Goal: Feedback & Contribution: Leave review/rating

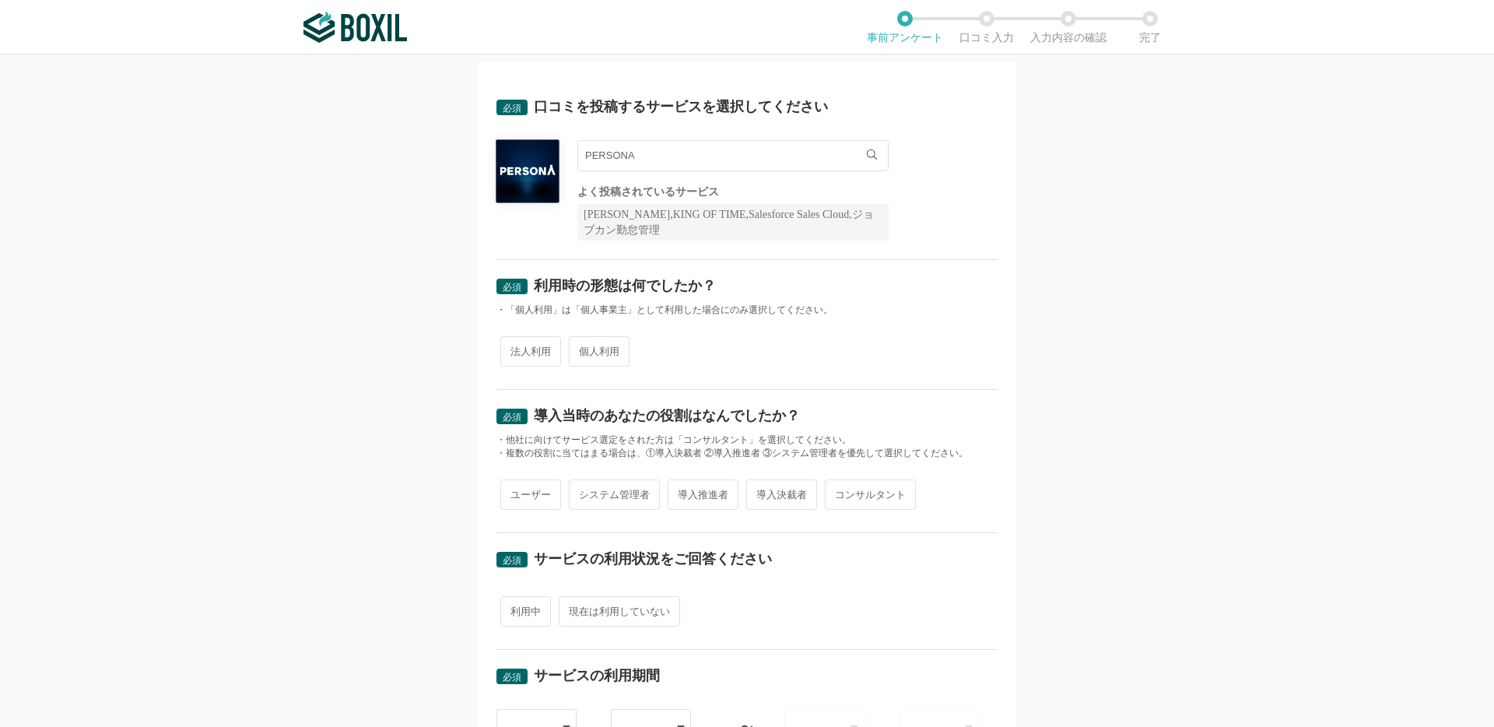
scroll to position [45, 0]
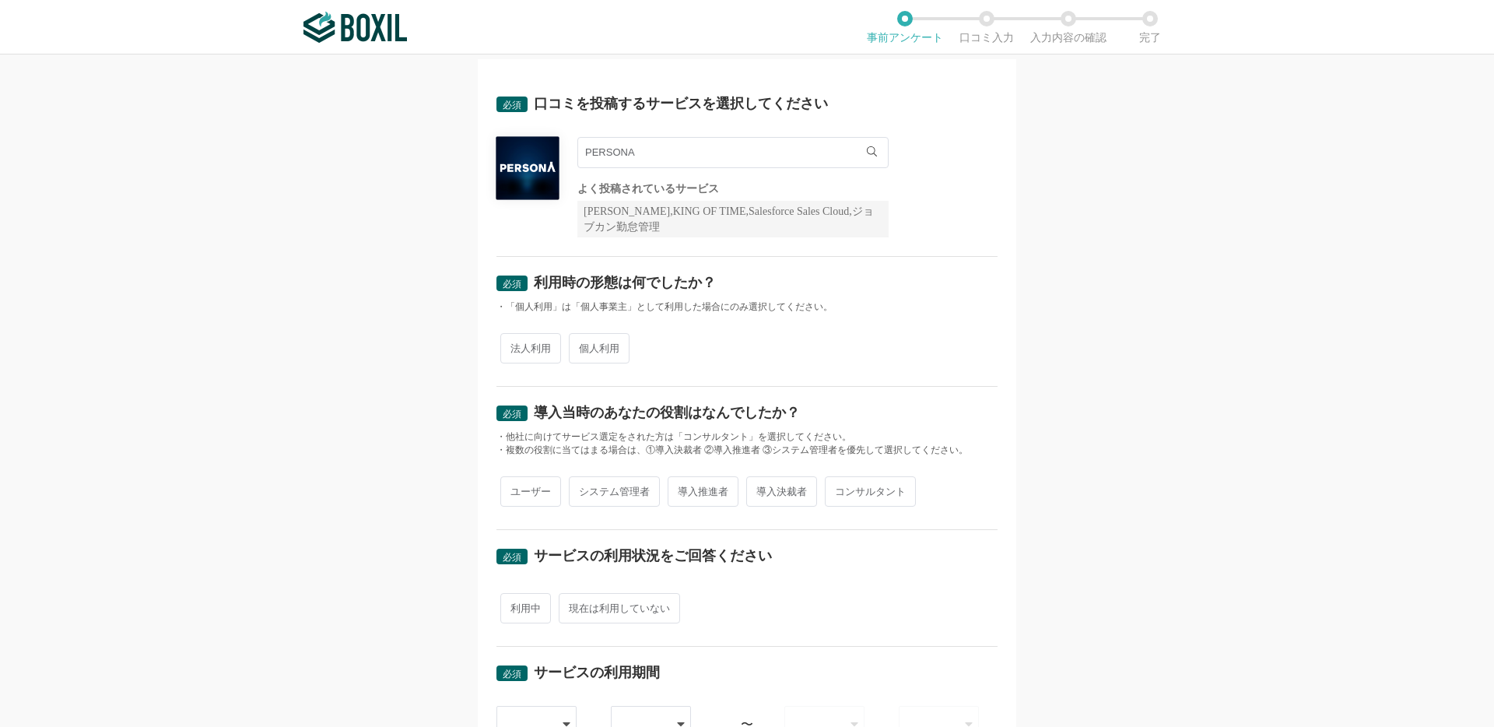
click at [601, 357] on span "個人利用" at bounding box center [599, 348] width 61 height 30
click at [583, 346] on input "個人利用" at bounding box center [578, 340] width 10 height 10
radio input "true"
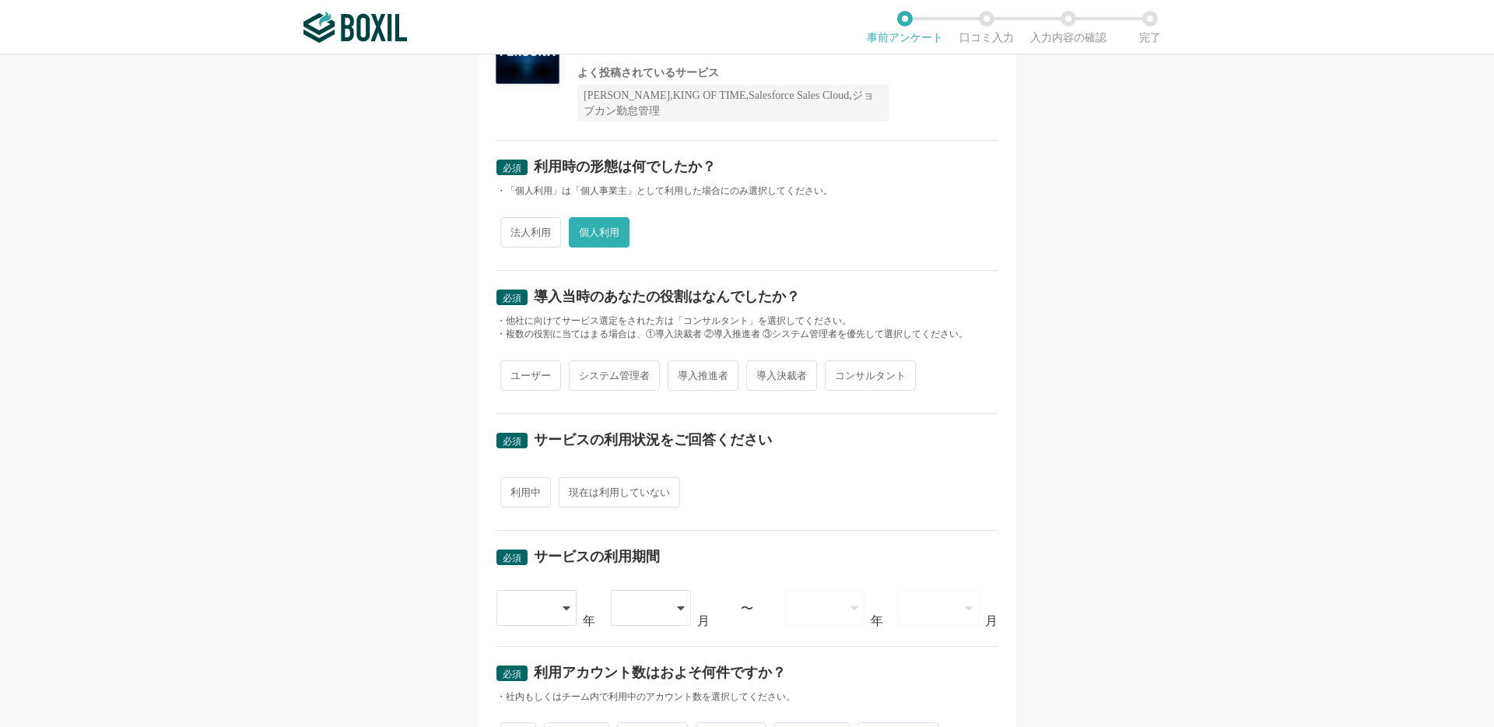
scroll to position [165, 0]
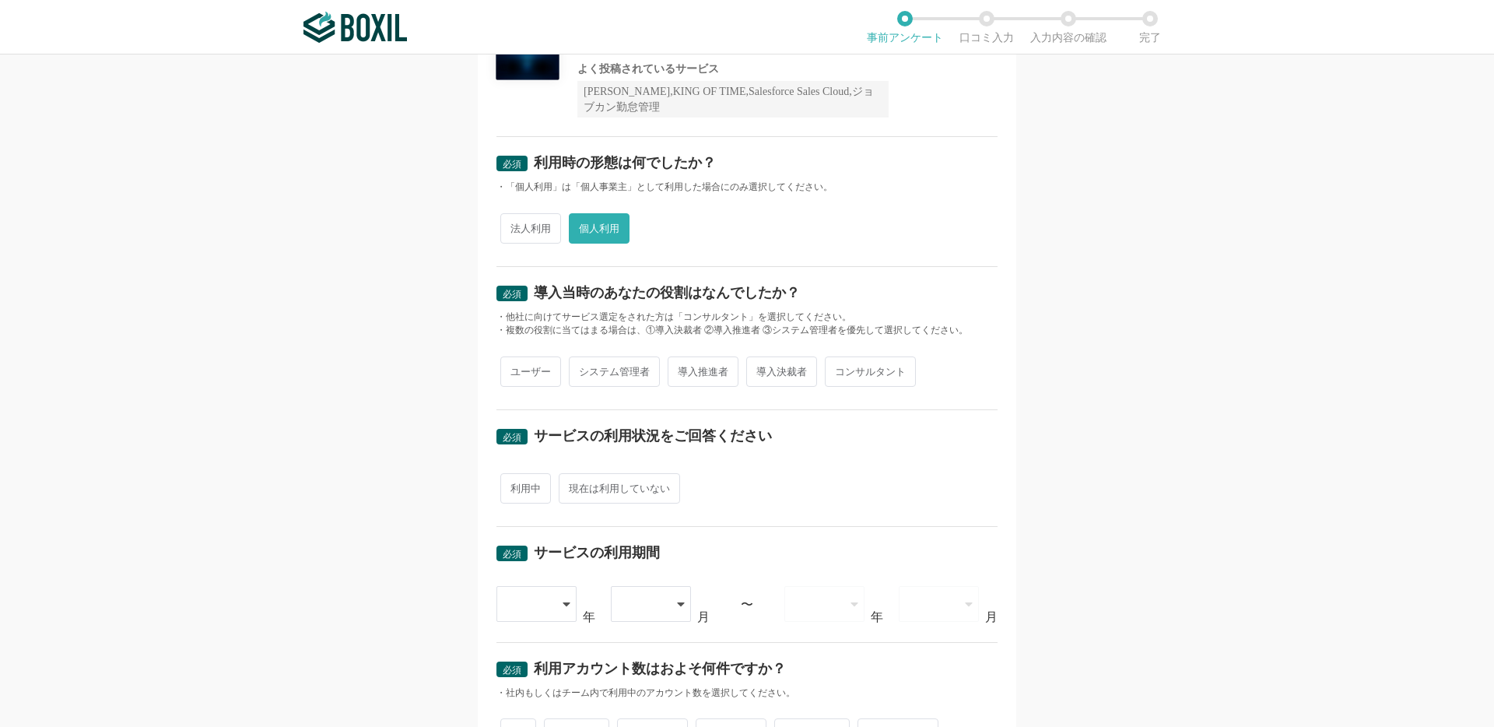
click at [542, 377] on span "ユーザー" at bounding box center [530, 371] width 61 height 30
click at [514, 369] on input "ユーザー" at bounding box center [509, 364] width 10 height 10
radio input "true"
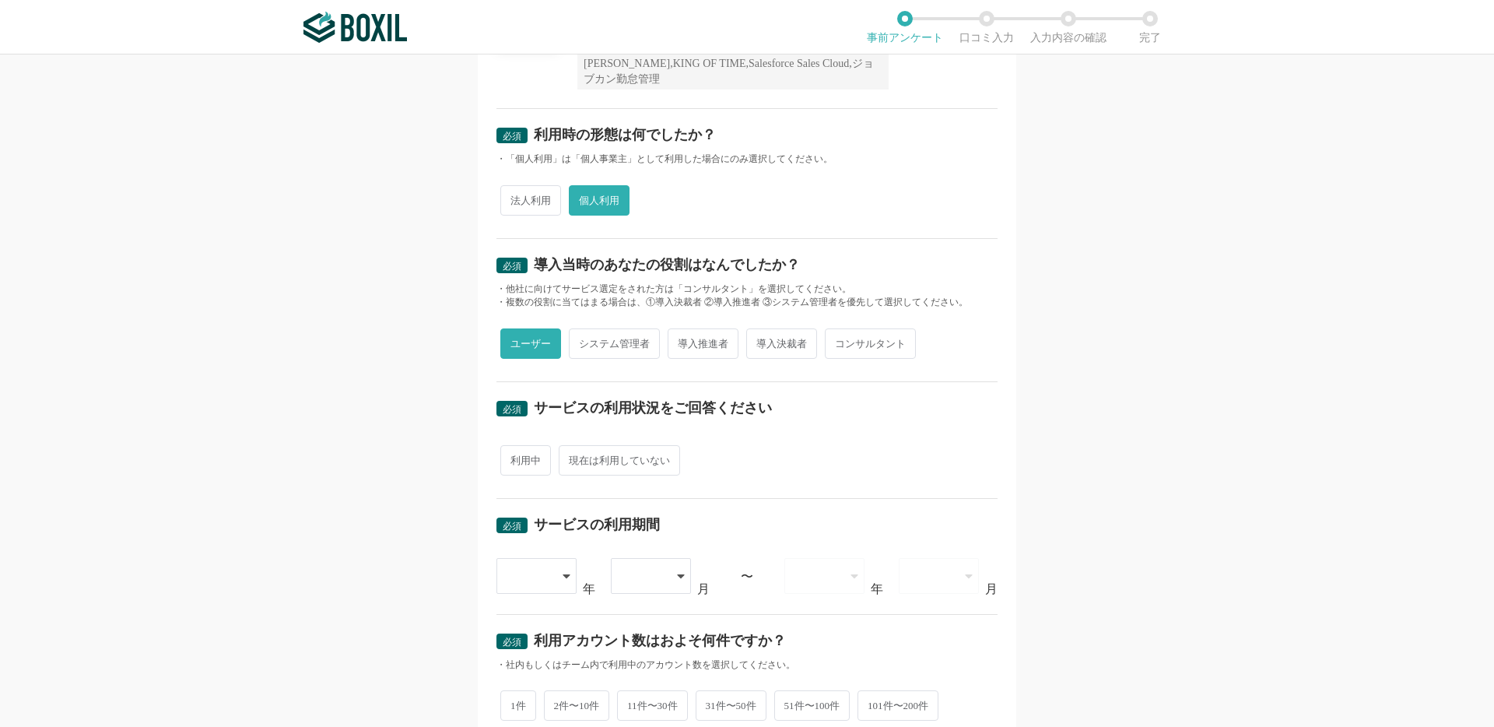
scroll to position [194, 0]
click at [521, 467] on span "利用中" at bounding box center [525, 459] width 51 height 30
click at [514, 457] on input "利用中" at bounding box center [509, 452] width 10 height 10
radio input "true"
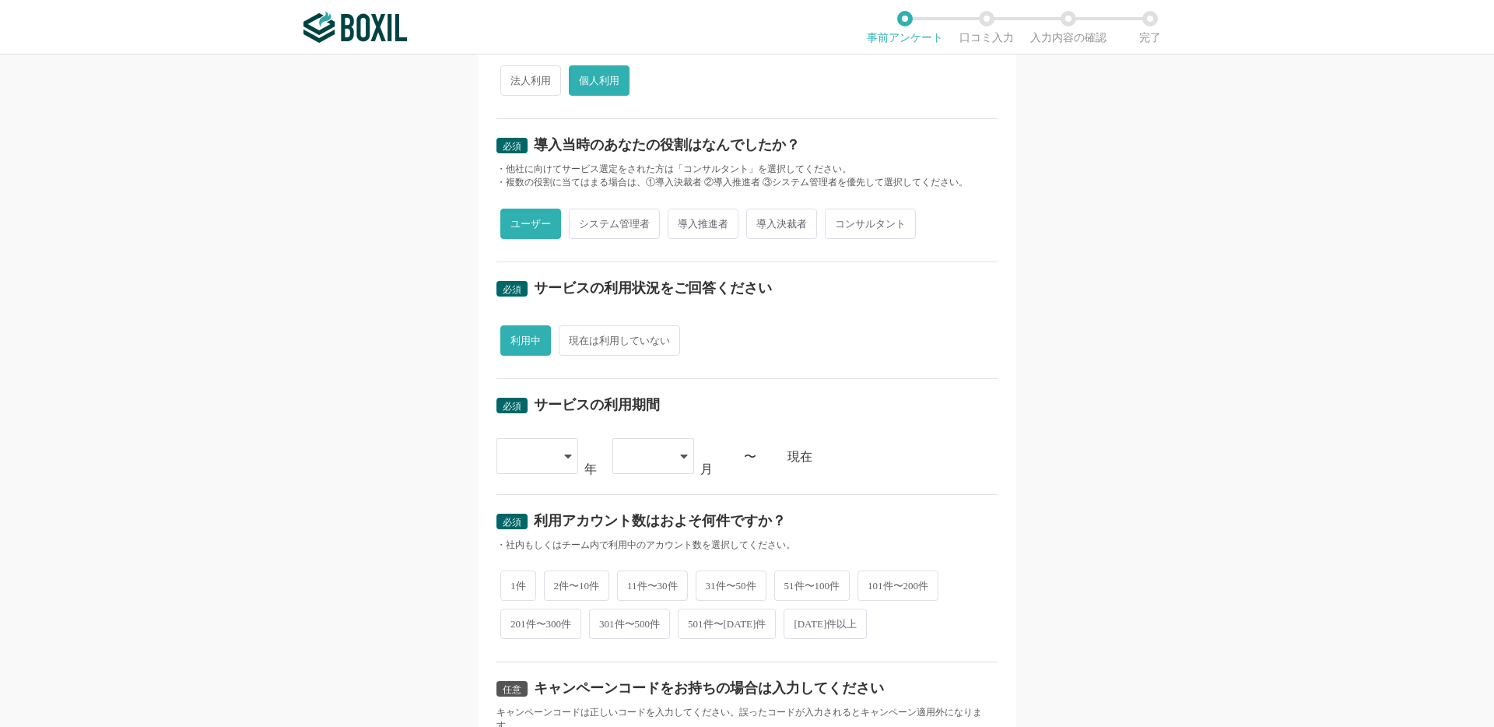
scroll to position [325, 0]
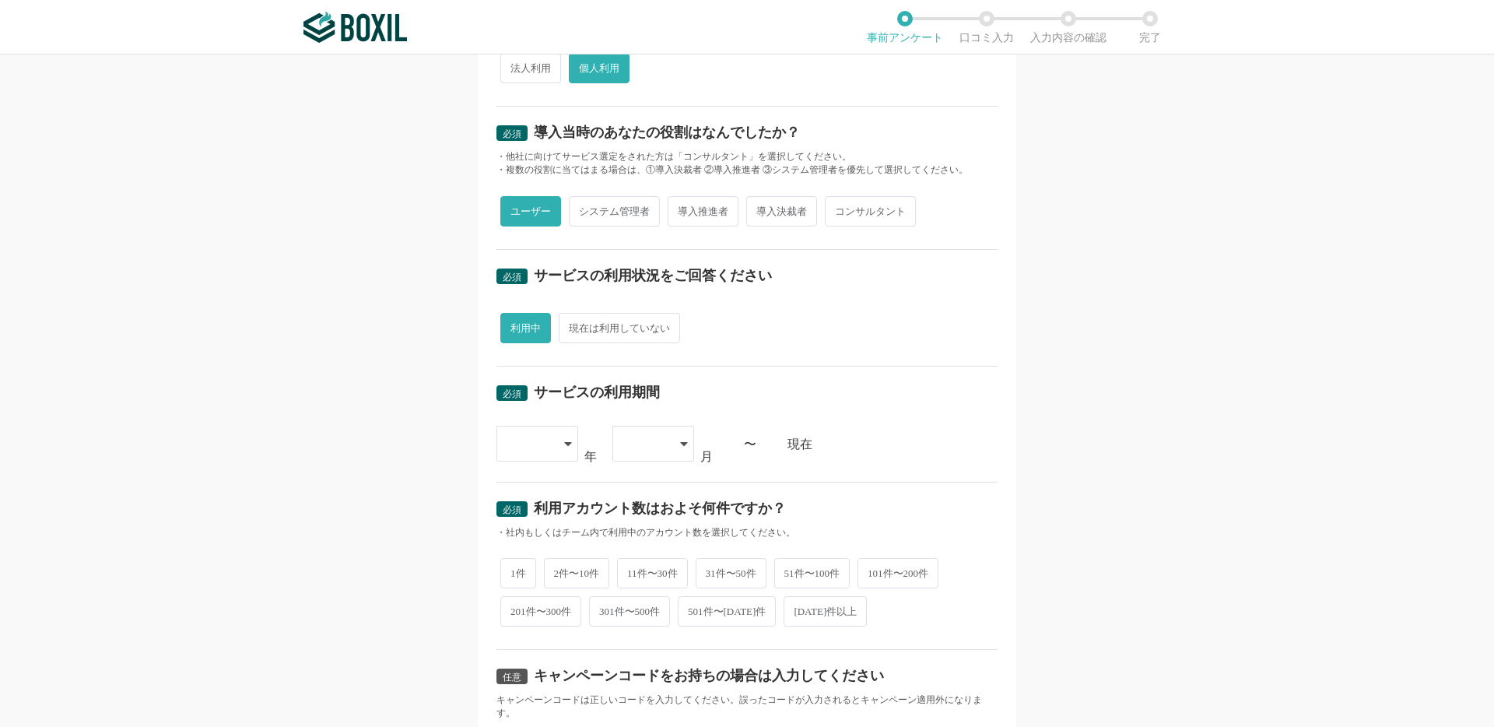
click at [546, 446] on div at bounding box center [530, 444] width 46 height 34
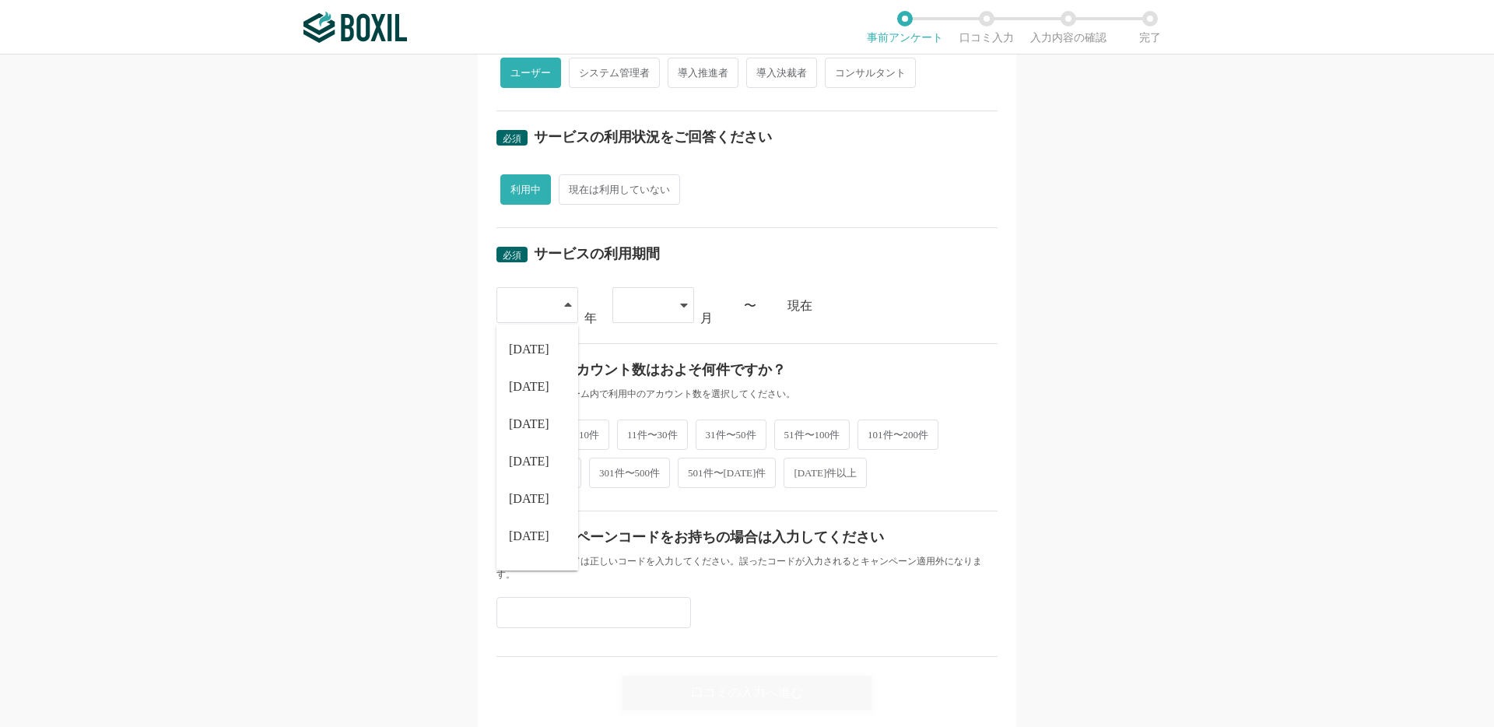
scroll to position [481, 0]
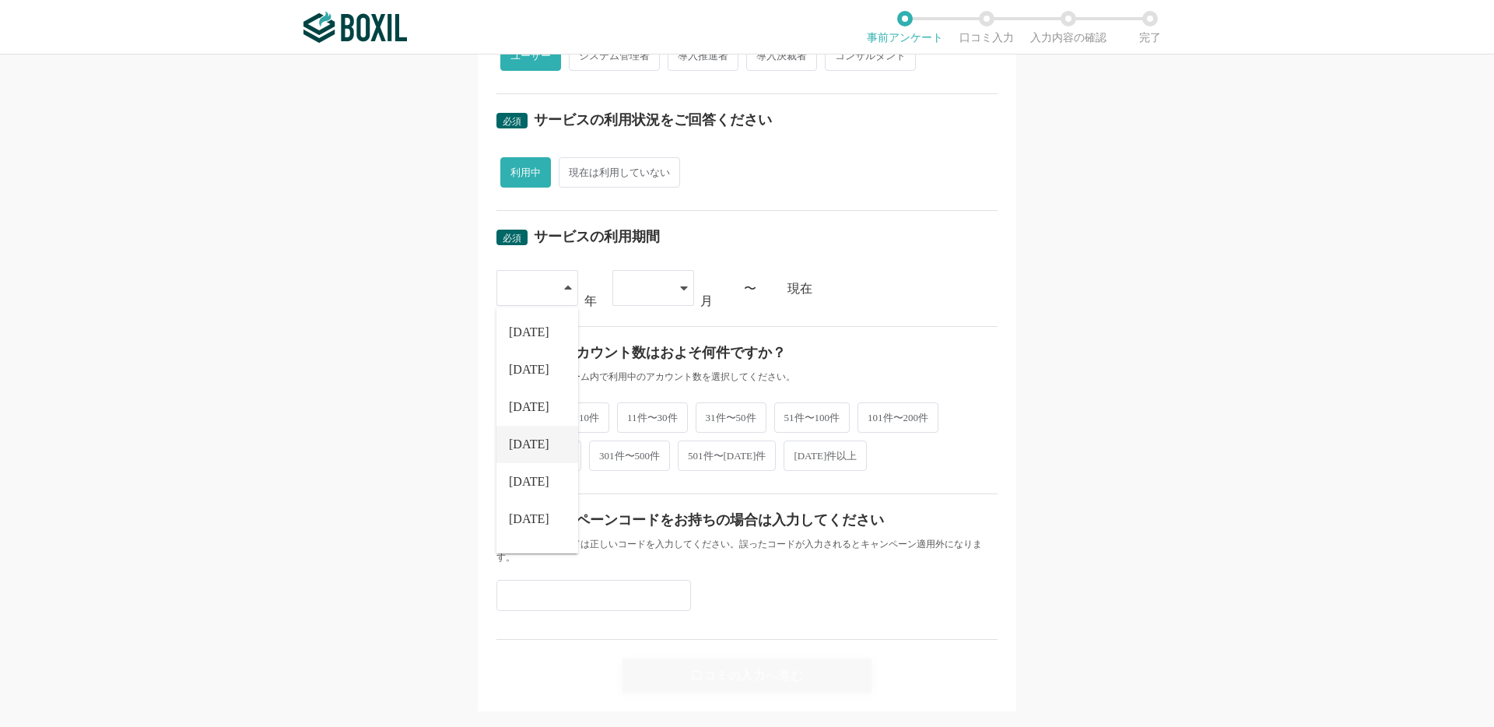
click at [544, 446] on li "[DATE]" at bounding box center [538, 444] width 82 height 37
click at [536, 300] on div "[DATE]" at bounding box center [527, 289] width 40 height 34
click at [546, 522] on li "[DATE]" at bounding box center [538, 527] width 82 height 37
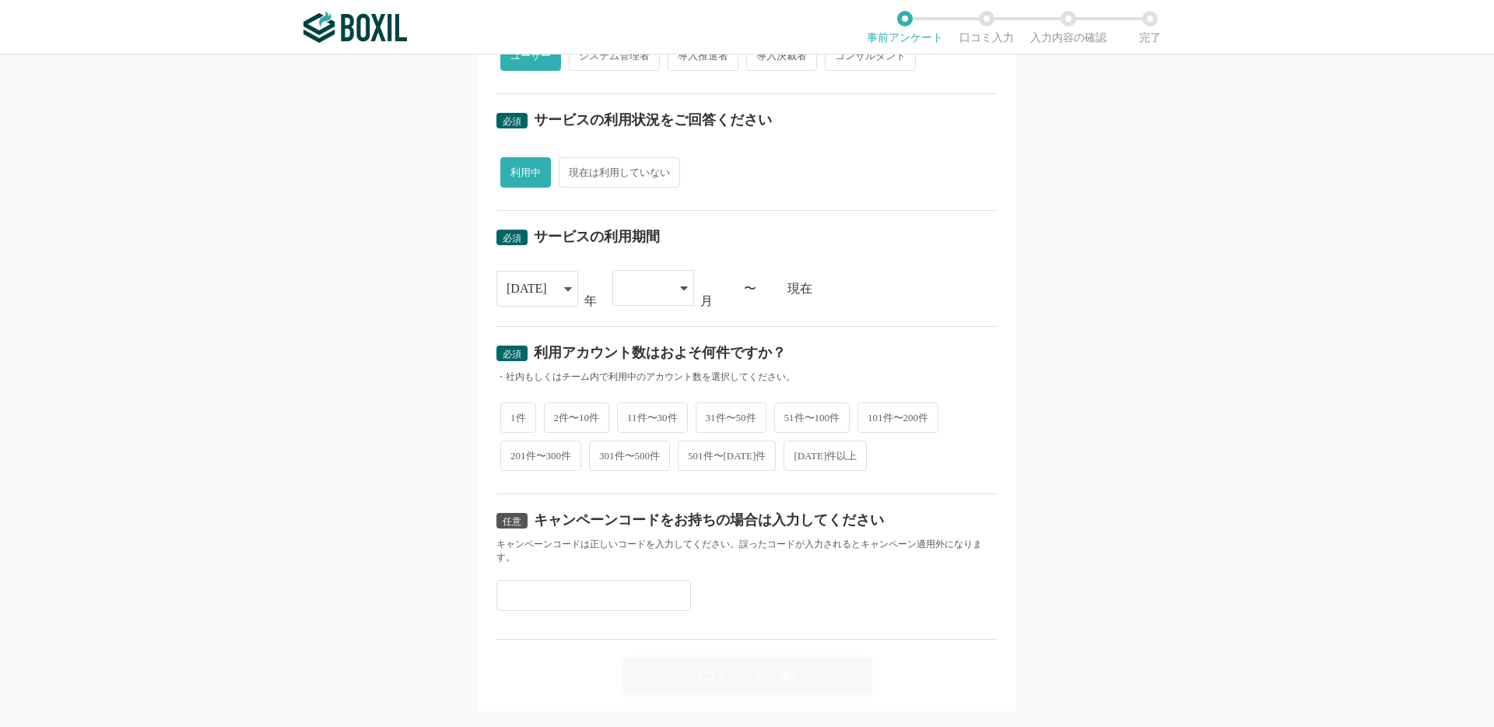
click at [637, 297] on div at bounding box center [646, 288] width 46 height 34
click at [666, 367] on li "02" at bounding box center [654, 369] width 82 height 37
click at [528, 415] on span "1件" at bounding box center [518, 416] width 36 height 30
click at [514, 413] on input "1件" at bounding box center [509, 408] width 10 height 10
radio input "true"
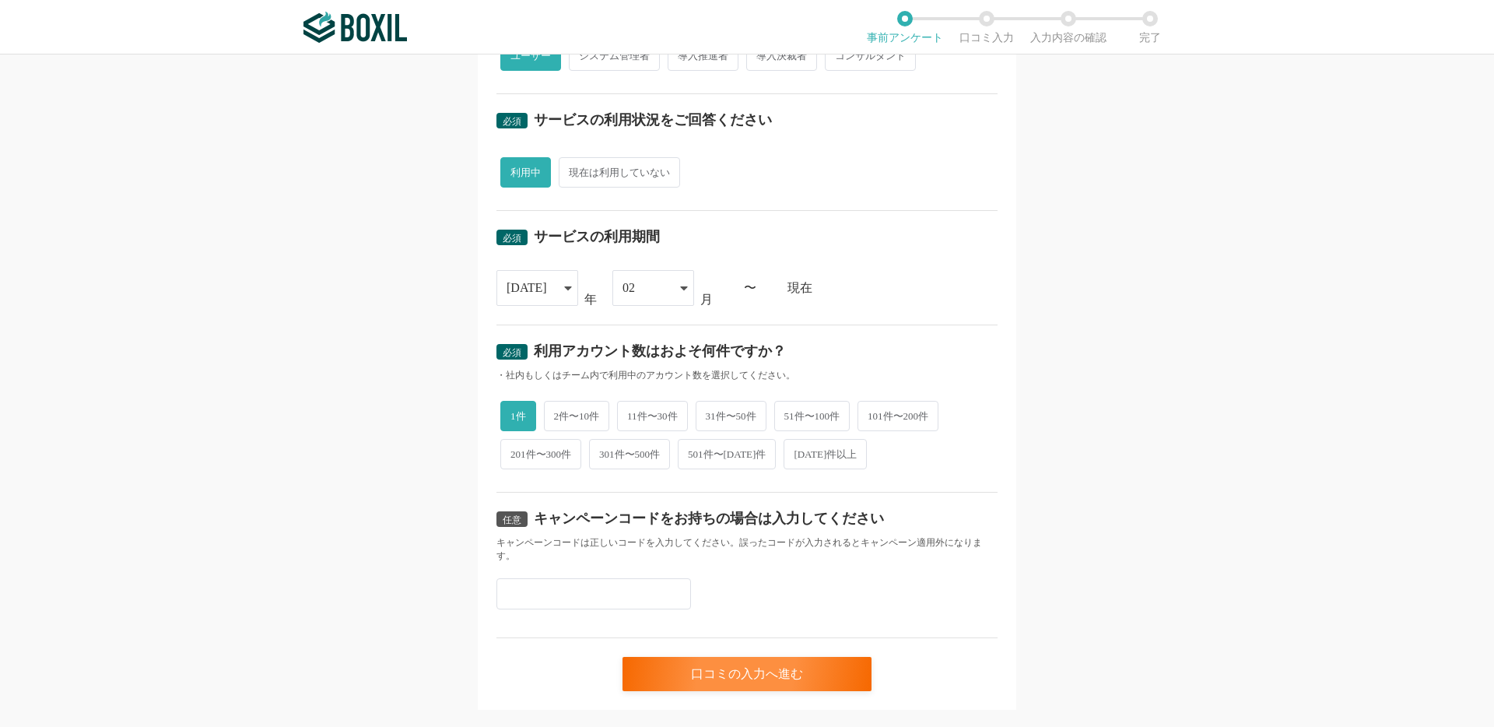
scroll to position [500, 0]
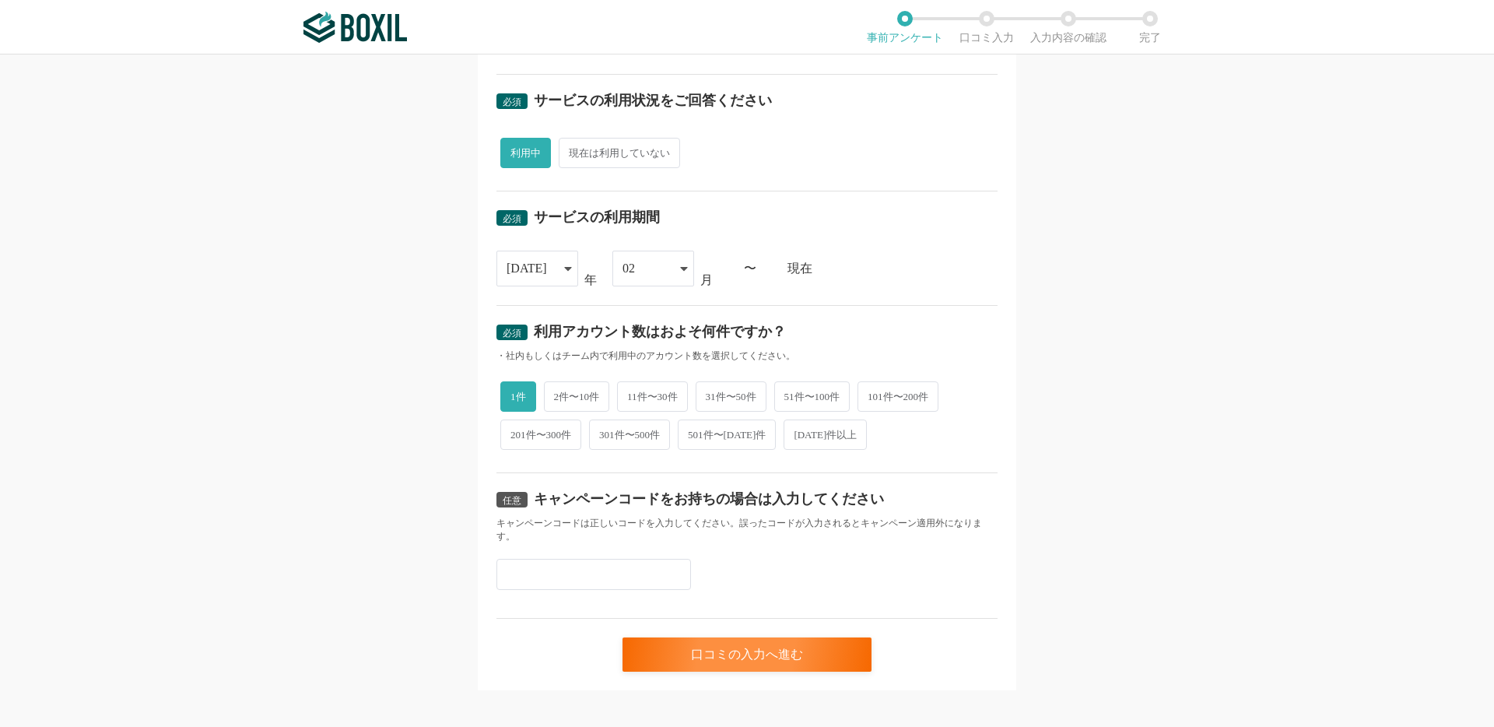
click at [639, 398] on span "11件〜30件" at bounding box center [652, 396] width 71 height 30
click at [631, 394] on input "11件〜30件" at bounding box center [626, 389] width 10 height 10
radio input "true"
radio input "false"
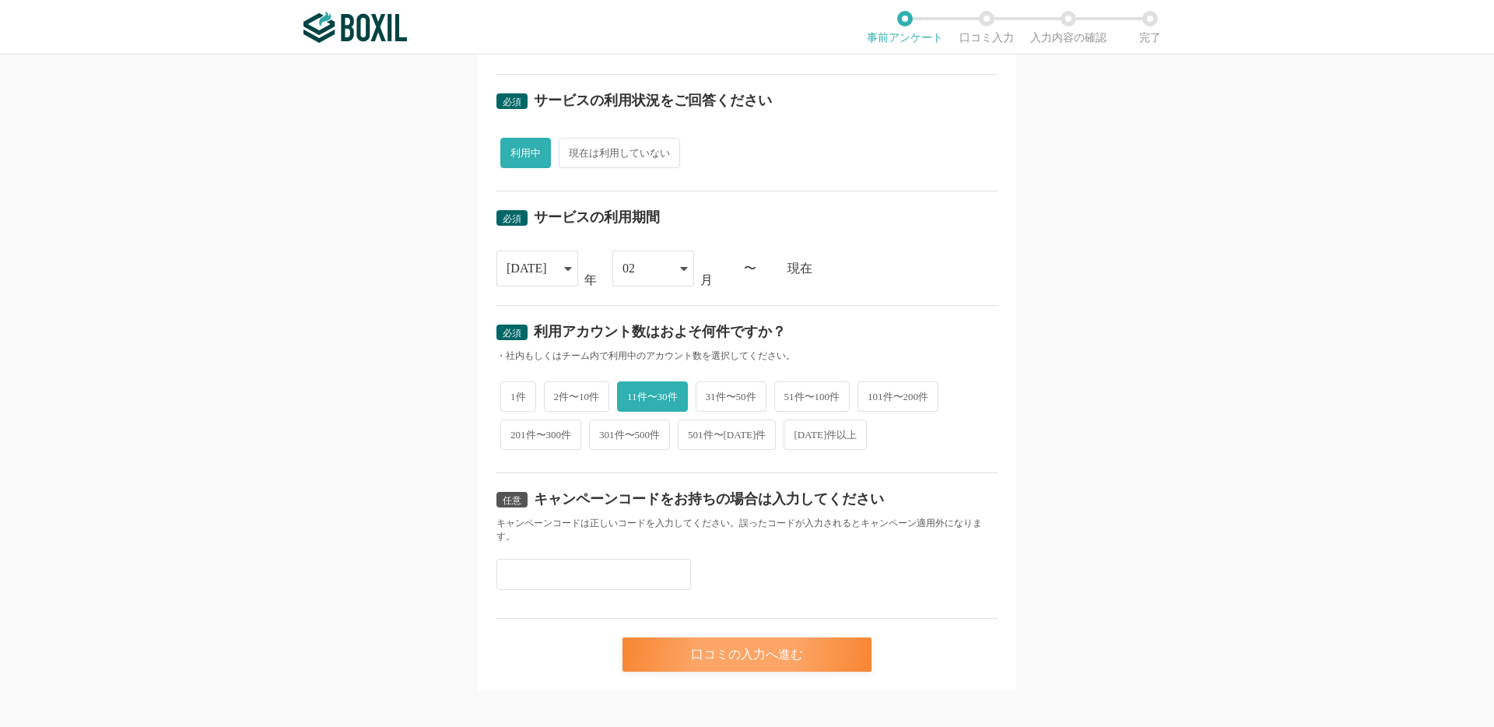
click at [707, 644] on div "口コミの入力へ進む" at bounding box center [747, 654] width 249 height 34
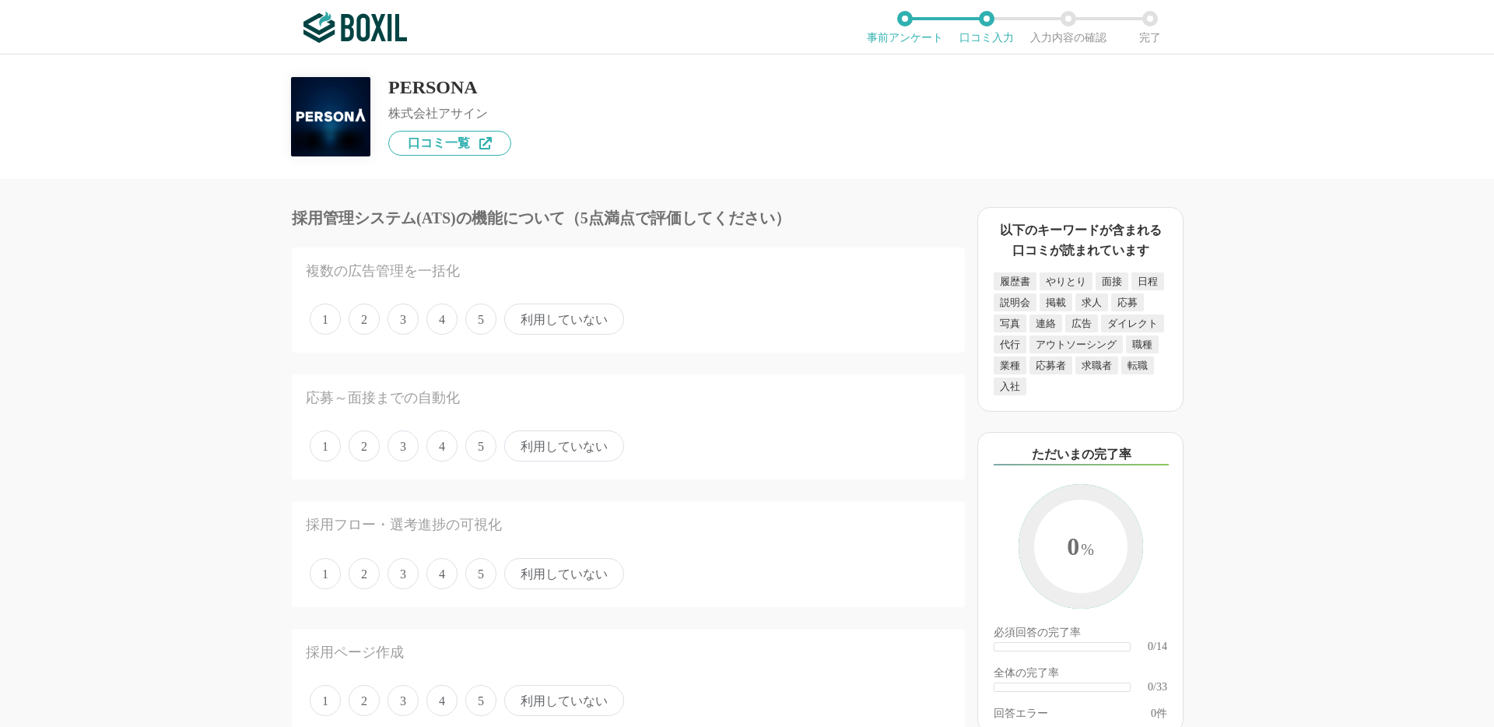
click at [480, 326] on span "5" at bounding box center [480, 319] width 31 height 31
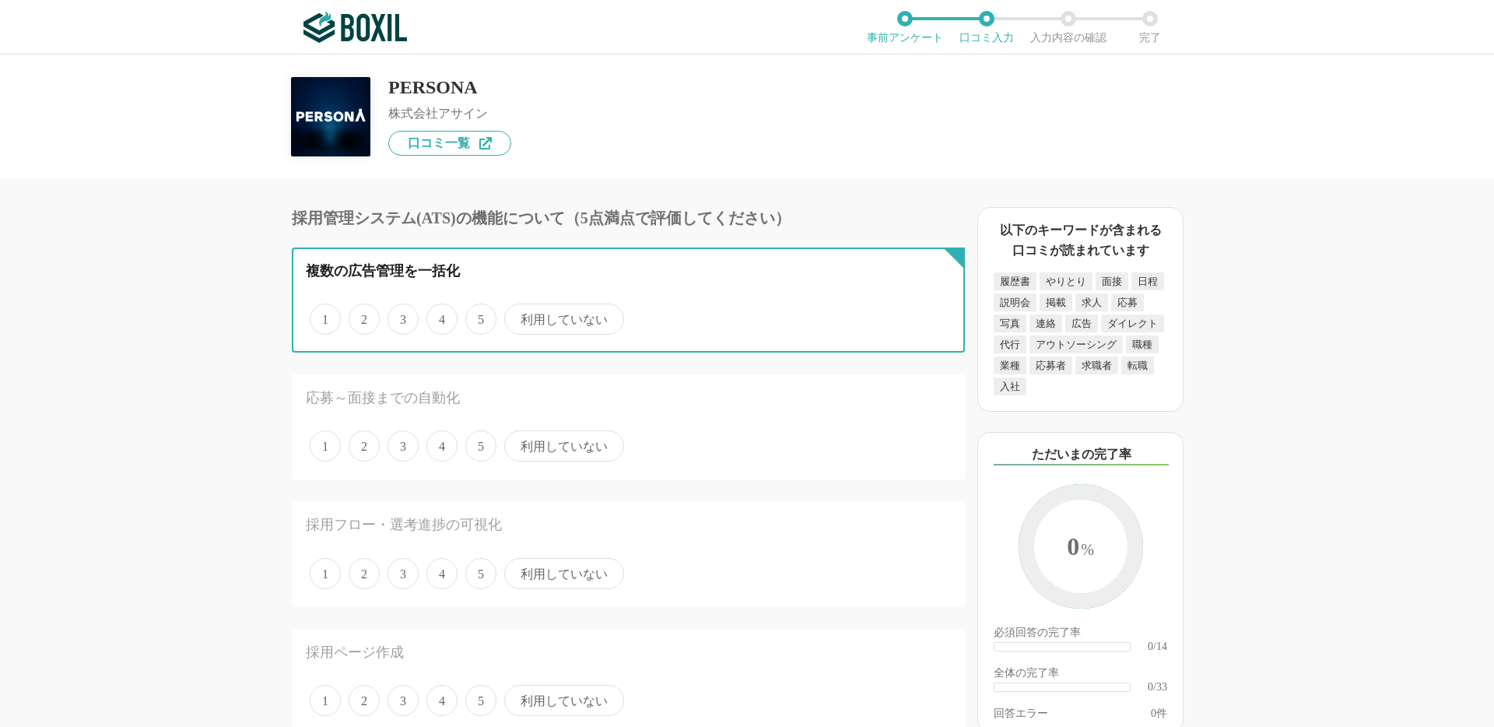
click at [479, 316] on input "5" at bounding box center [474, 311] width 10 height 10
radio input "true"
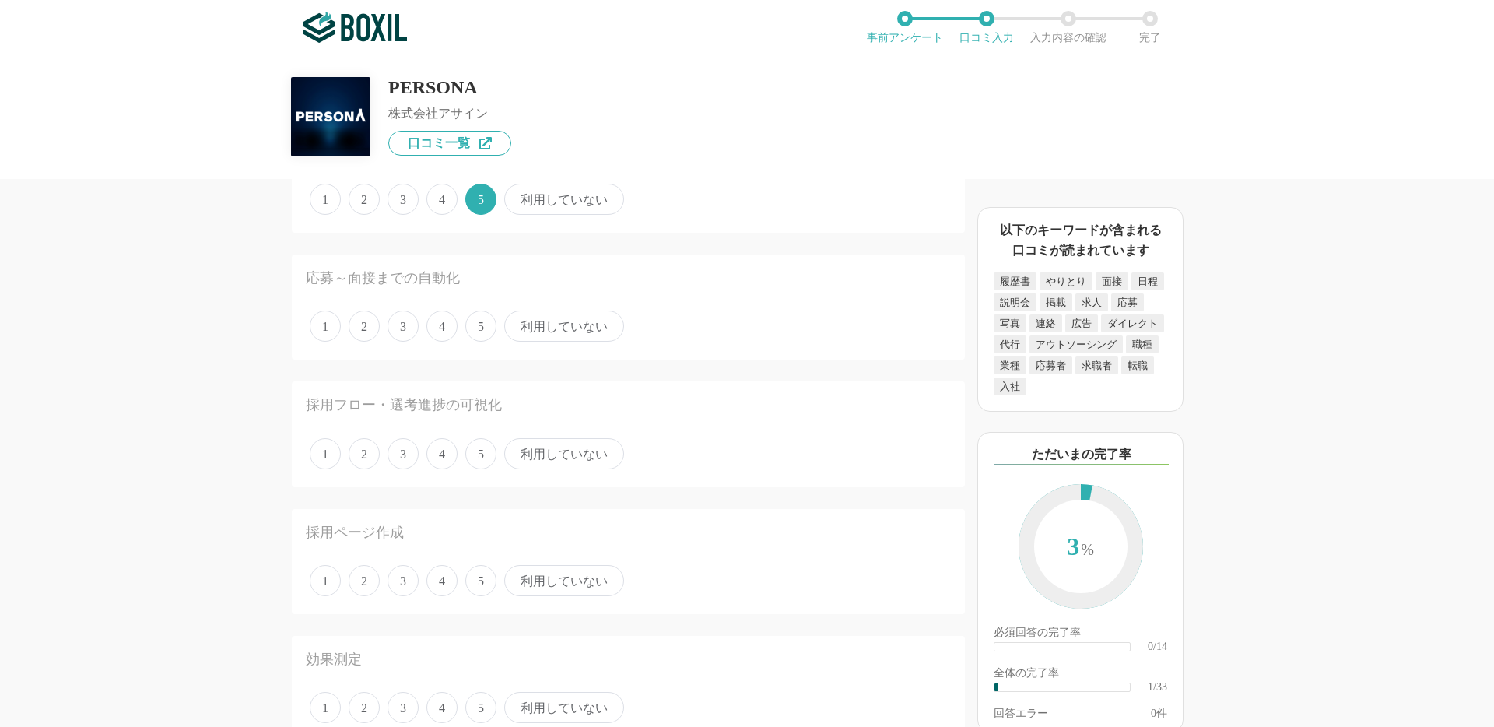
click at [480, 326] on span "5" at bounding box center [480, 326] width 31 height 31
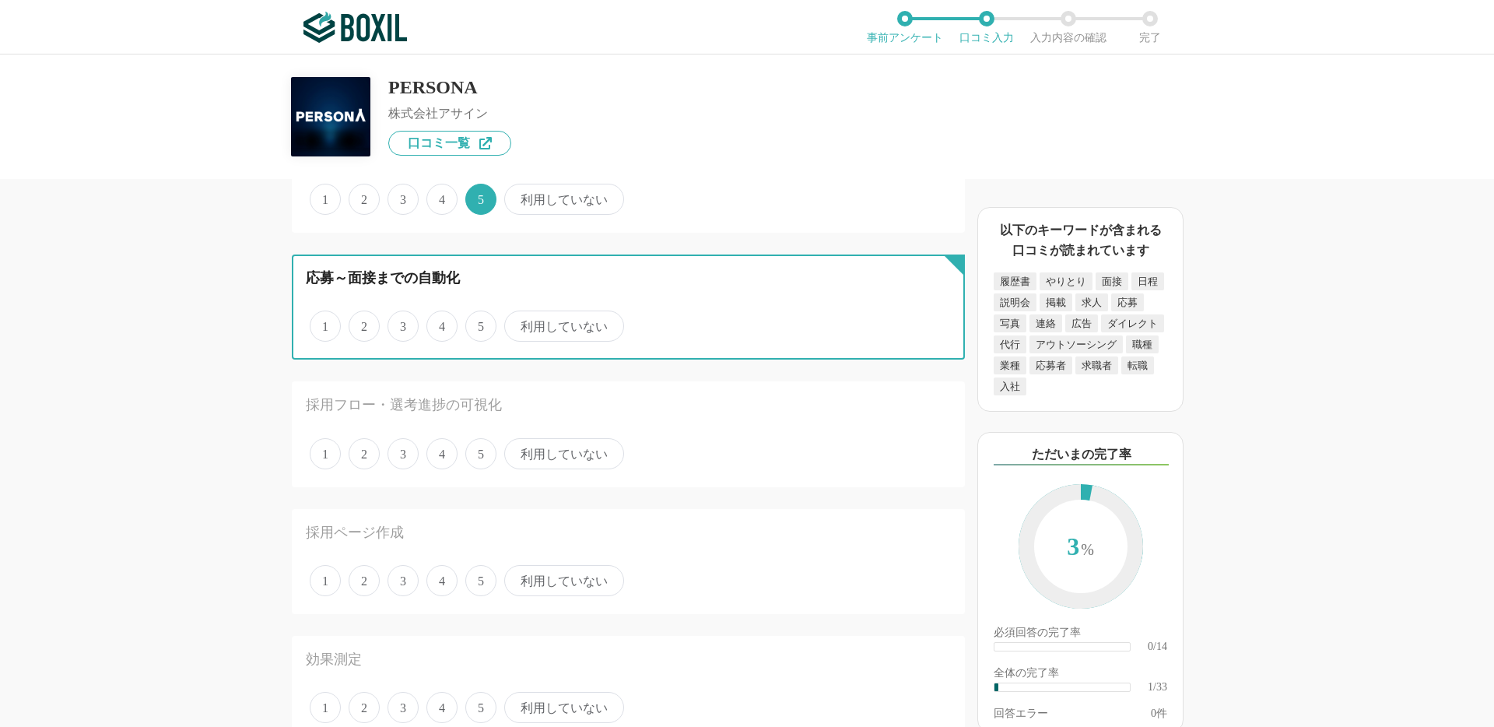
click at [479, 323] on input "5" at bounding box center [474, 318] width 10 height 10
radio input "true"
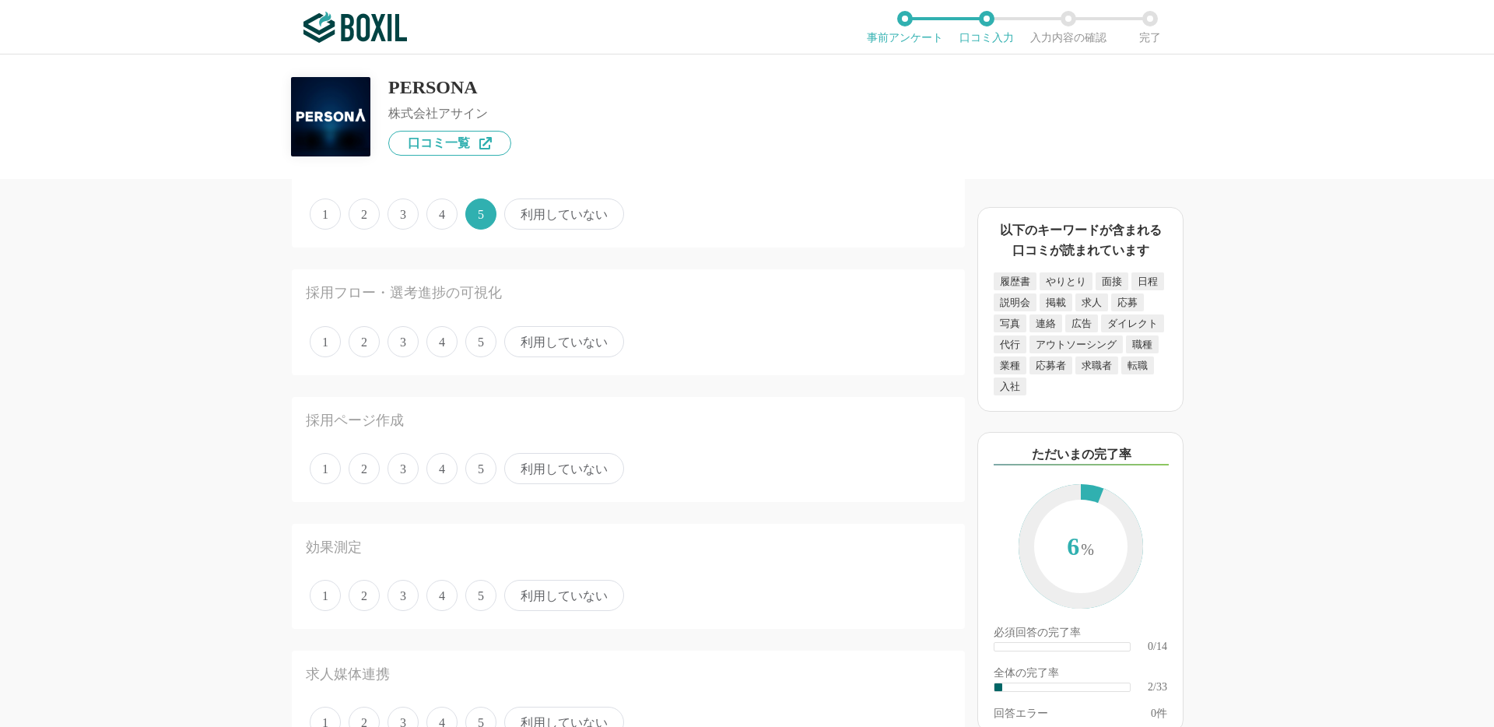
click at [480, 326] on span "5" at bounding box center [480, 341] width 31 height 31
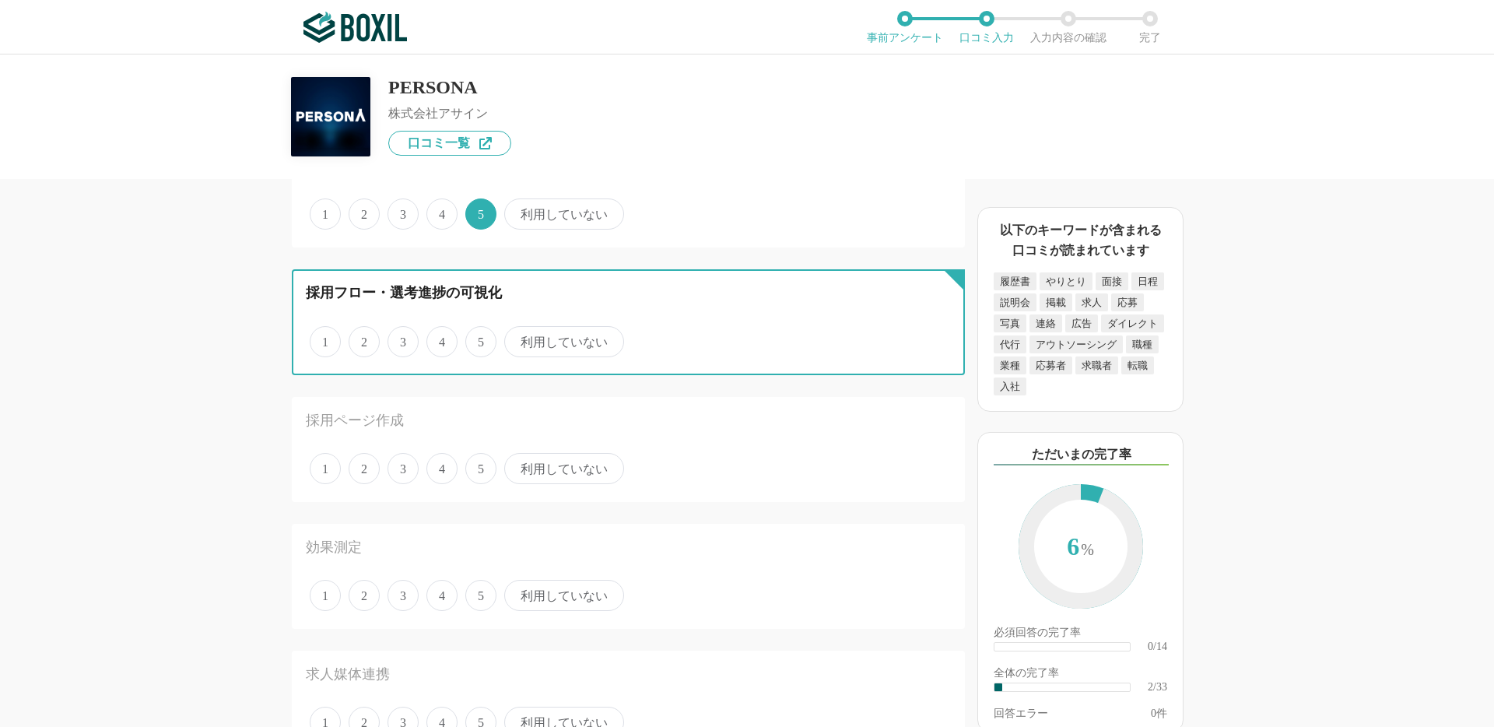
click at [479, 328] on input "5" at bounding box center [474, 333] width 10 height 10
radio input "true"
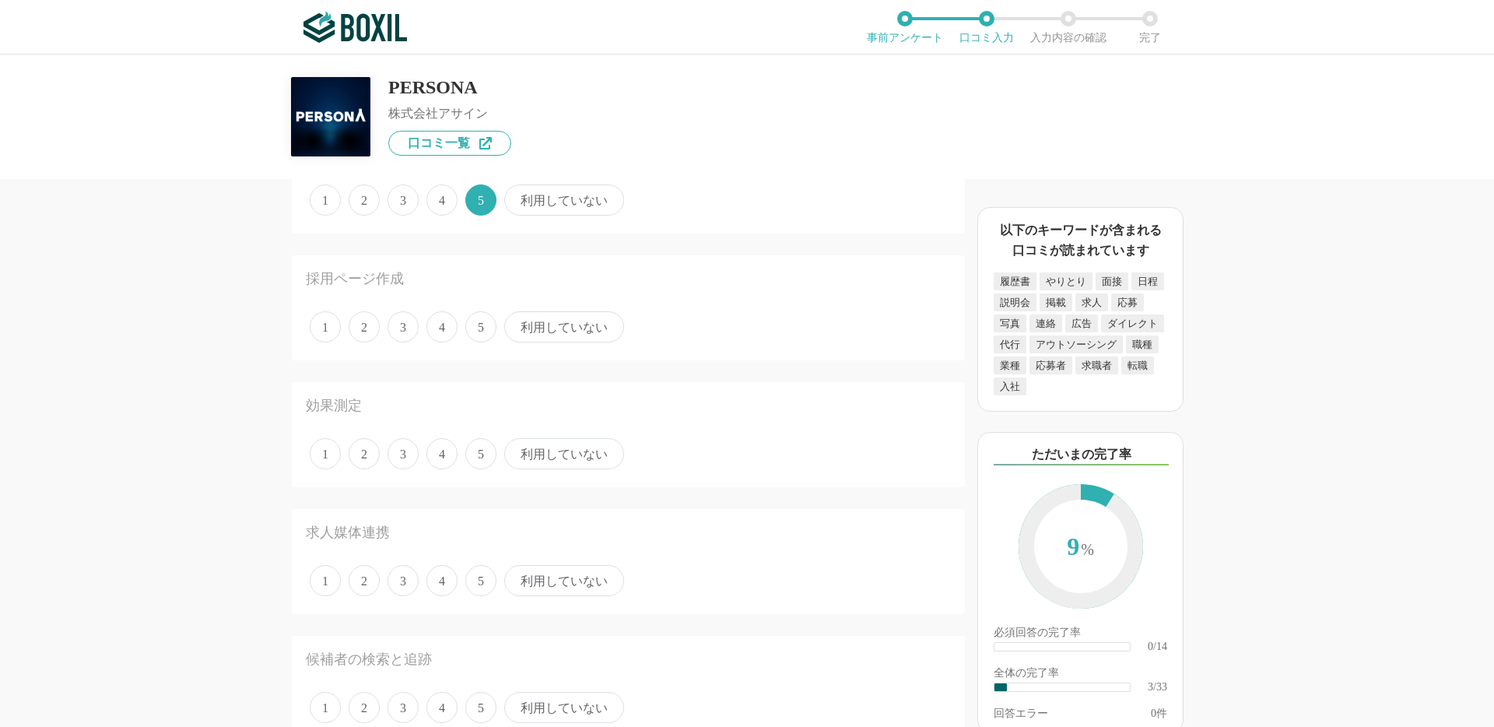
click at [480, 326] on span "5" at bounding box center [480, 326] width 31 height 31
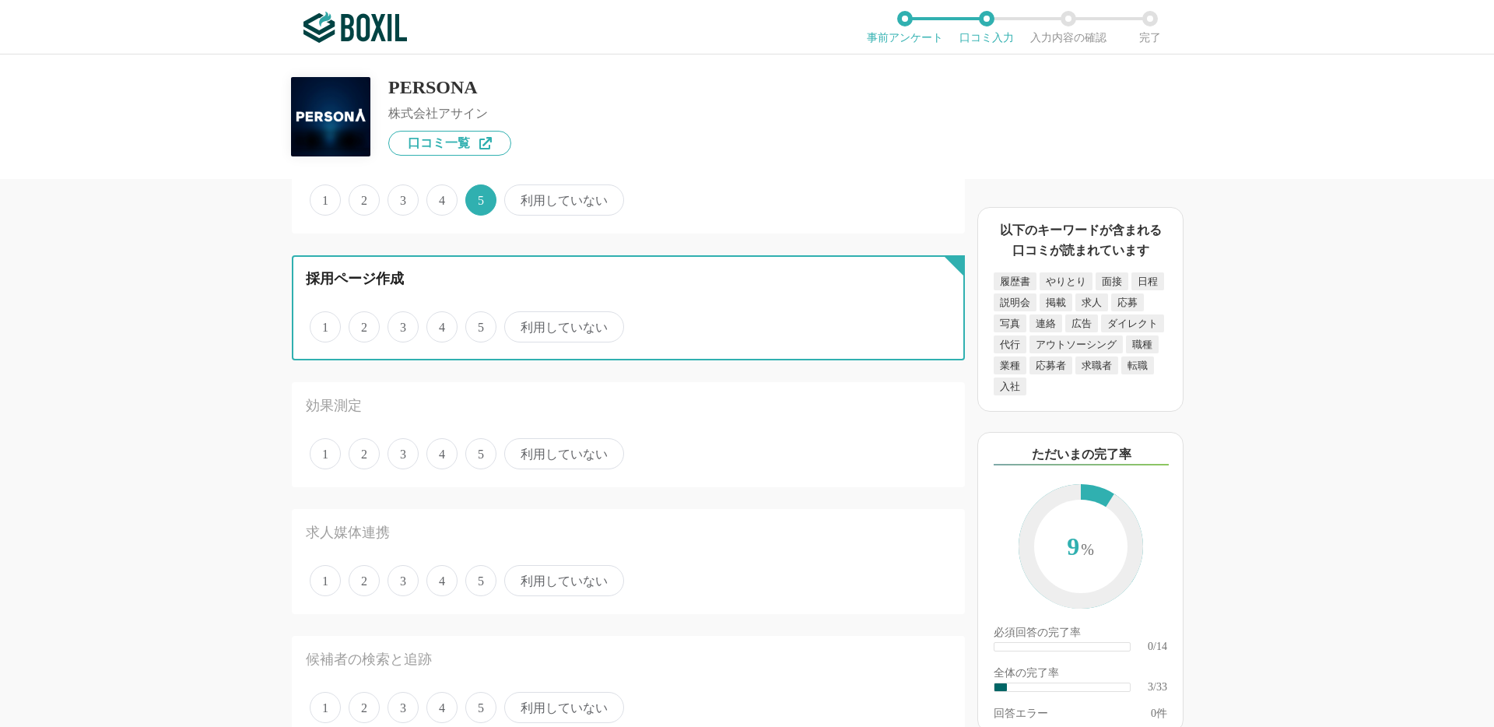
click at [479, 324] on input "5" at bounding box center [474, 319] width 10 height 10
radio input "true"
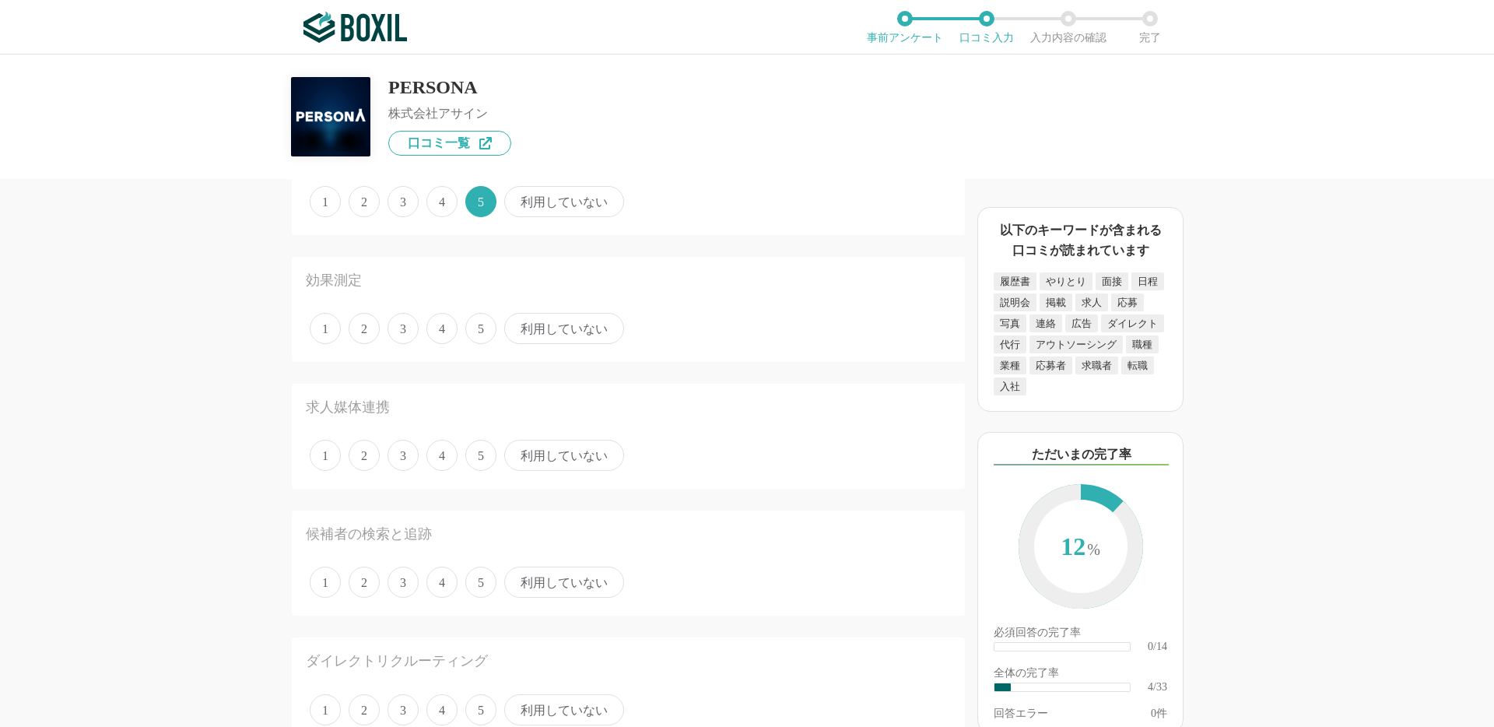
click at [480, 326] on span "5" at bounding box center [480, 328] width 31 height 31
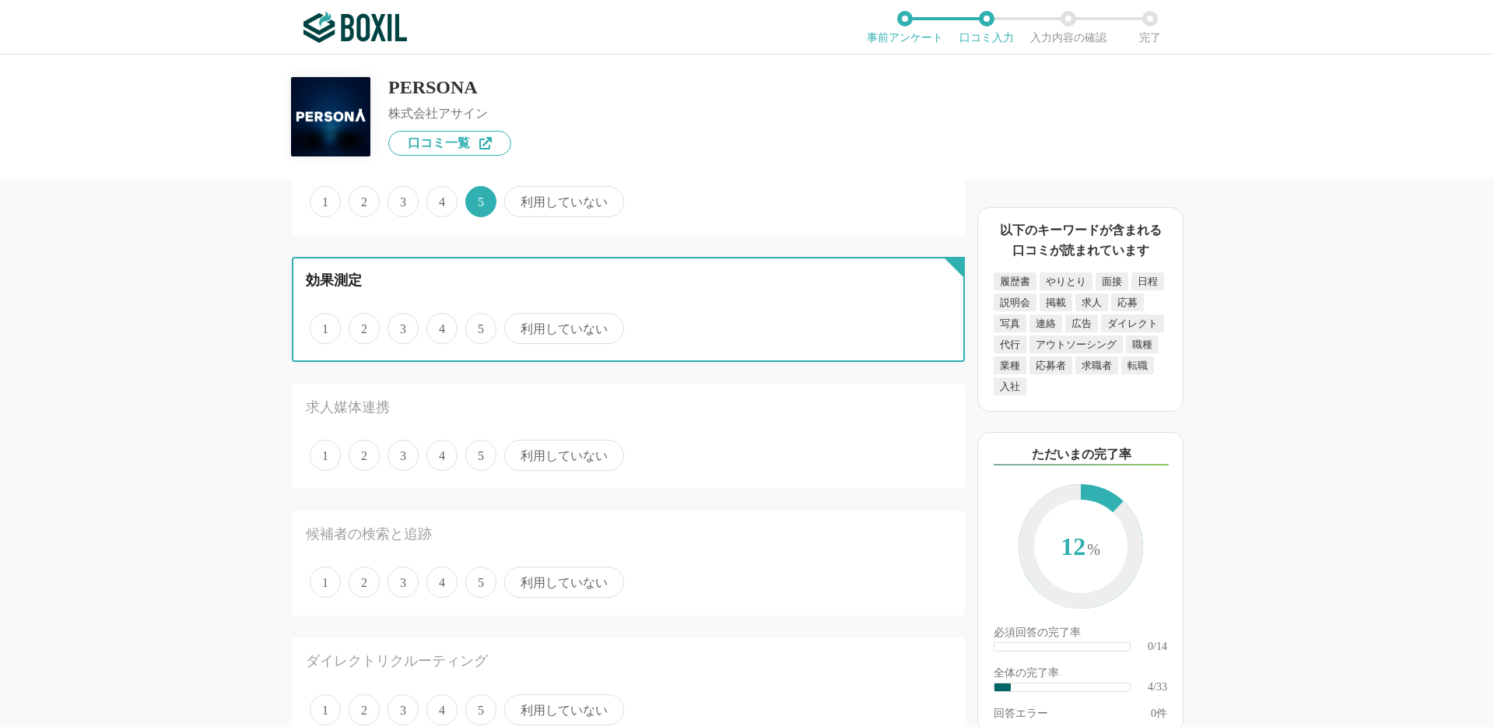
click at [479, 325] on input "5" at bounding box center [474, 320] width 10 height 10
radio input "true"
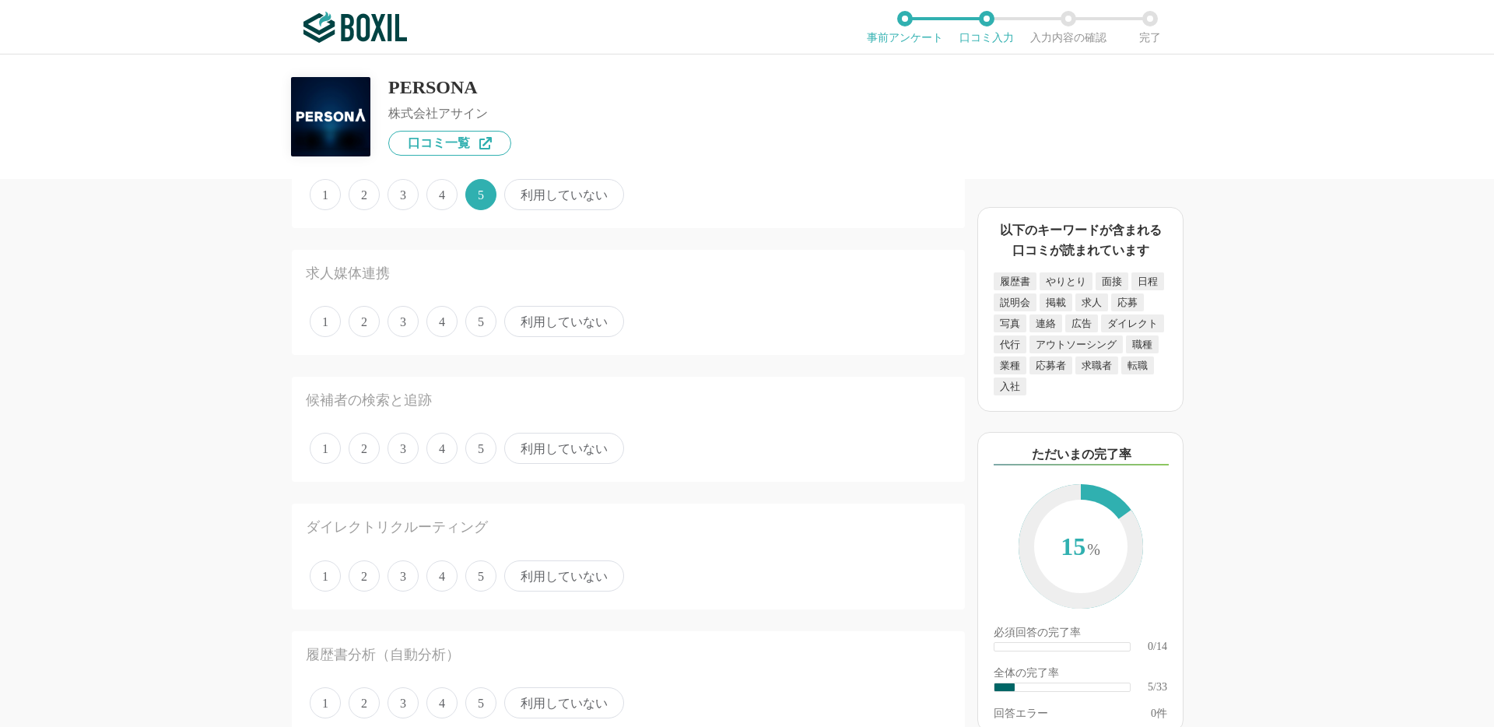
click at [480, 326] on span "5" at bounding box center [480, 321] width 31 height 31
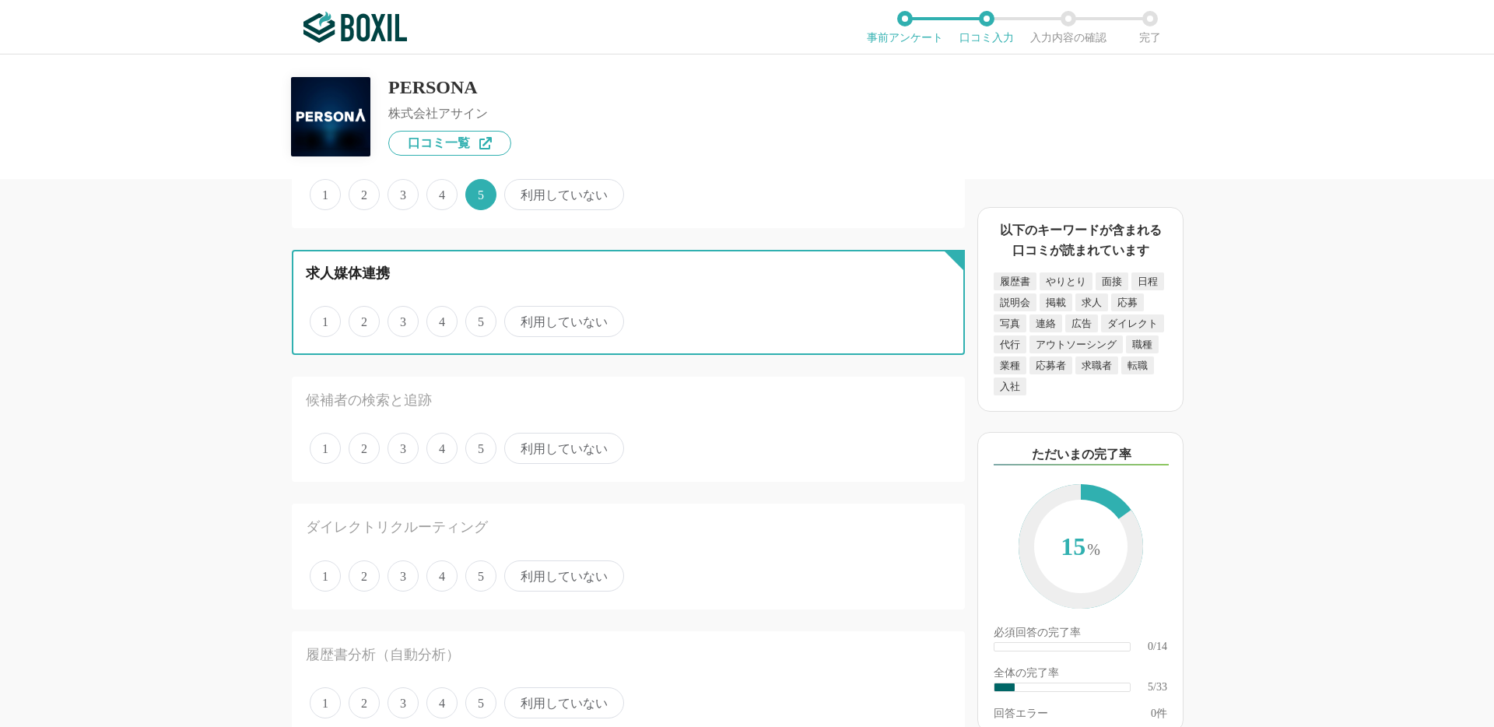
click at [479, 318] on input "5" at bounding box center [474, 313] width 10 height 10
radio input "true"
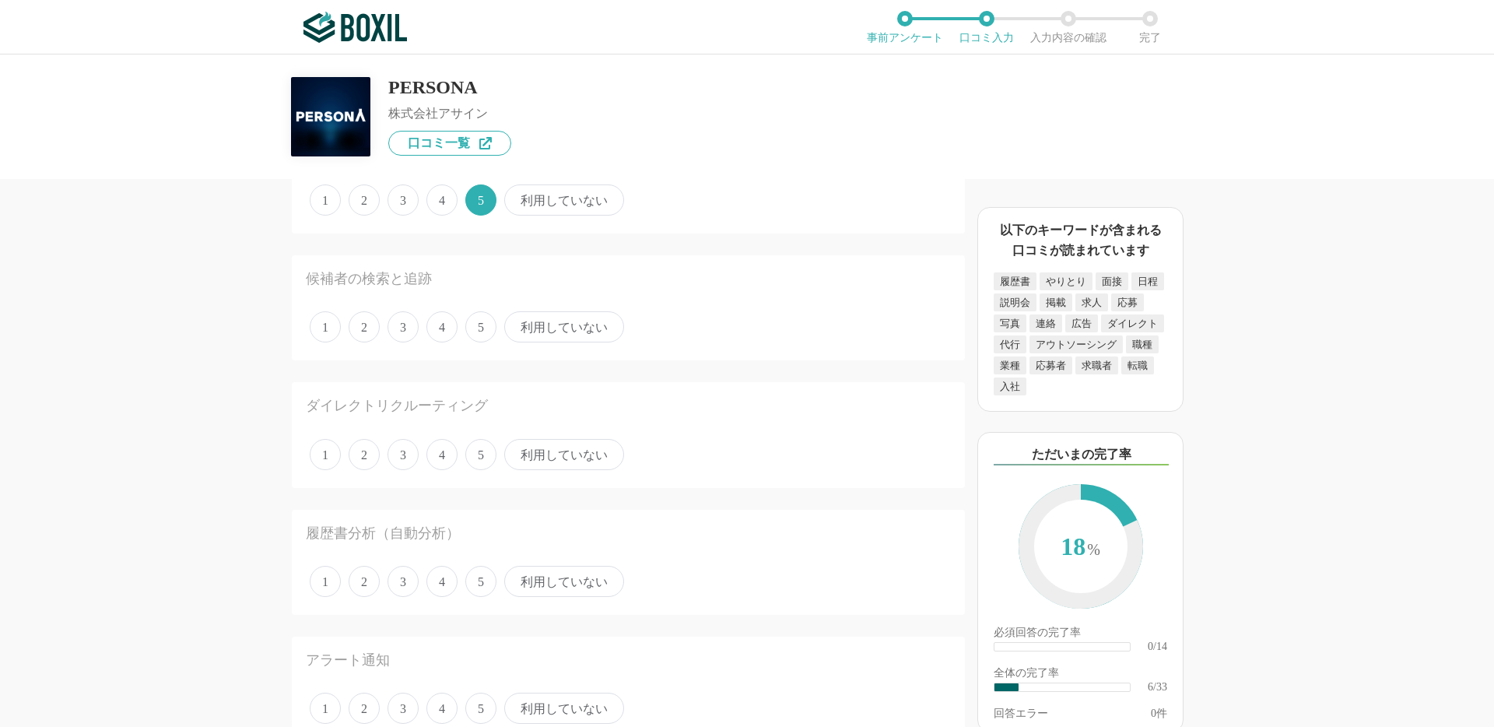
click at [480, 326] on span "5" at bounding box center [480, 326] width 31 height 31
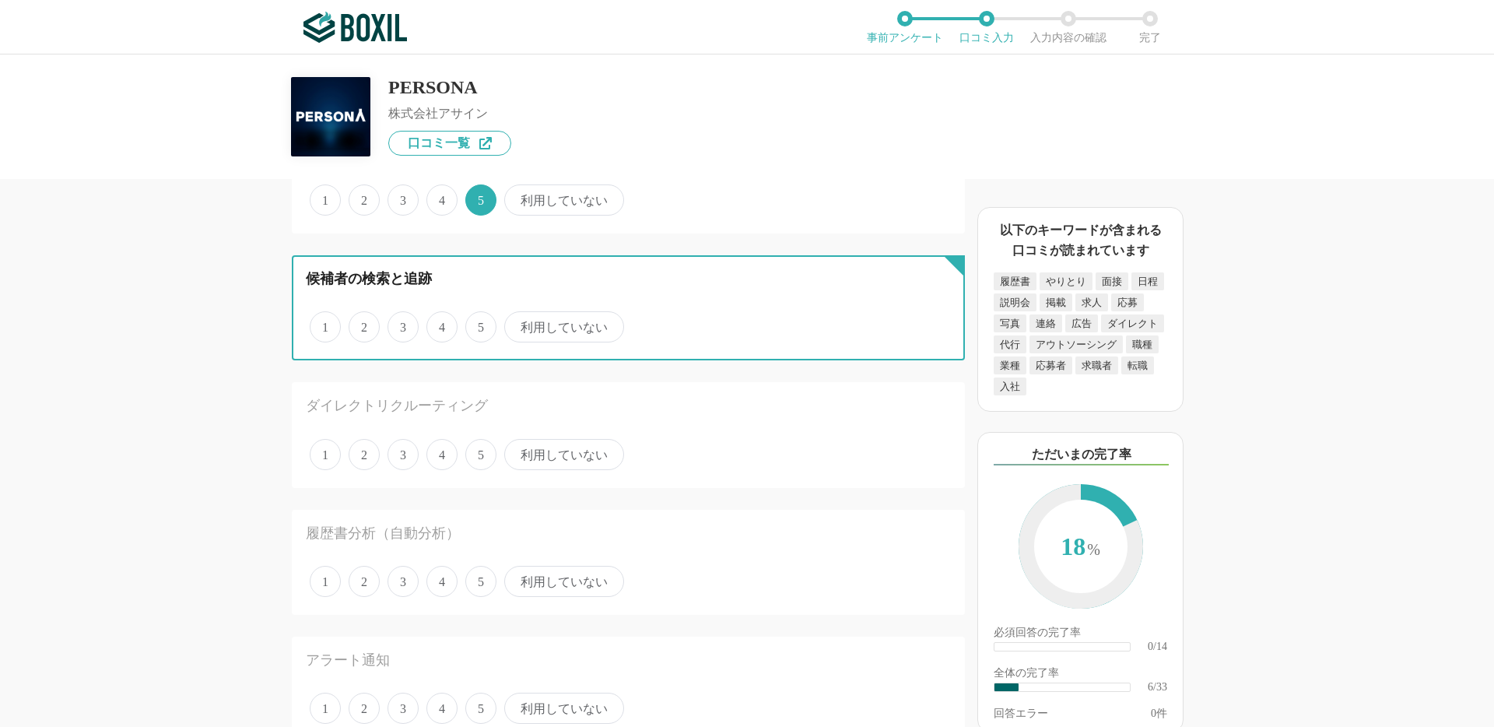
click at [479, 324] on input "5" at bounding box center [474, 319] width 10 height 10
radio input "true"
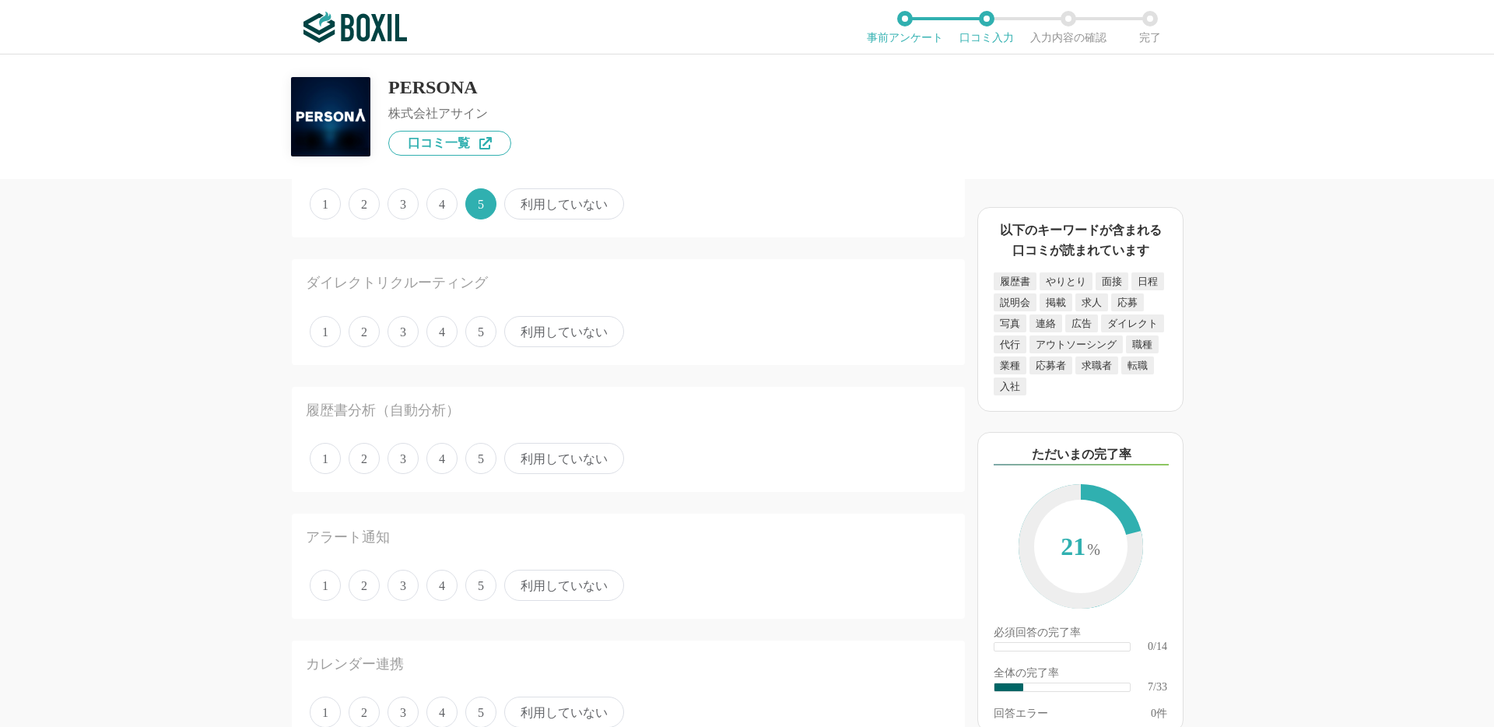
click at [480, 326] on span "5" at bounding box center [480, 331] width 31 height 31
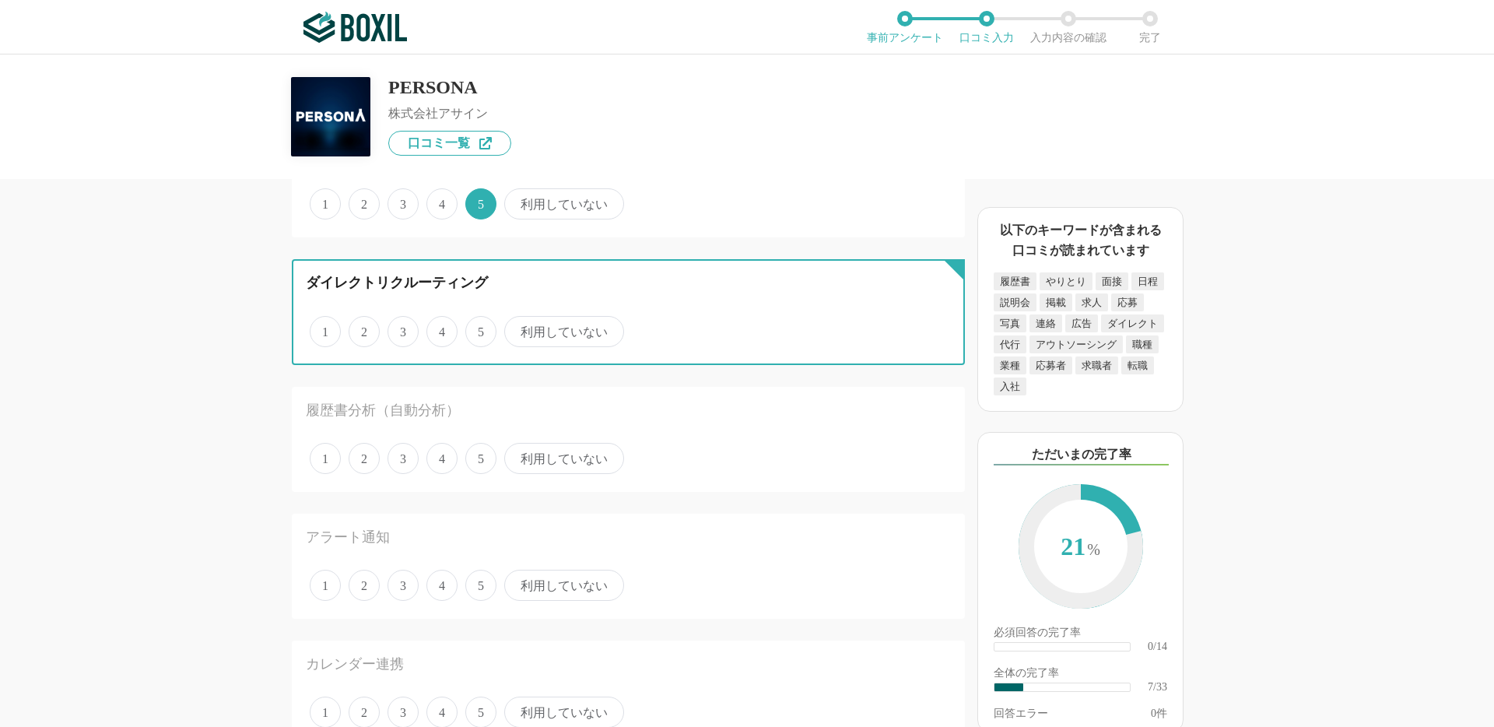
click at [479, 326] on input "5" at bounding box center [474, 323] width 10 height 10
radio input "true"
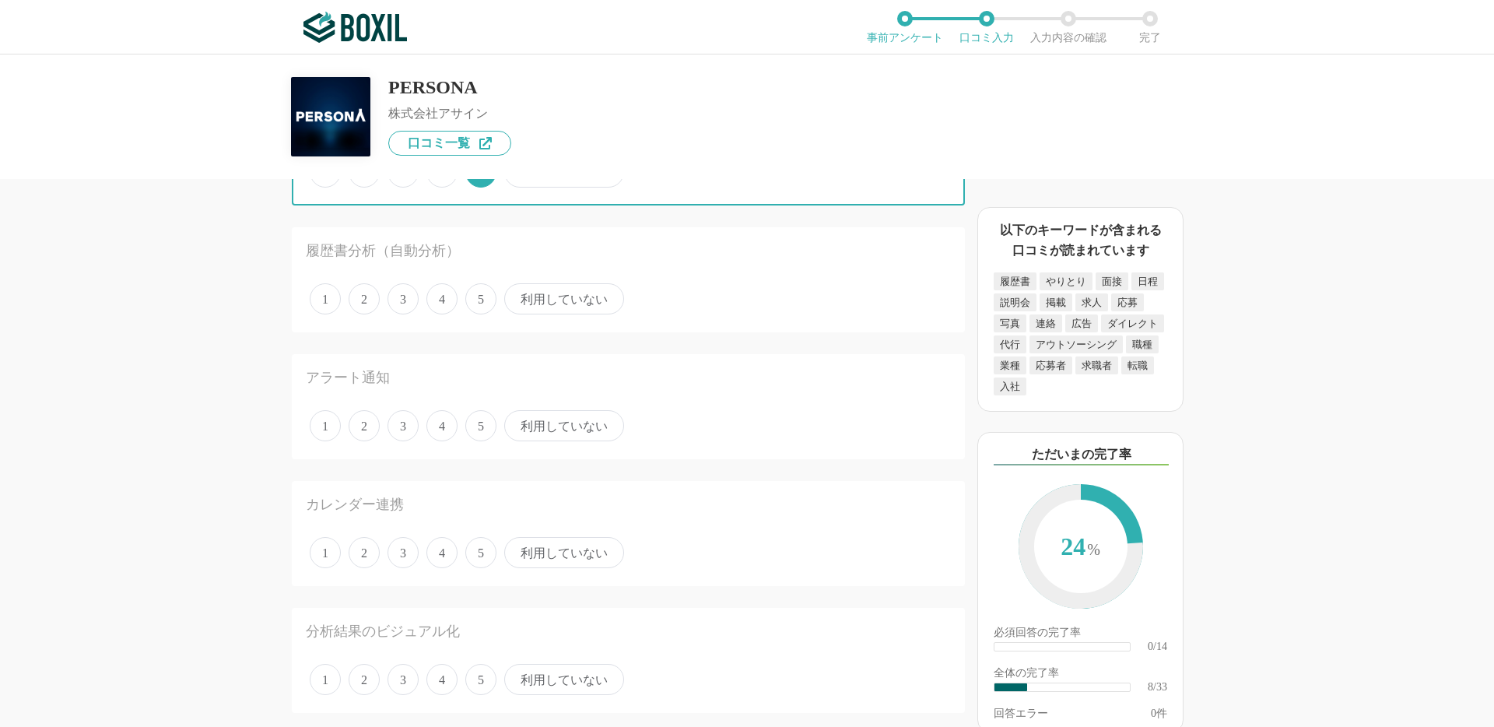
scroll to position [1042, 0]
click at [480, 289] on span "5" at bounding box center [480, 293] width 31 height 31
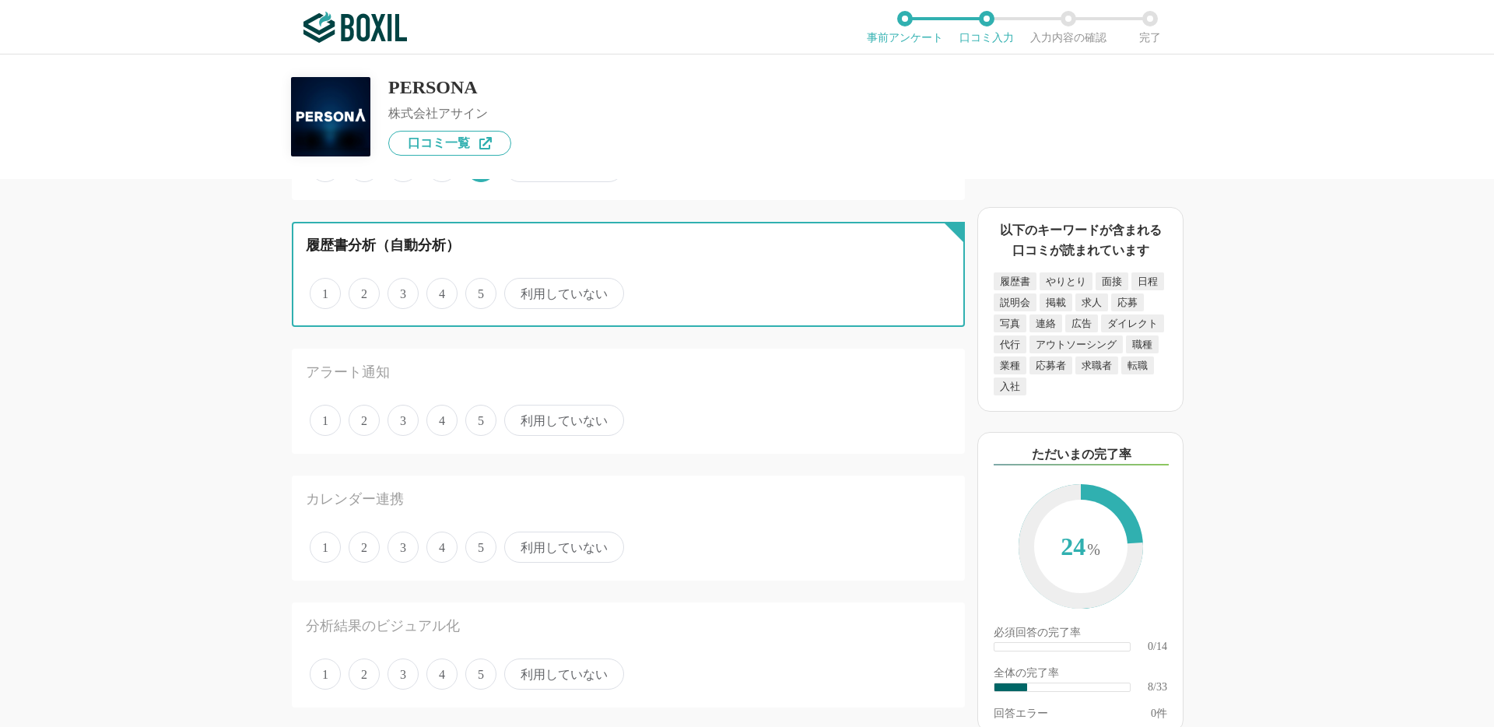
click at [479, 289] on input "5" at bounding box center [474, 285] width 10 height 10
radio input "true"
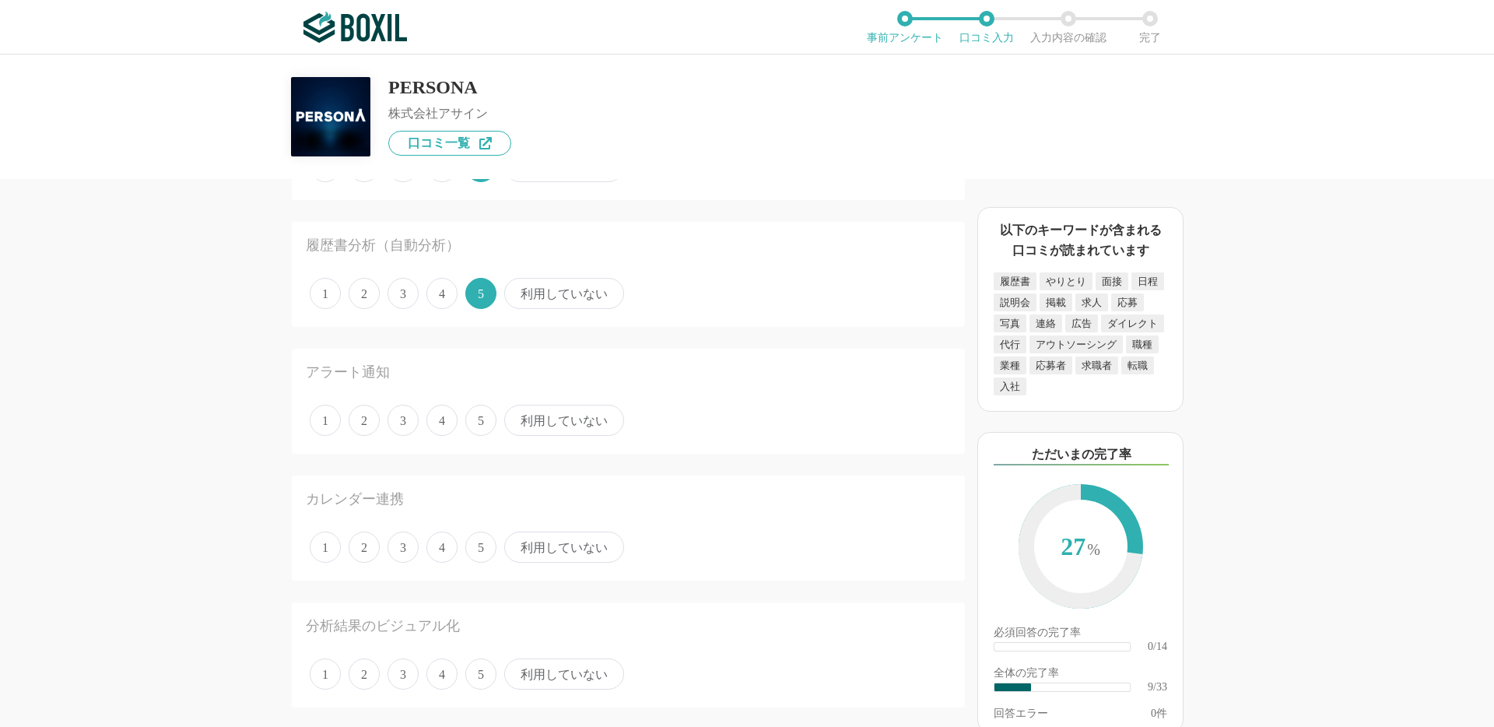
click at [479, 409] on span "5" at bounding box center [480, 420] width 31 height 31
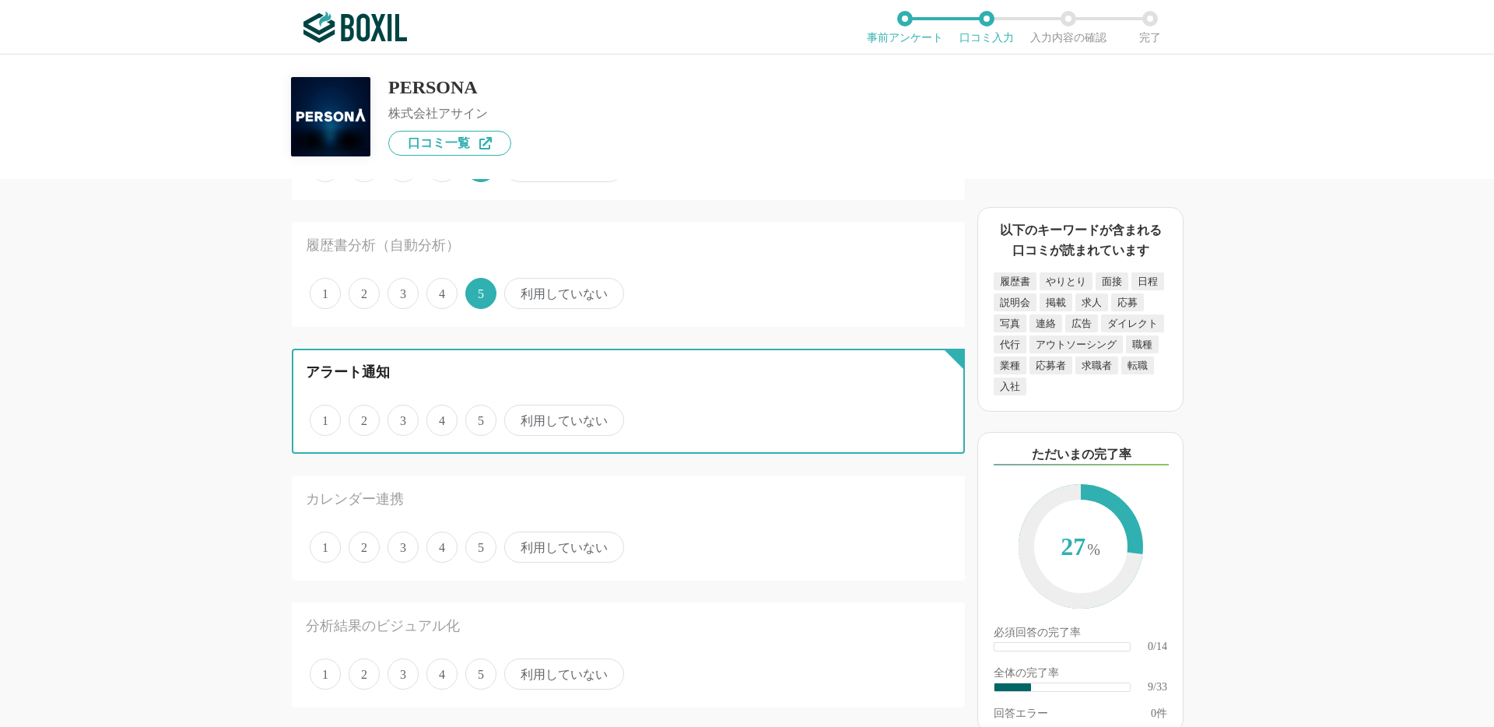
click at [479, 409] on input "5" at bounding box center [474, 412] width 10 height 10
radio input "true"
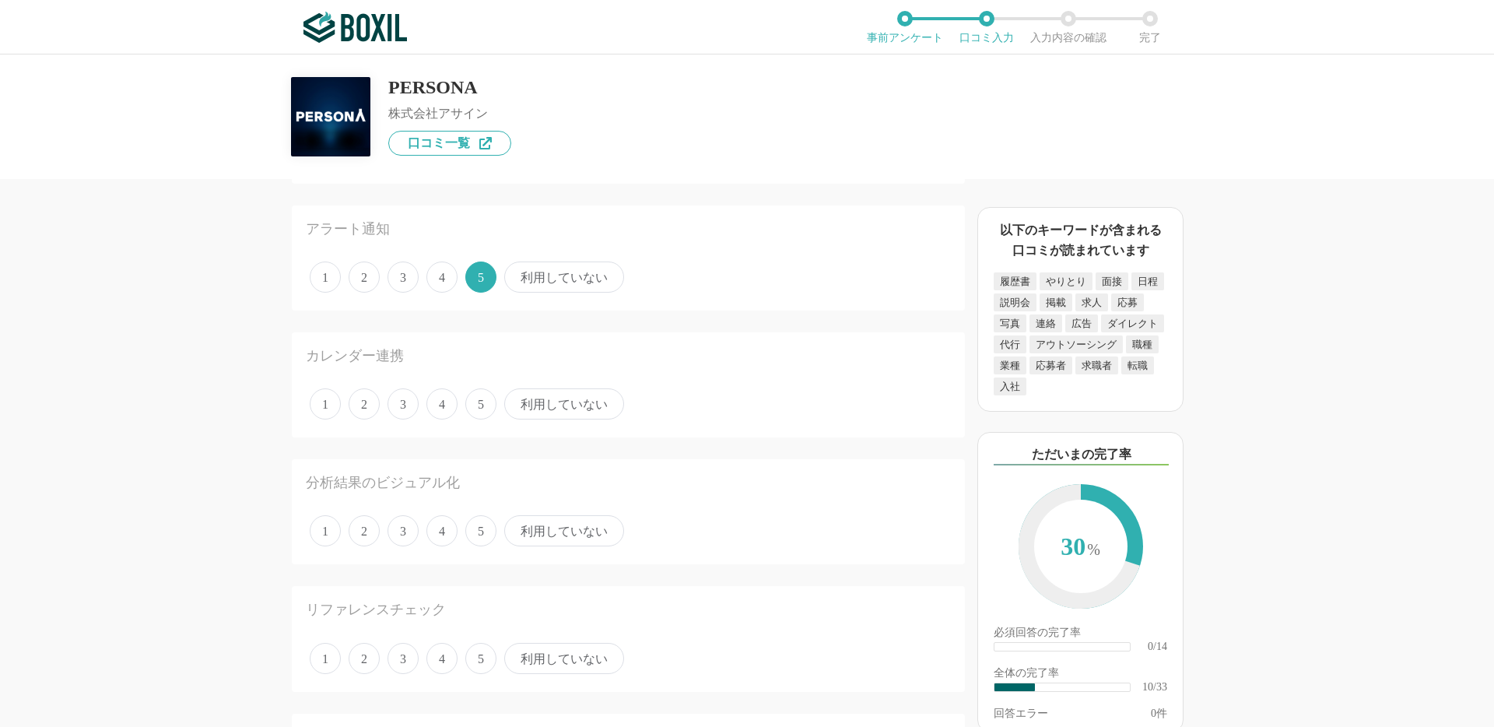
click at [479, 409] on span "5" at bounding box center [480, 403] width 31 height 31
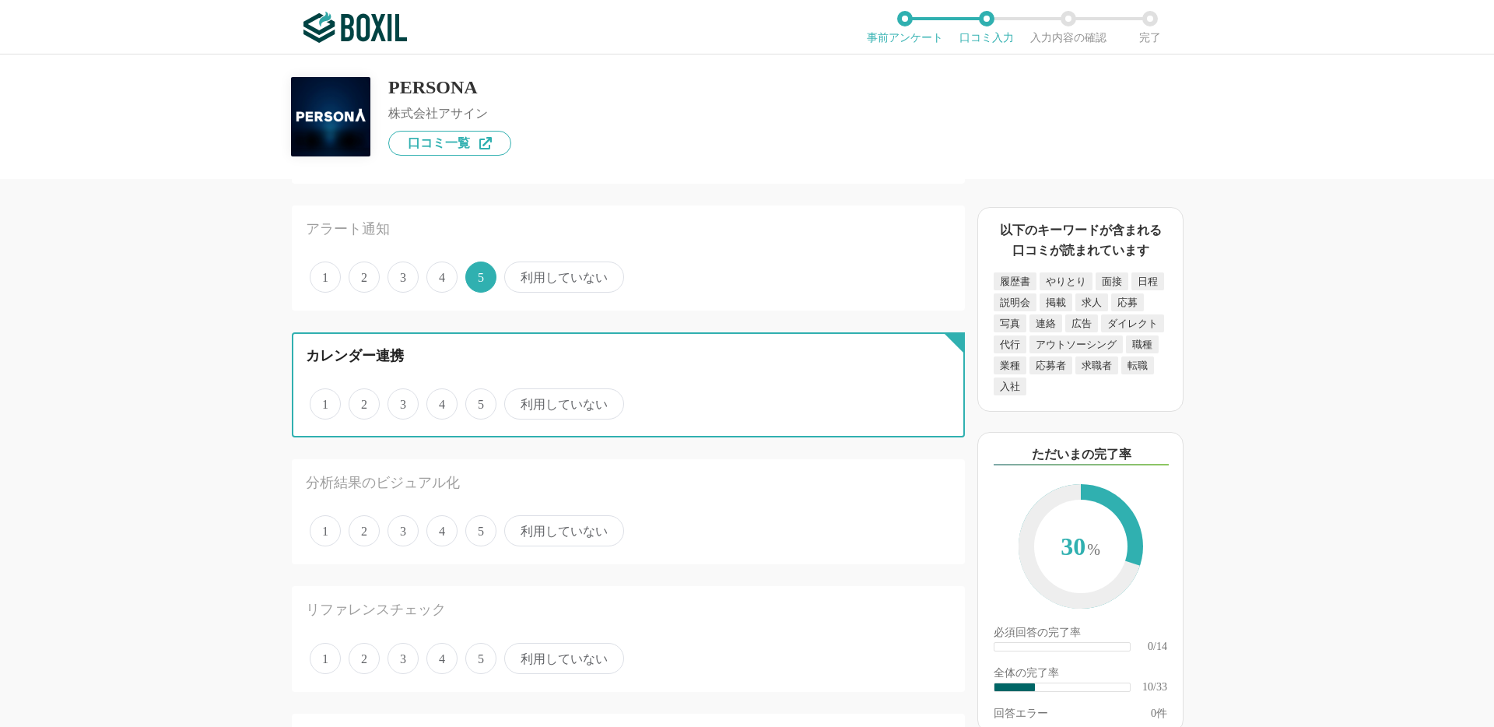
click at [479, 401] on input "5" at bounding box center [474, 396] width 10 height 10
radio input "true"
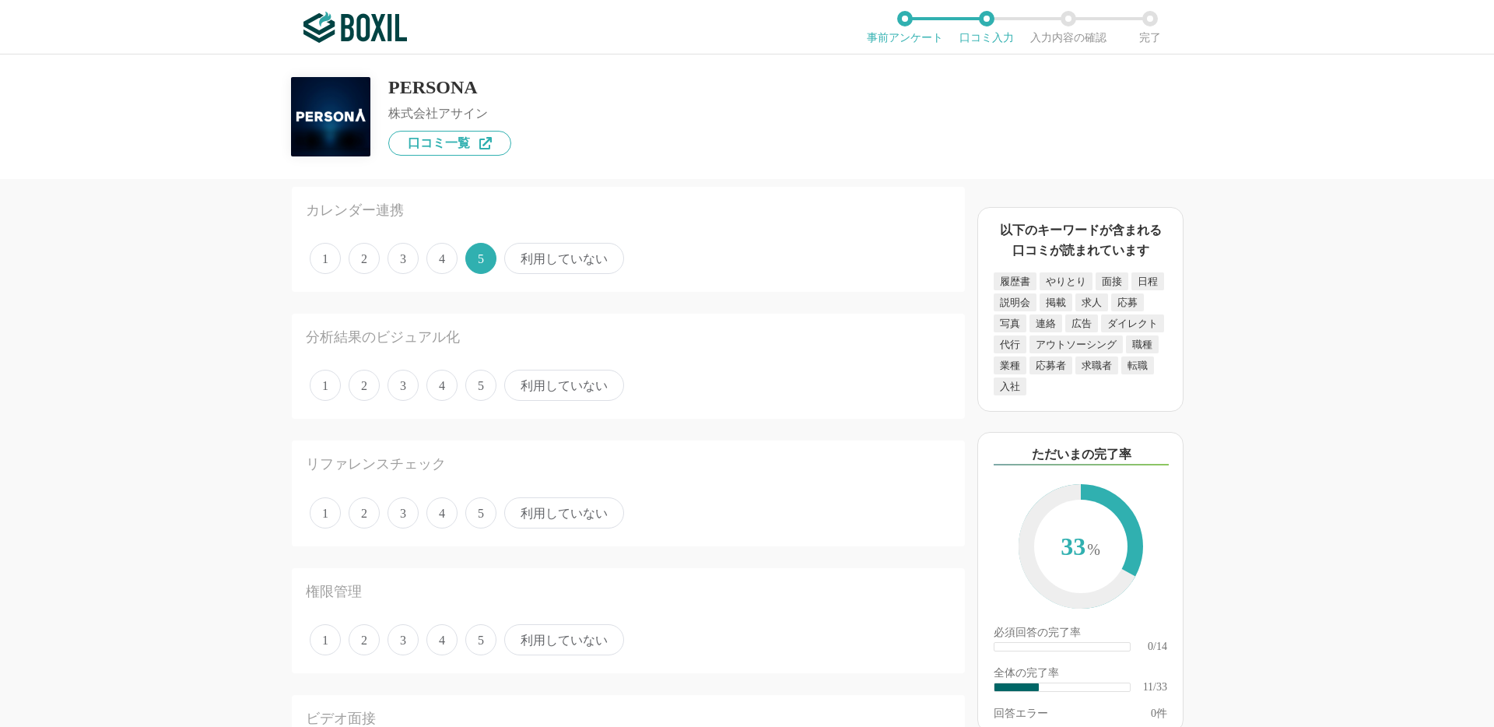
click at [479, 385] on span "5" at bounding box center [480, 385] width 31 height 31
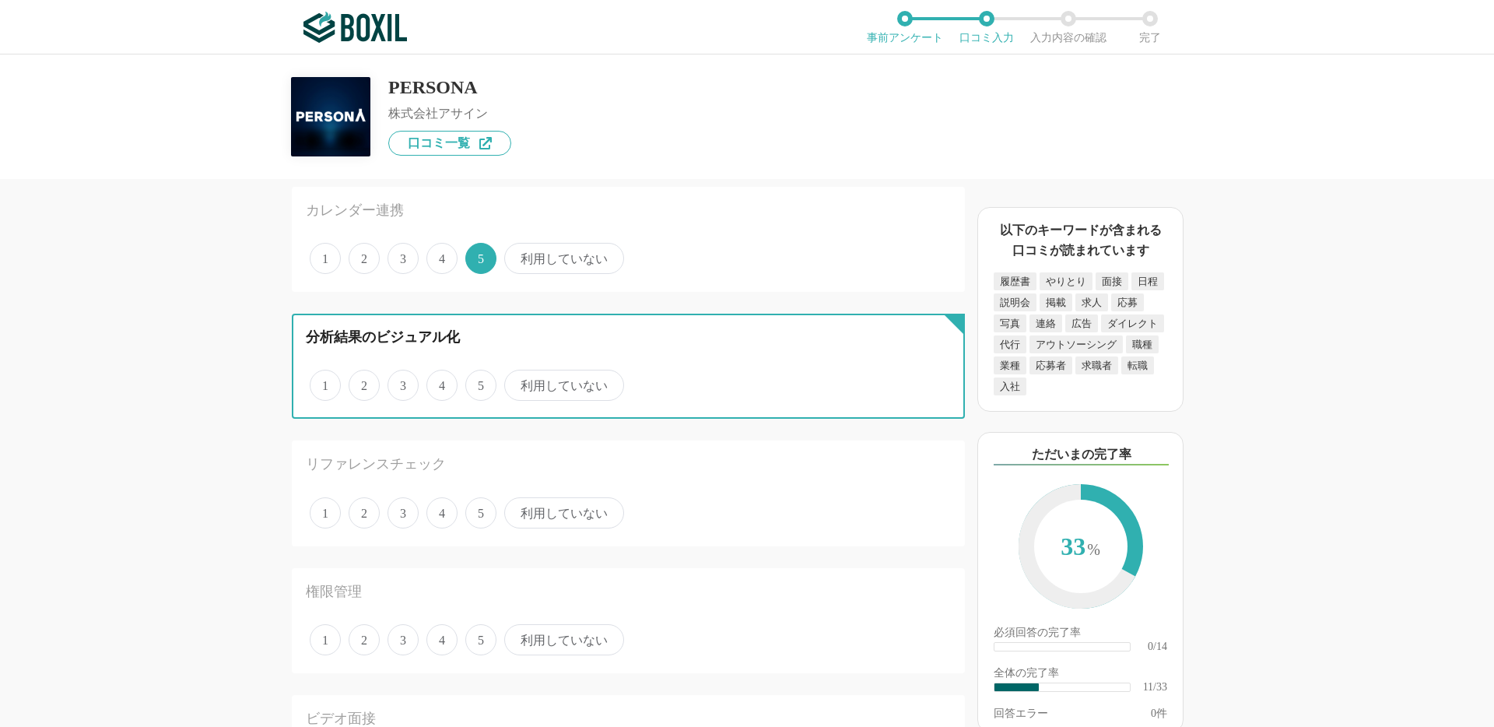
click at [479, 382] on input "5" at bounding box center [474, 377] width 10 height 10
radio input "true"
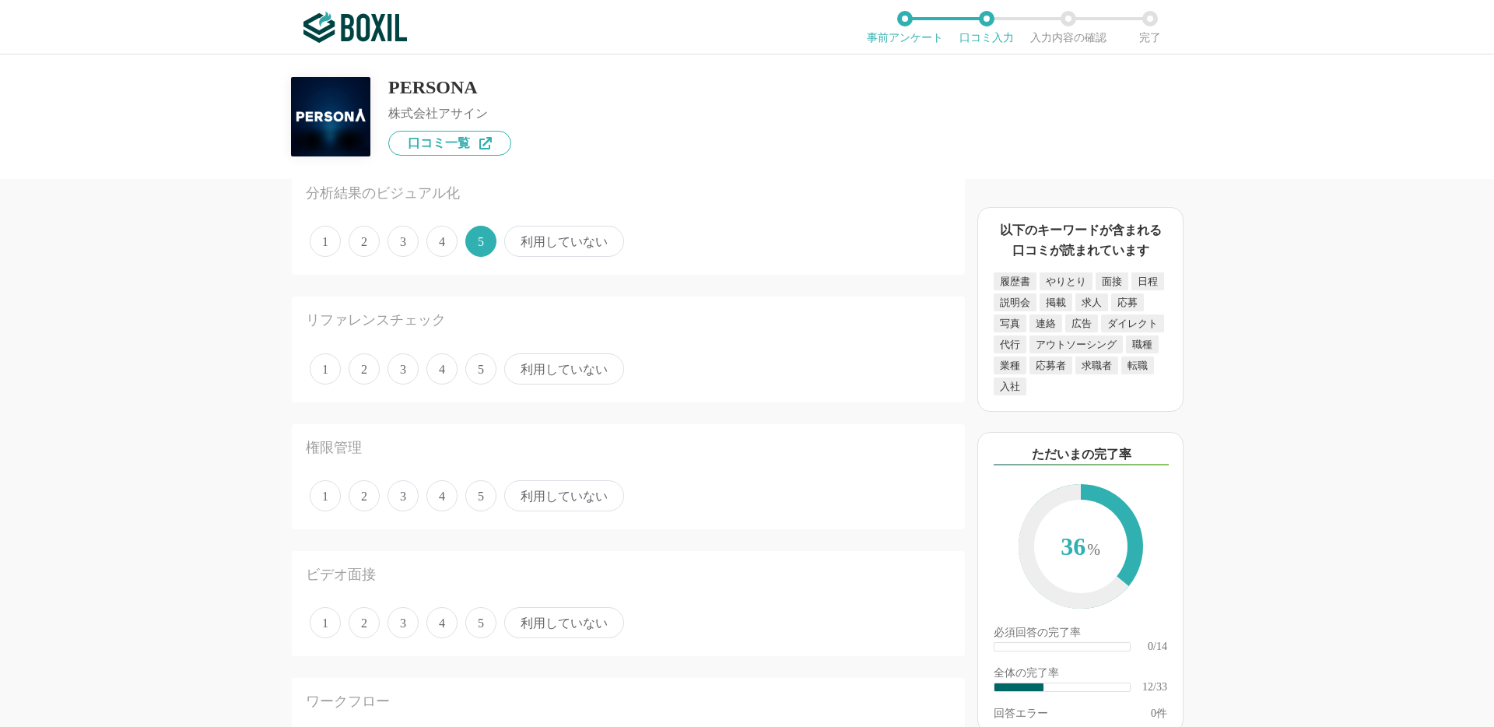
click at [482, 370] on span "5" at bounding box center [480, 368] width 31 height 31
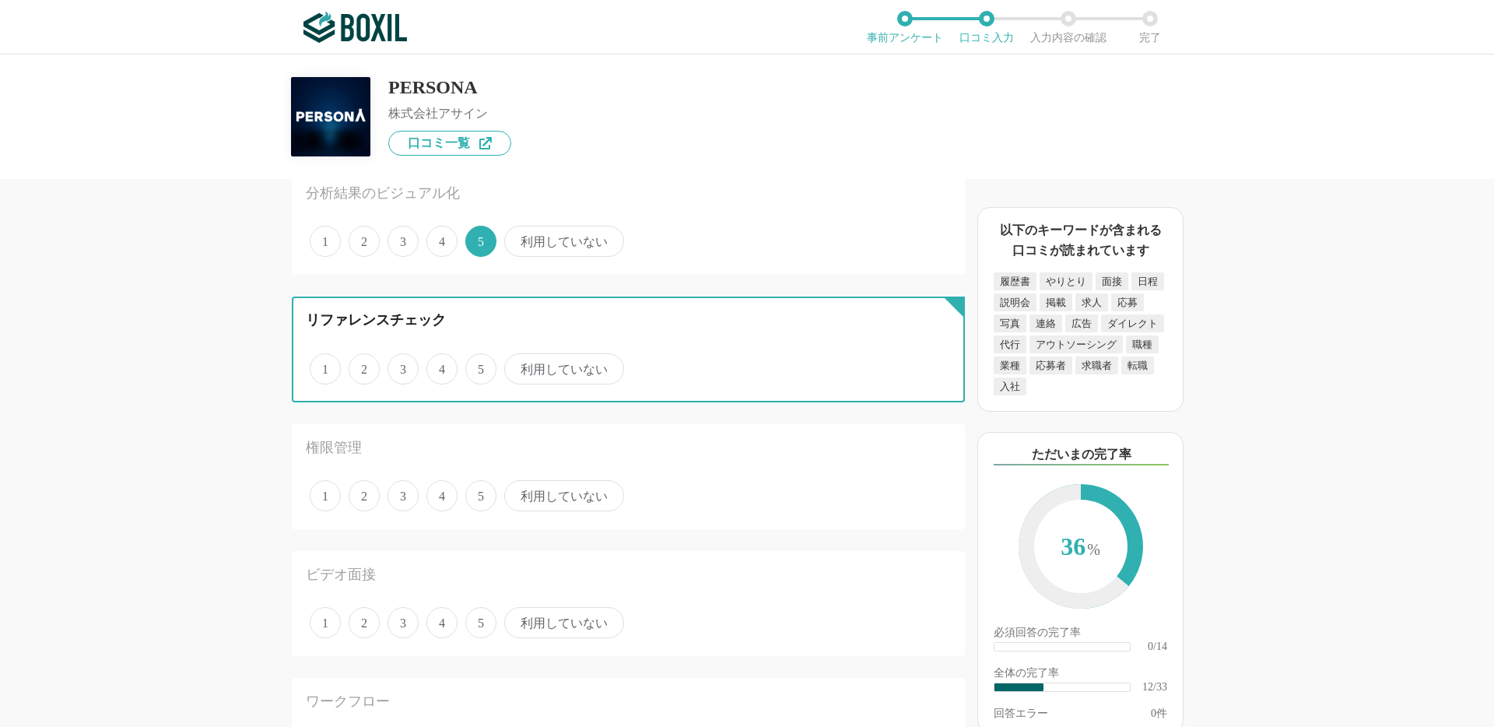
click at [479, 366] on input "5" at bounding box center [474, 361] width 10 height 10
radio input "true"
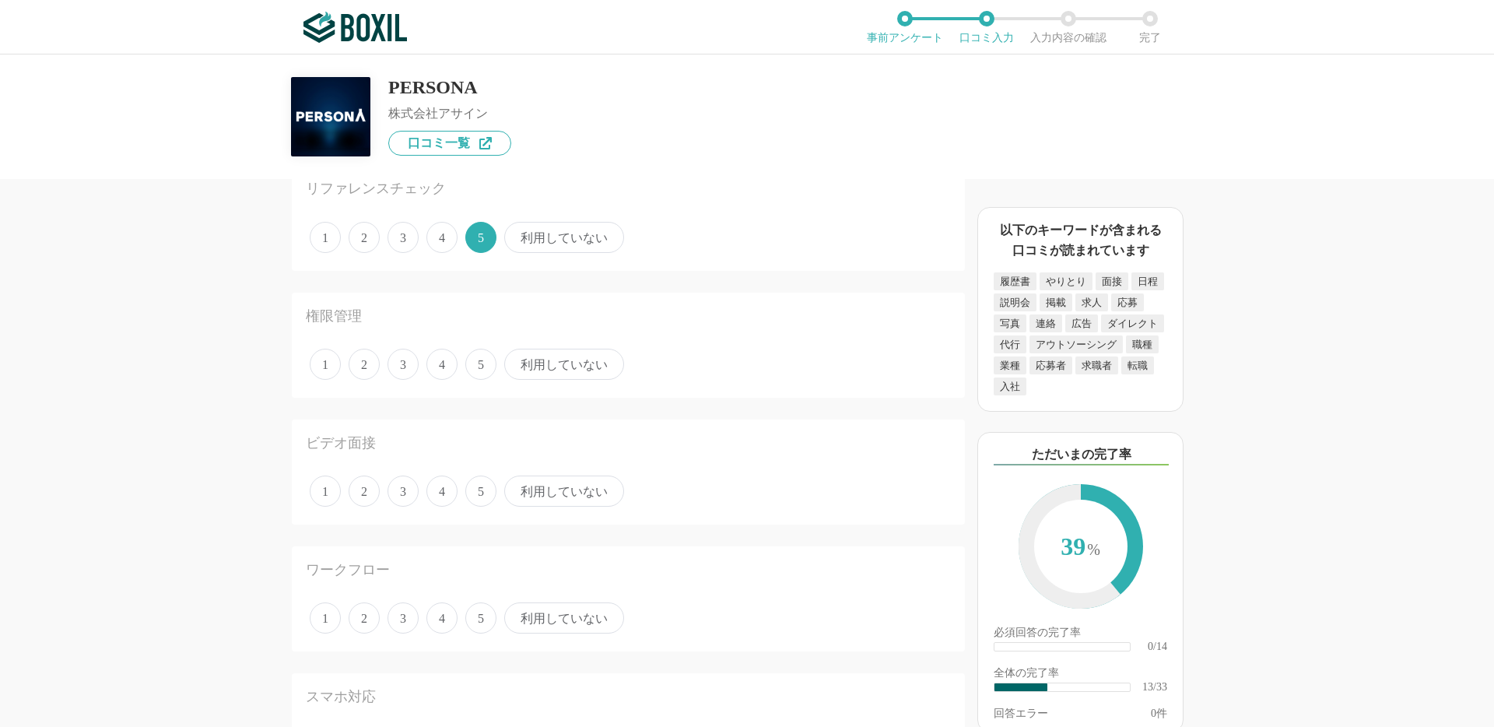
click at [482, 370] on span "5" at bounding box center [480, 364] width 31 height 31
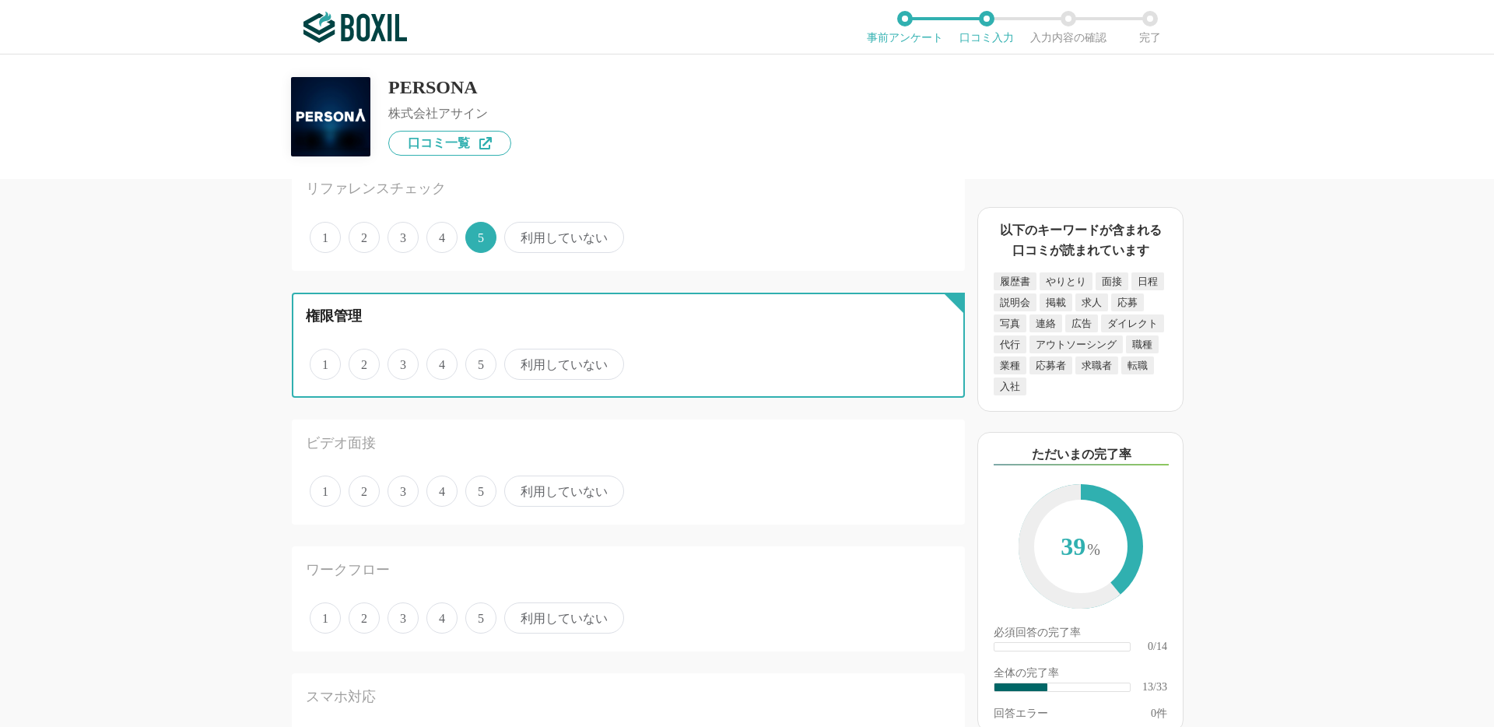
click at [479, 361] on input "5" at bounding box center [474, 356] width 10 height 10
radio input "true"
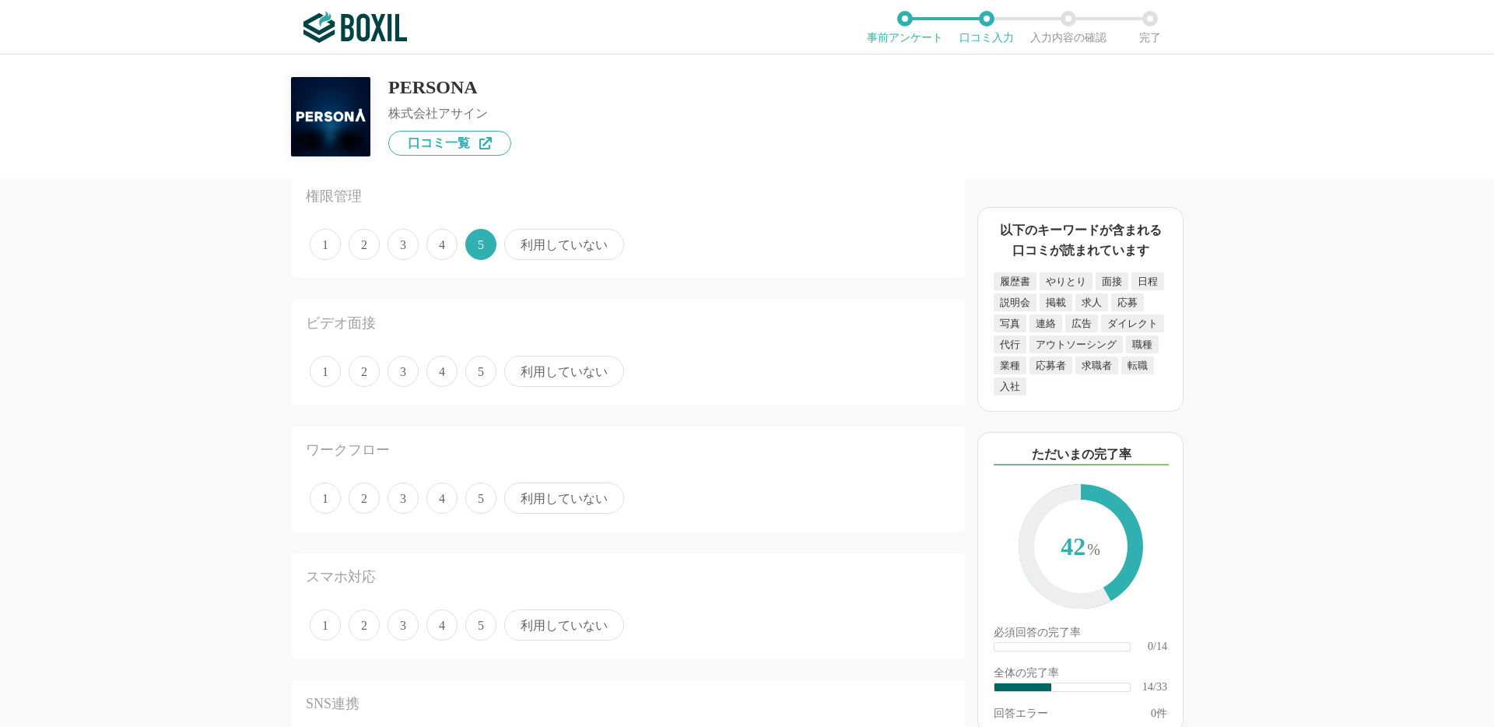
click at [482, 370] on span "5" at bounding box center [480, 371] width 31 height 31
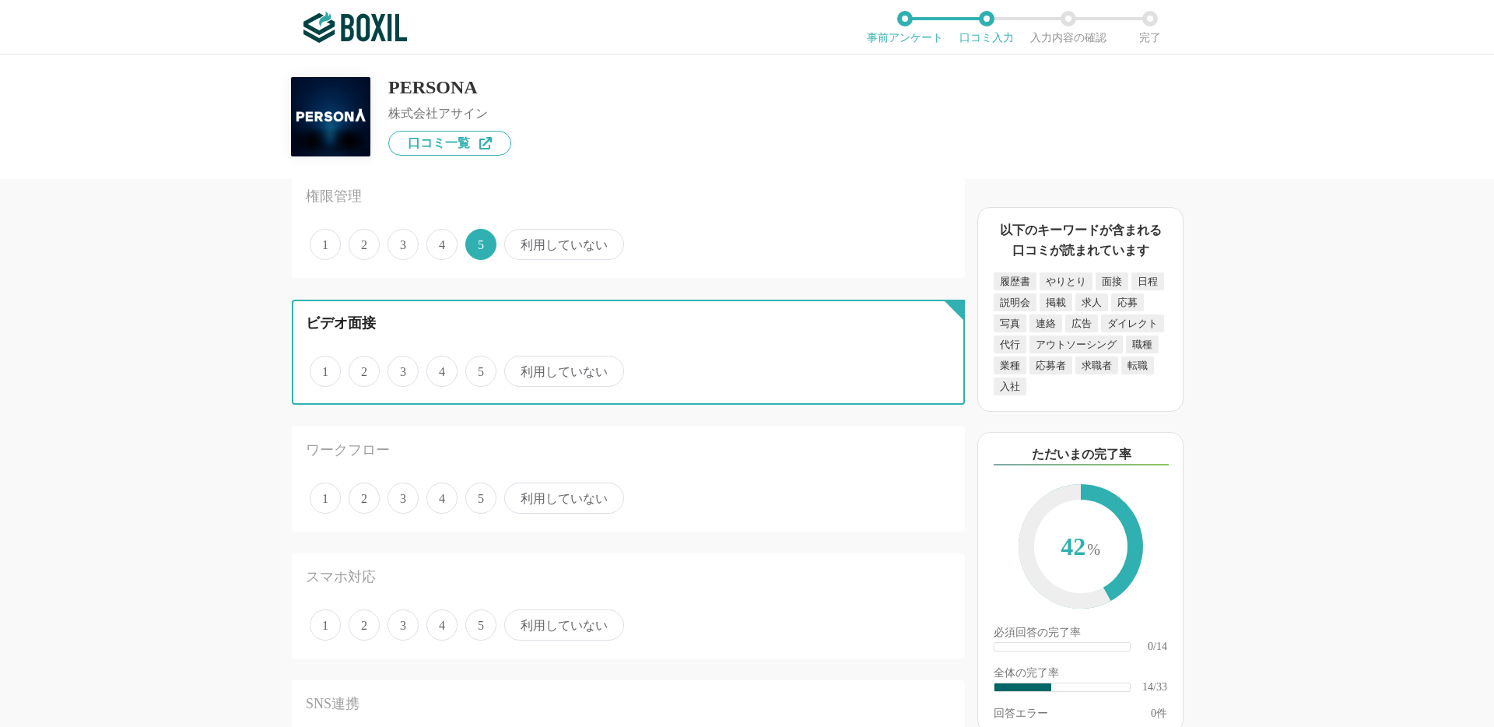
click at [479, 368] on input "5" at bounding box center [474, 363] width 10 height 10
radio input "true"
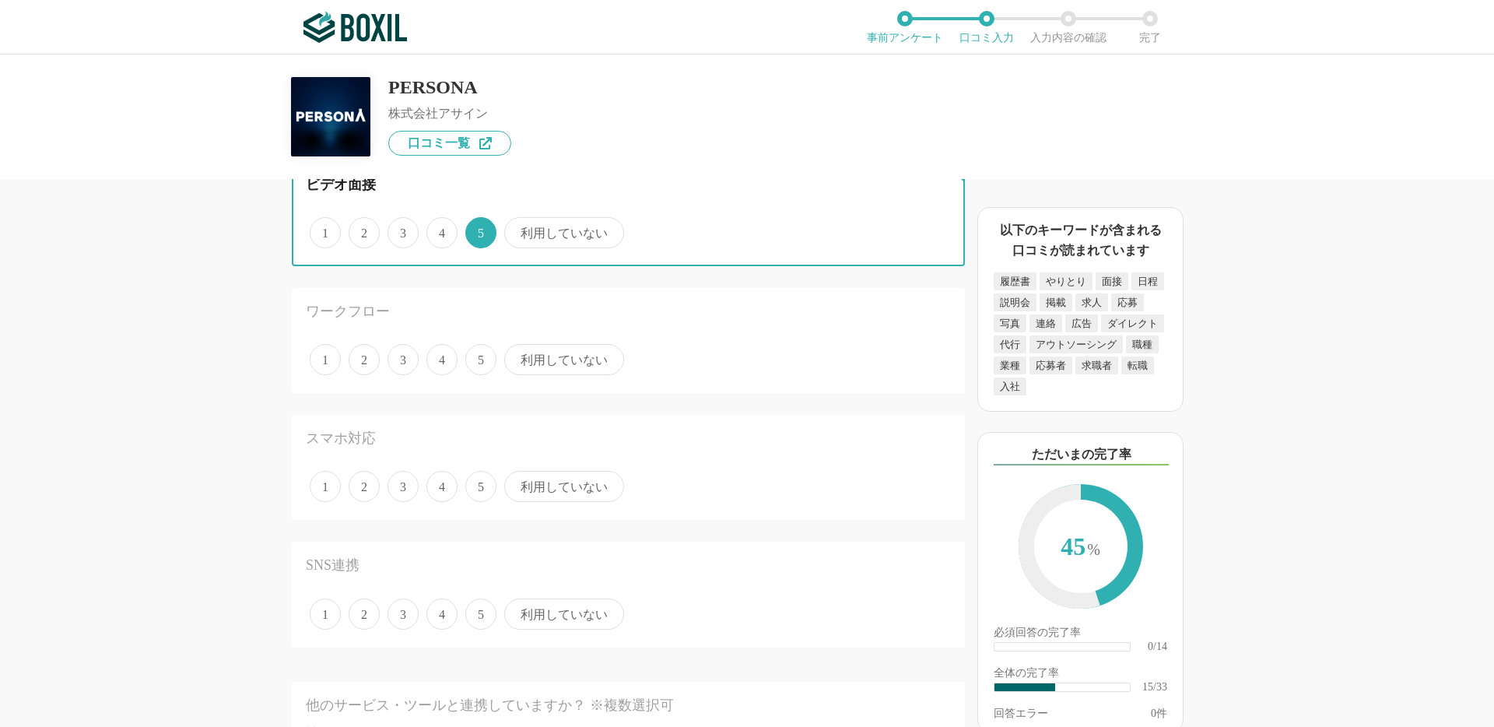
scroll to position [1869, 0]
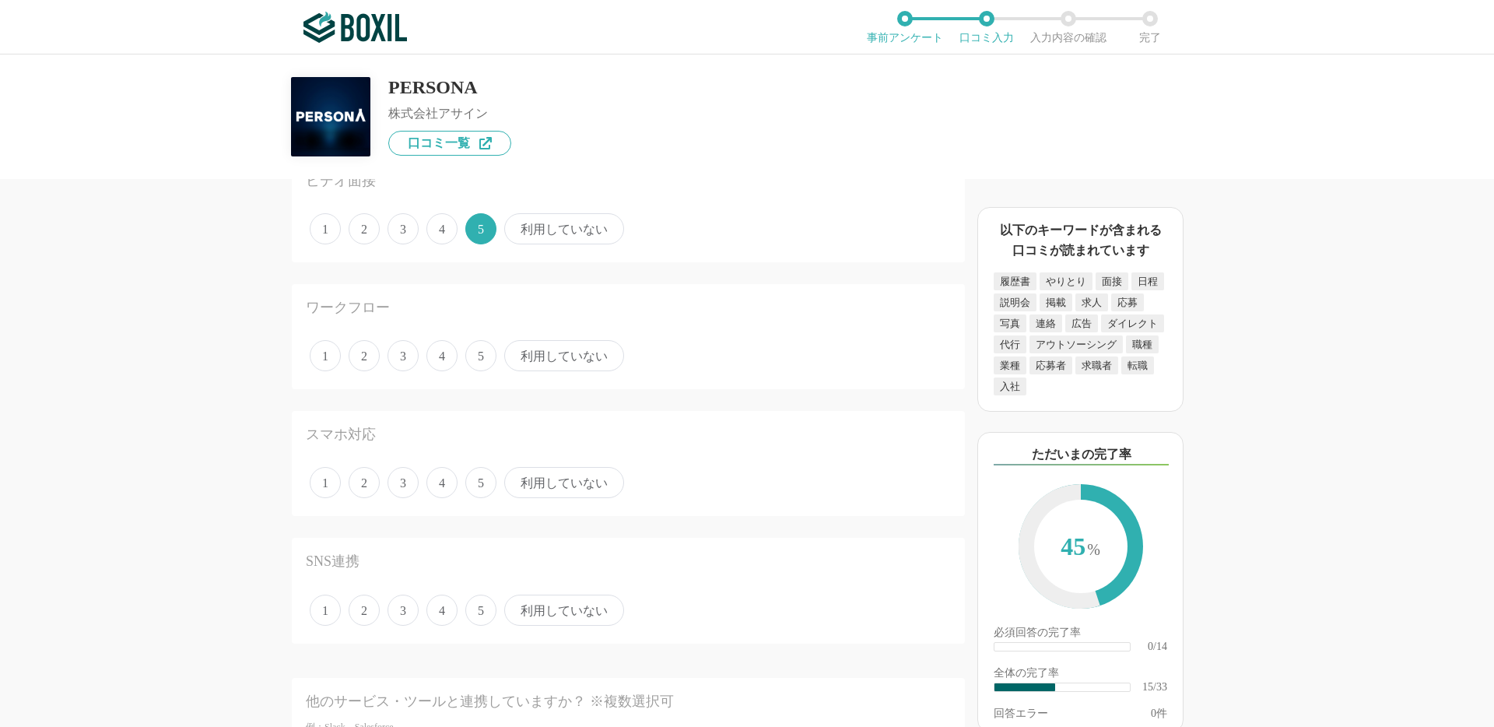
click at [481, 358] on span "5" at bounding box center [480, 355] width 31 height 31
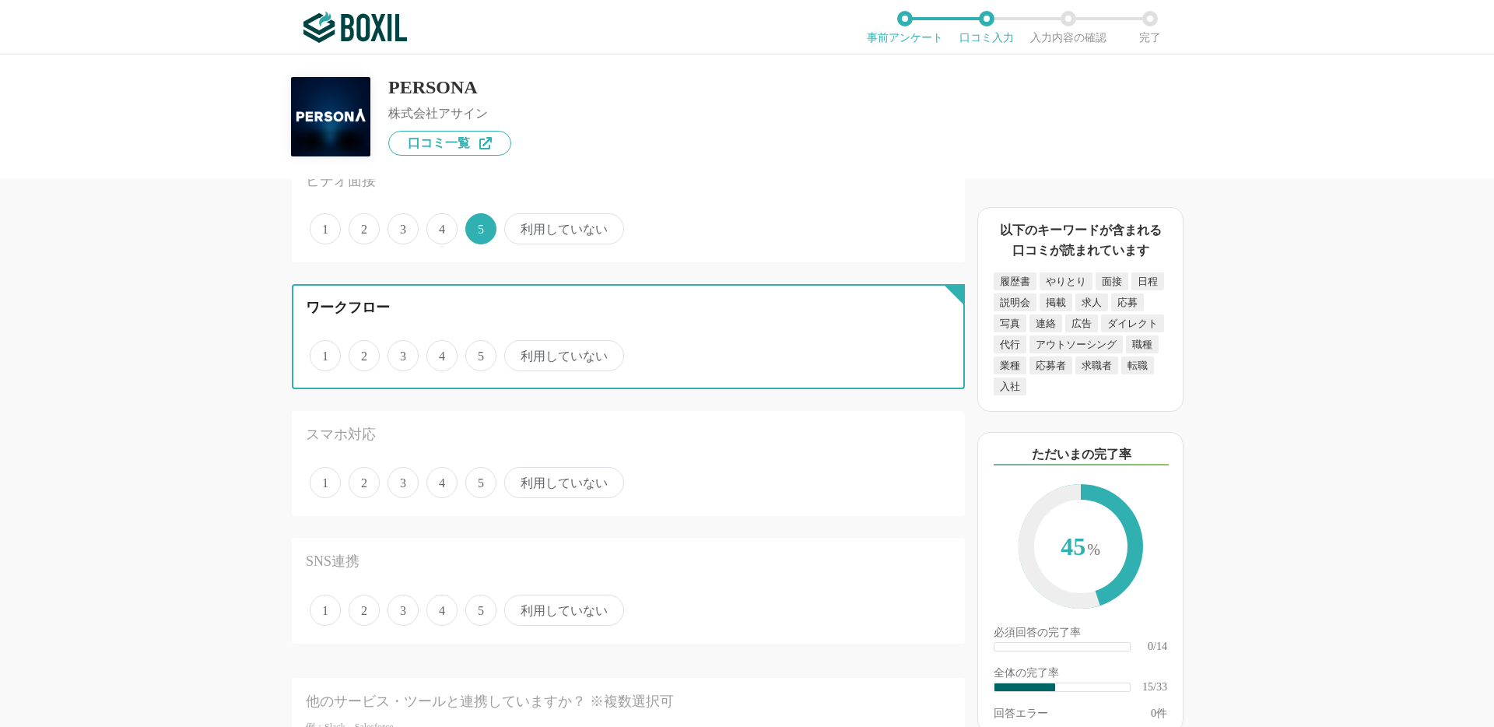
click at [479, 353] on input "5" at bounding box center [474, 347] width 10 height 10
radio input "true"
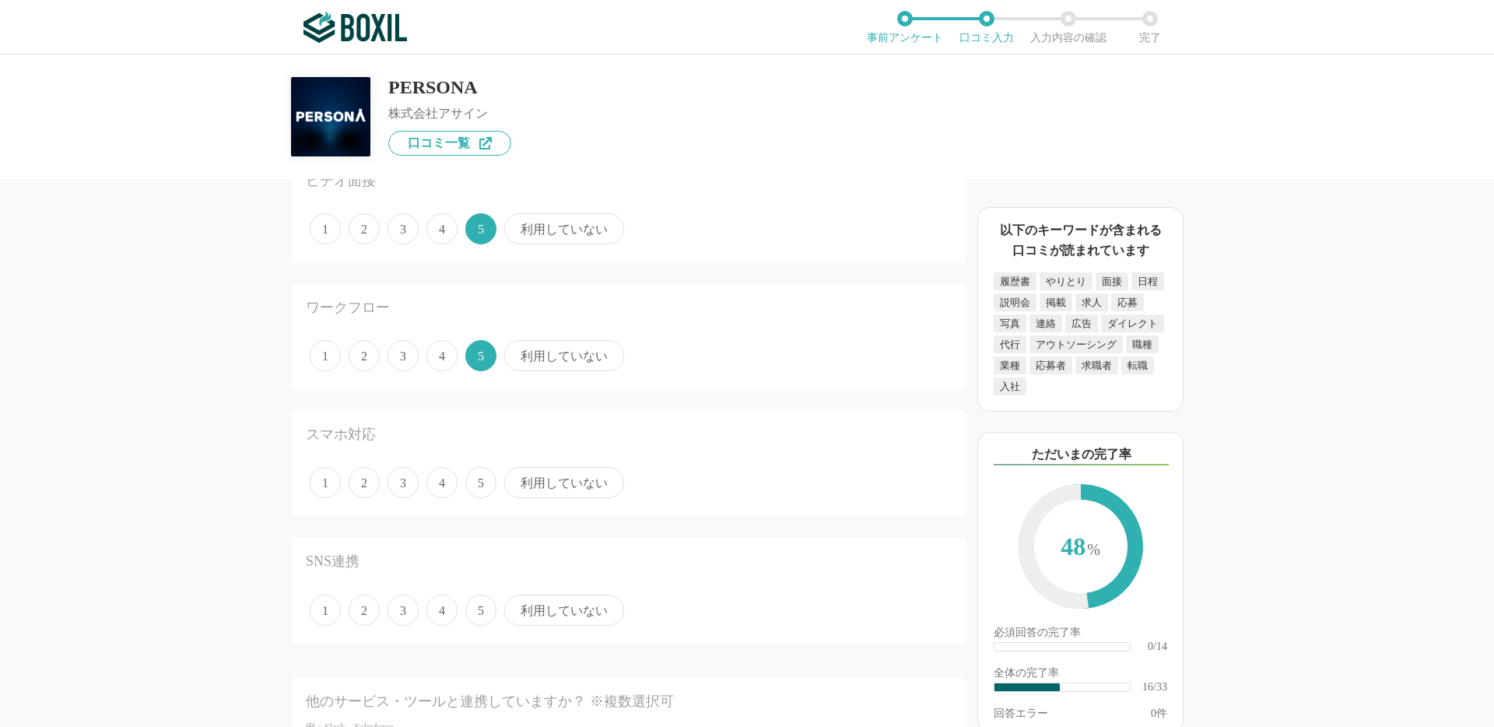
click at [481, 487] on span "5" at bounding box center [480, 482] width 31 height 31
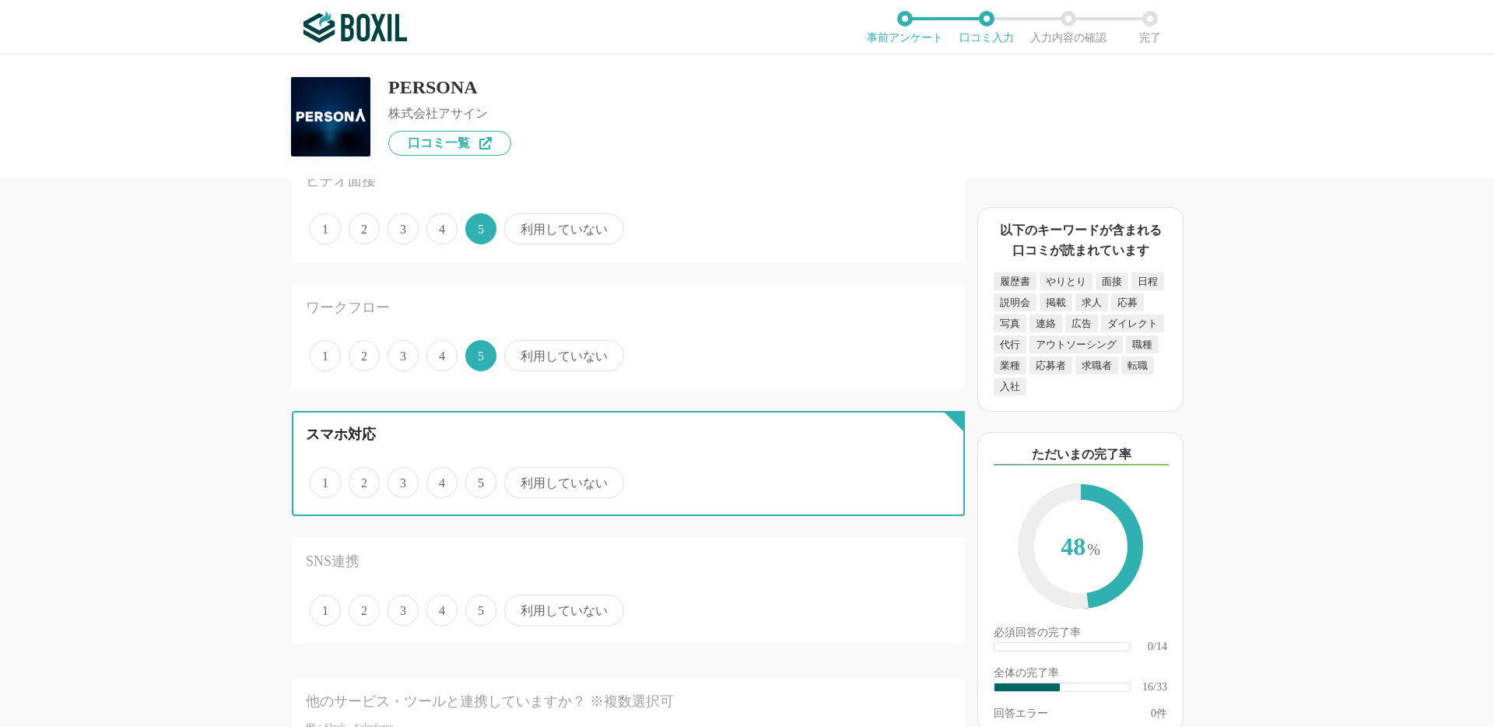
click at [479, 479] on input "5" at bounding box center [474, 474] width 10 height 10
radio input "true"
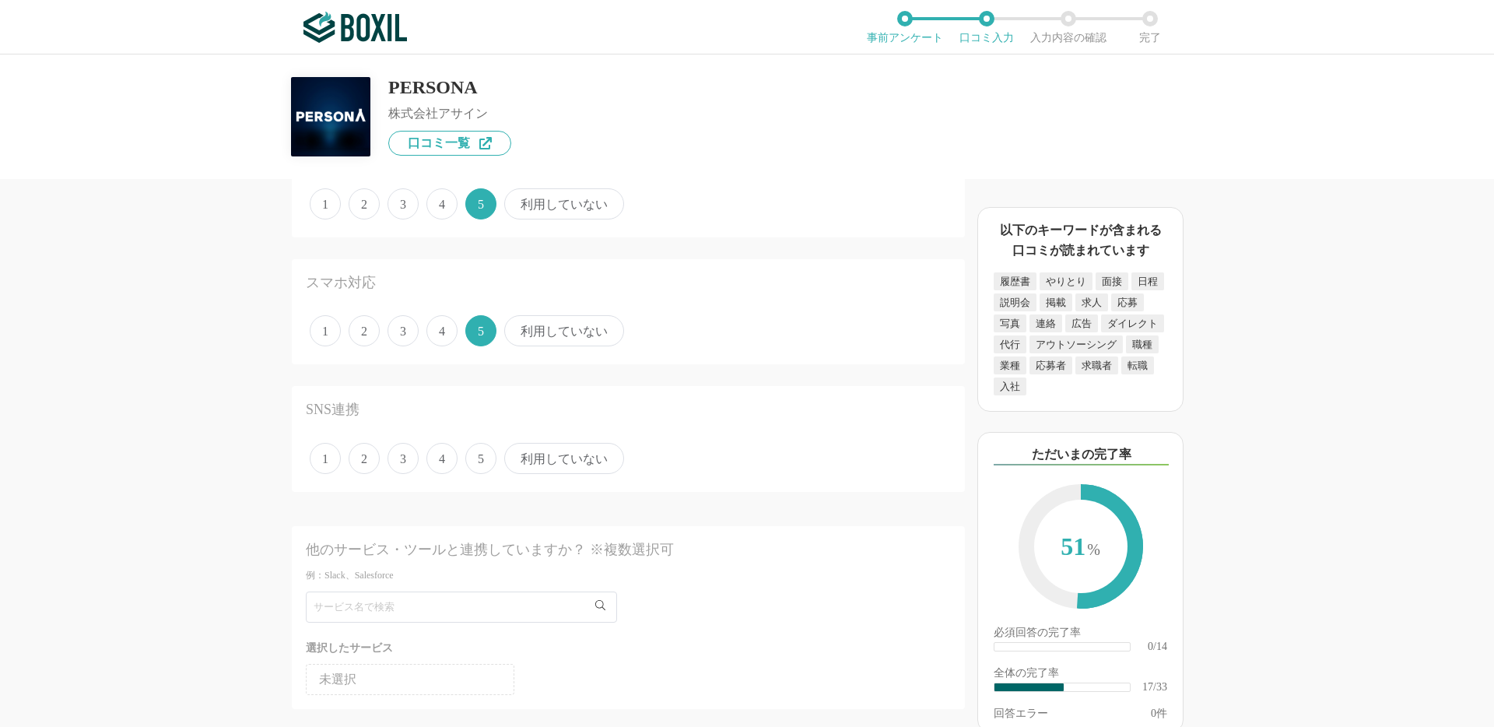
click at [534, 460] on span "利用していない" at bounding box center [564, 458] width 120 height 31
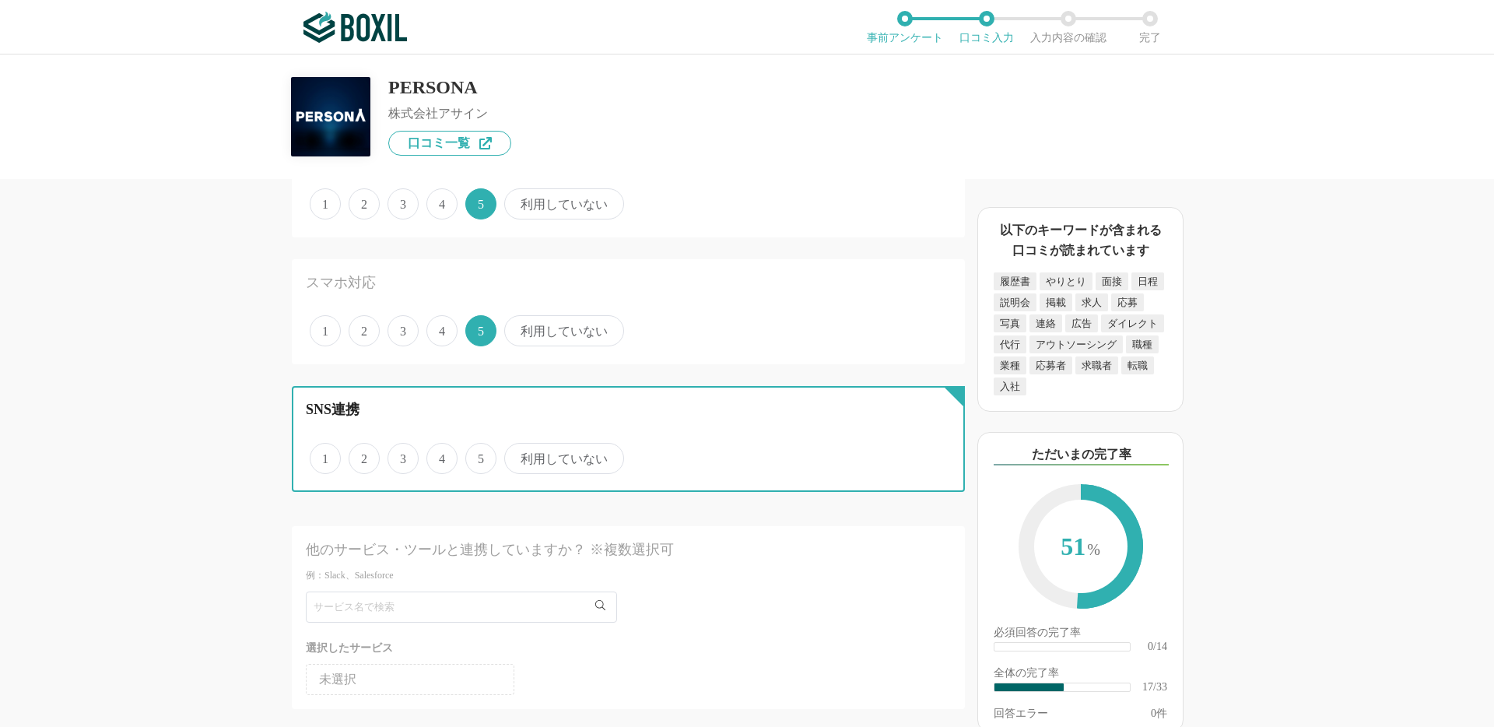
click at [518, 455] on input "利用していない" at bounding box center [513, 450] width 10 height 10
radio input "true"
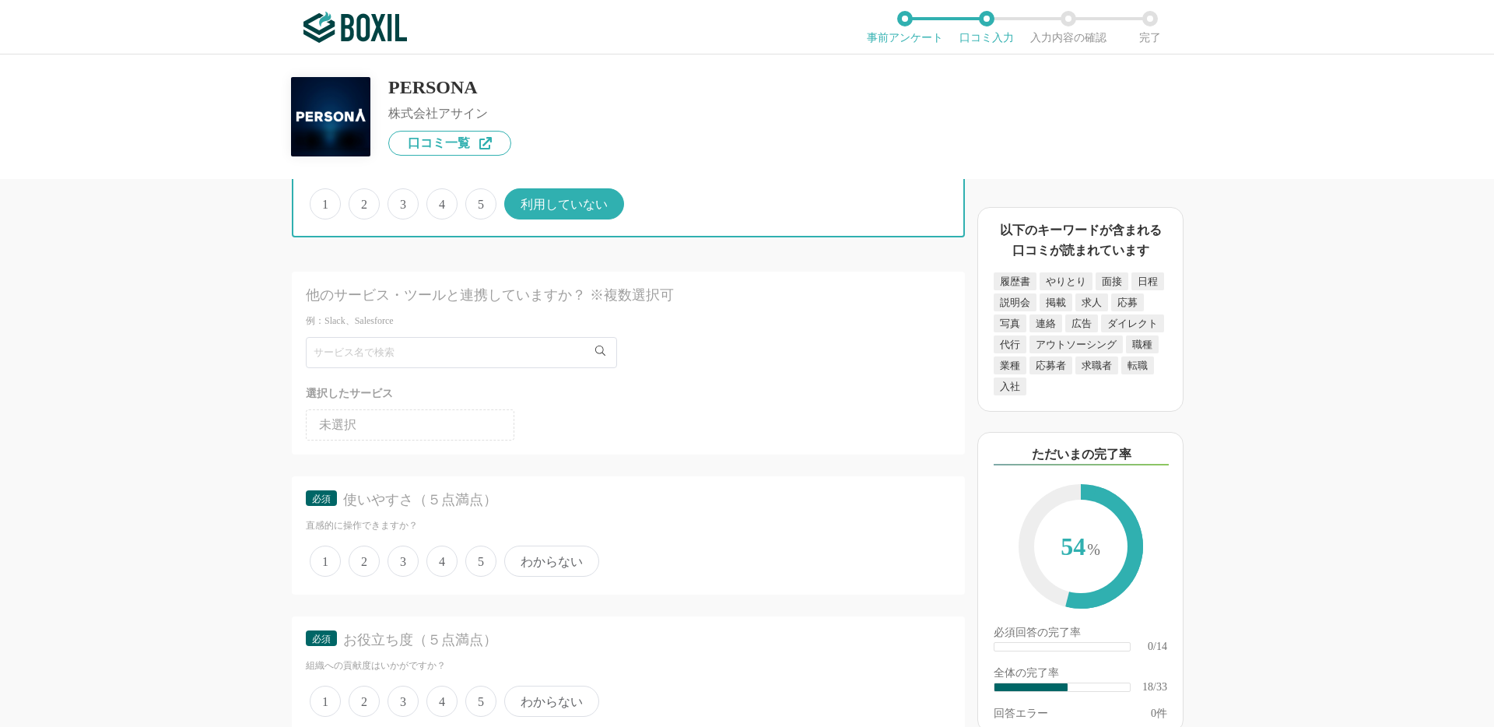
scroll to position [2277, 0]
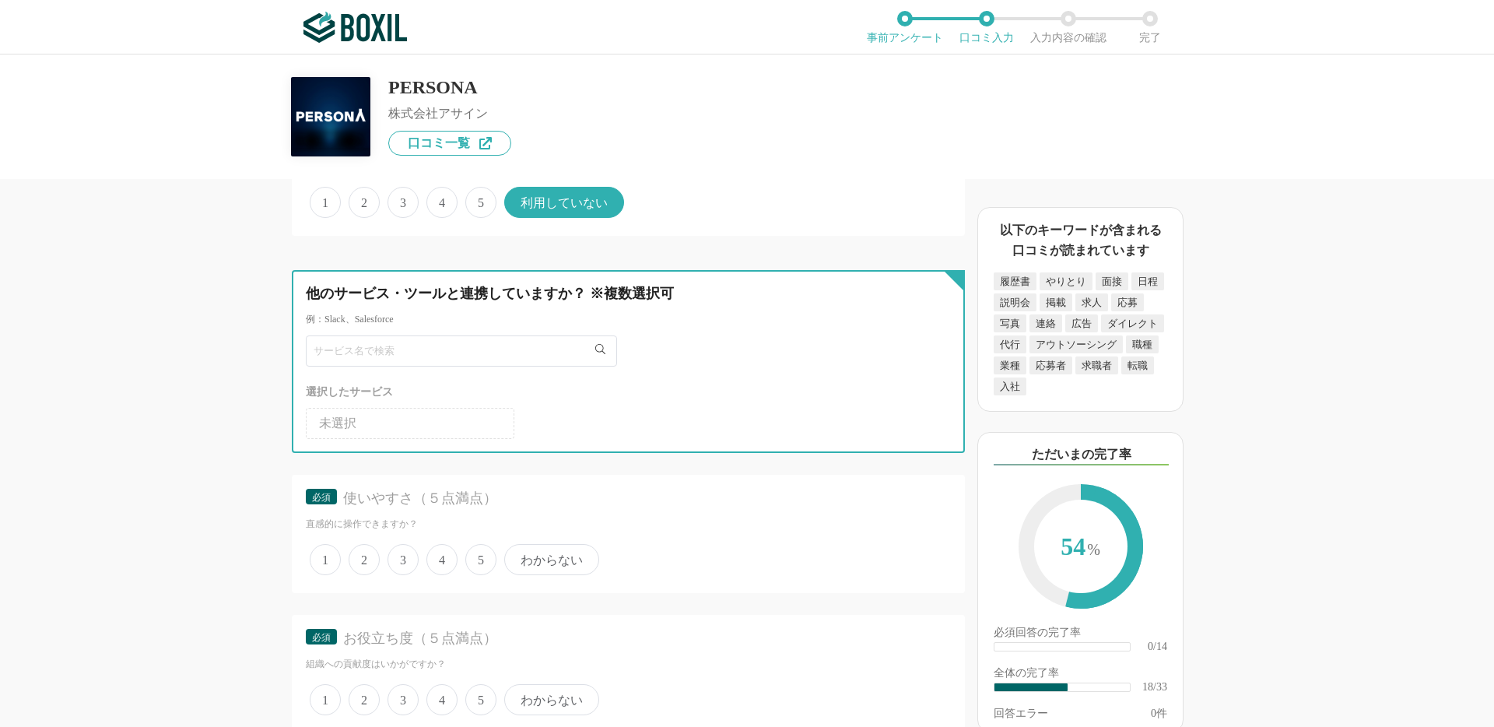
click at [400, 348] on input "text" at bounding box center [461, 350] width 311 height 31
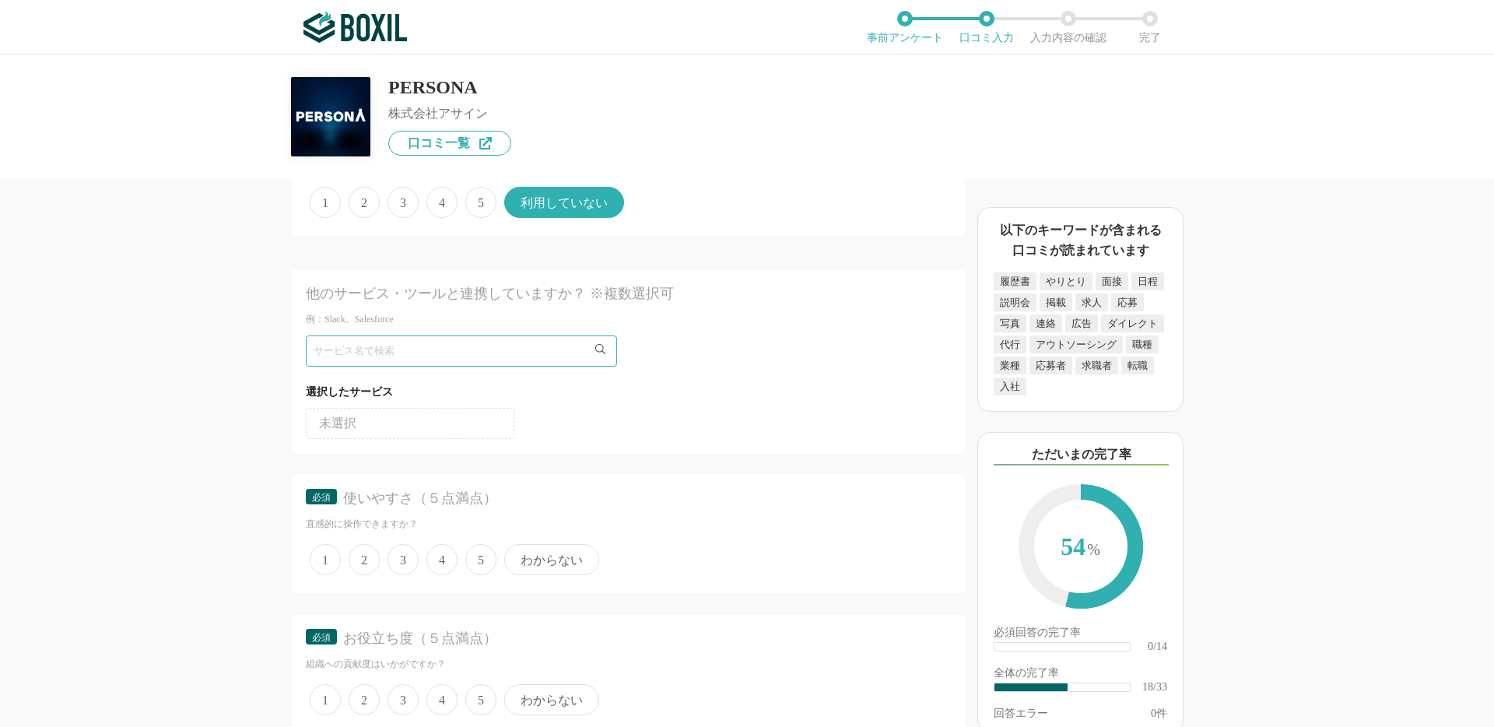
click at [580, 421] on ul "未選択" at bounding box center [628, 420] width 645 height 37
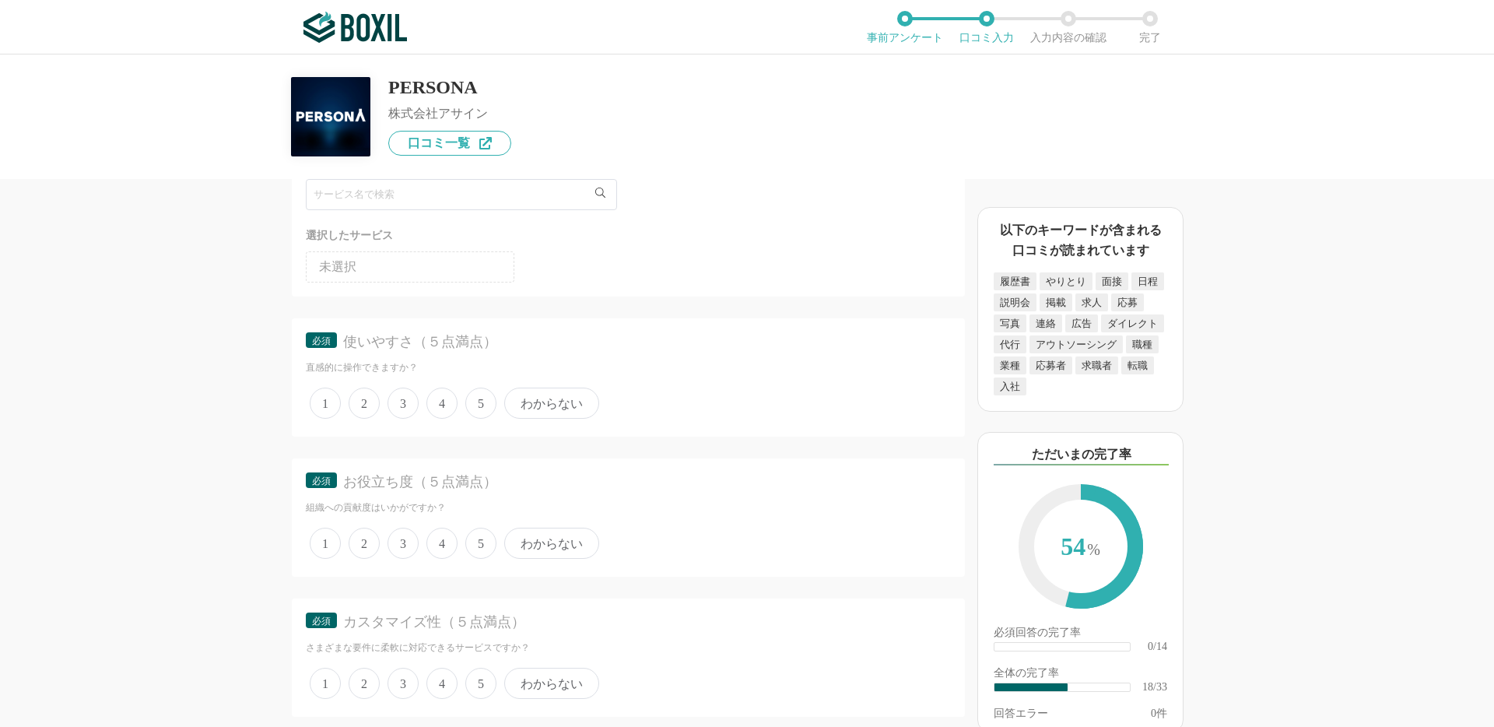
scroll to position [2438, 0]
click at [484, 402] on span "5" at bounding box center [480, 398] width 31 height 31
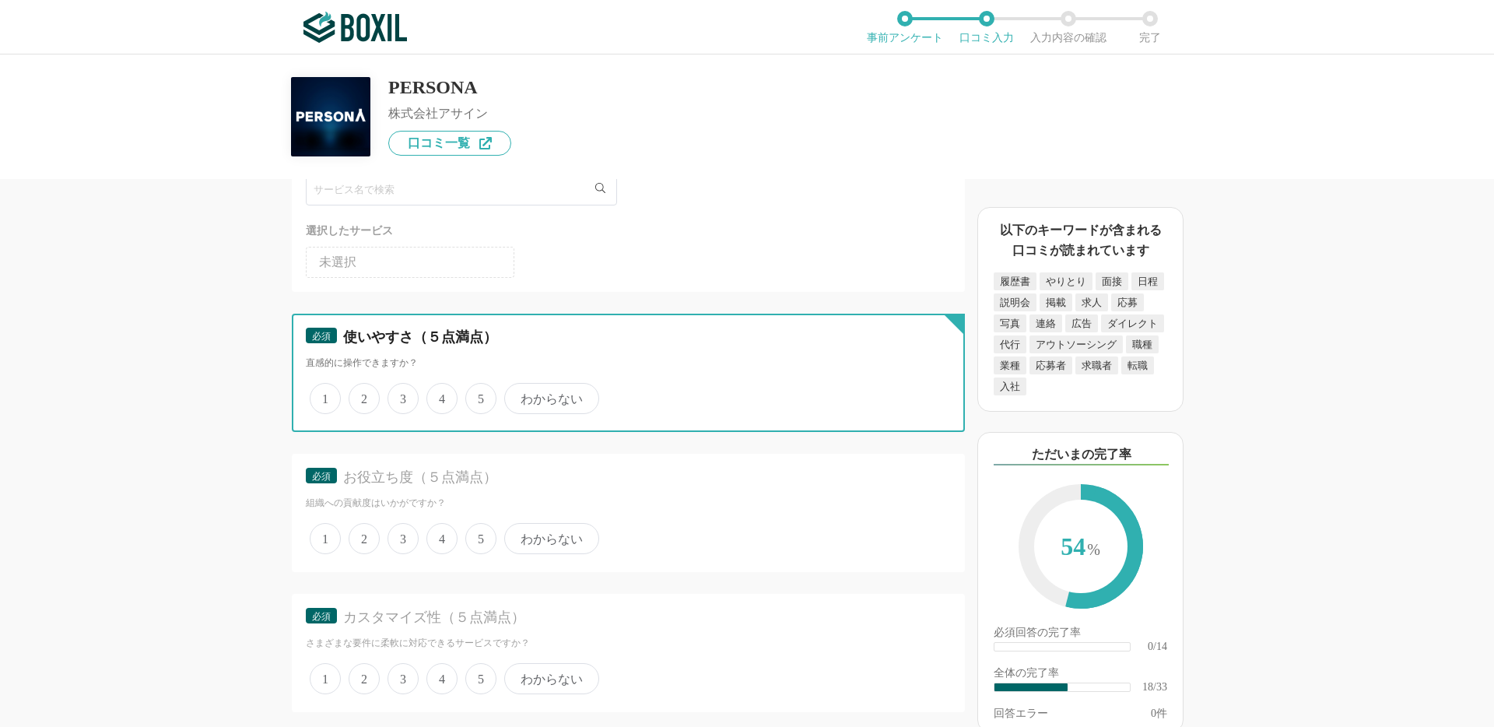
click at [479, 395] on input "5" at bounding box center [474, 390] width 10 height 10
radio input "true"
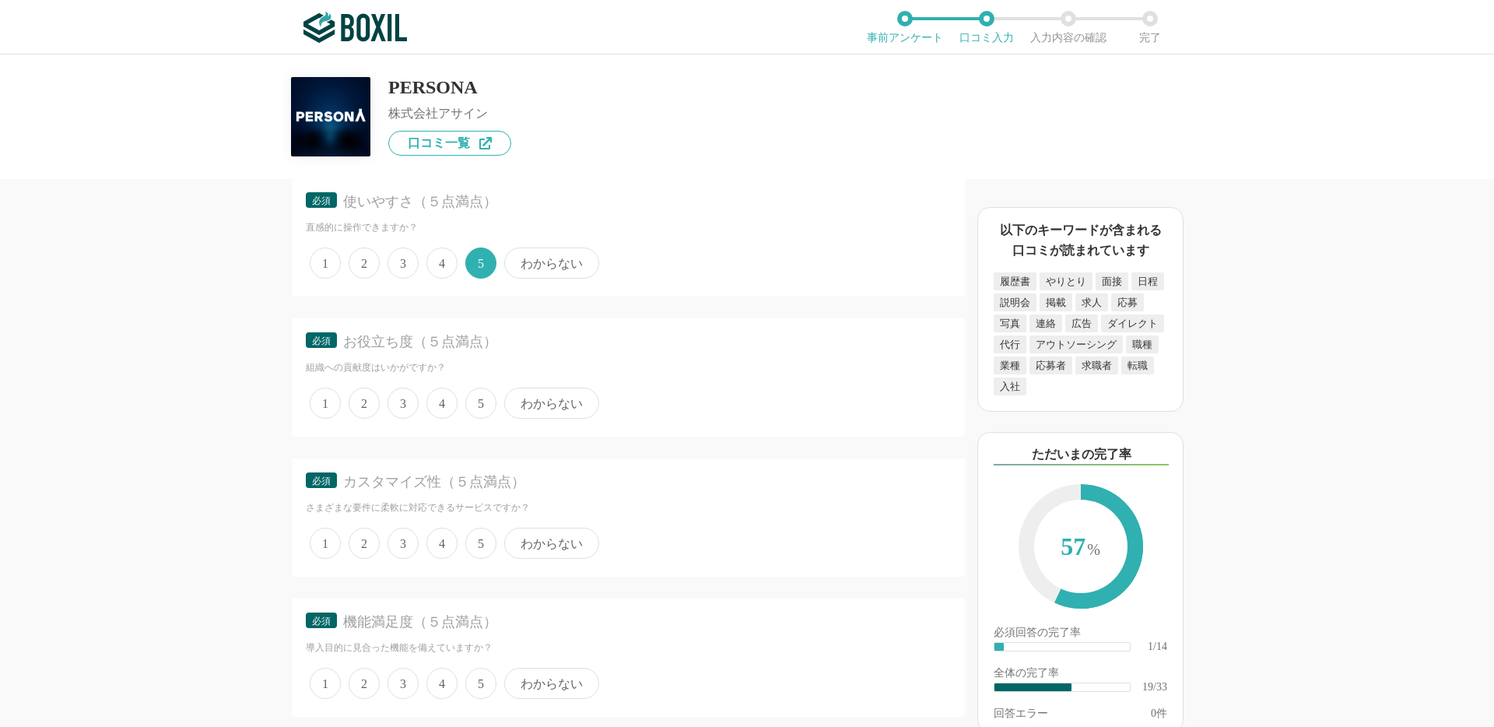
click at [484, 402] on span "5" at bounding box center [480, 403] width 31 height 31
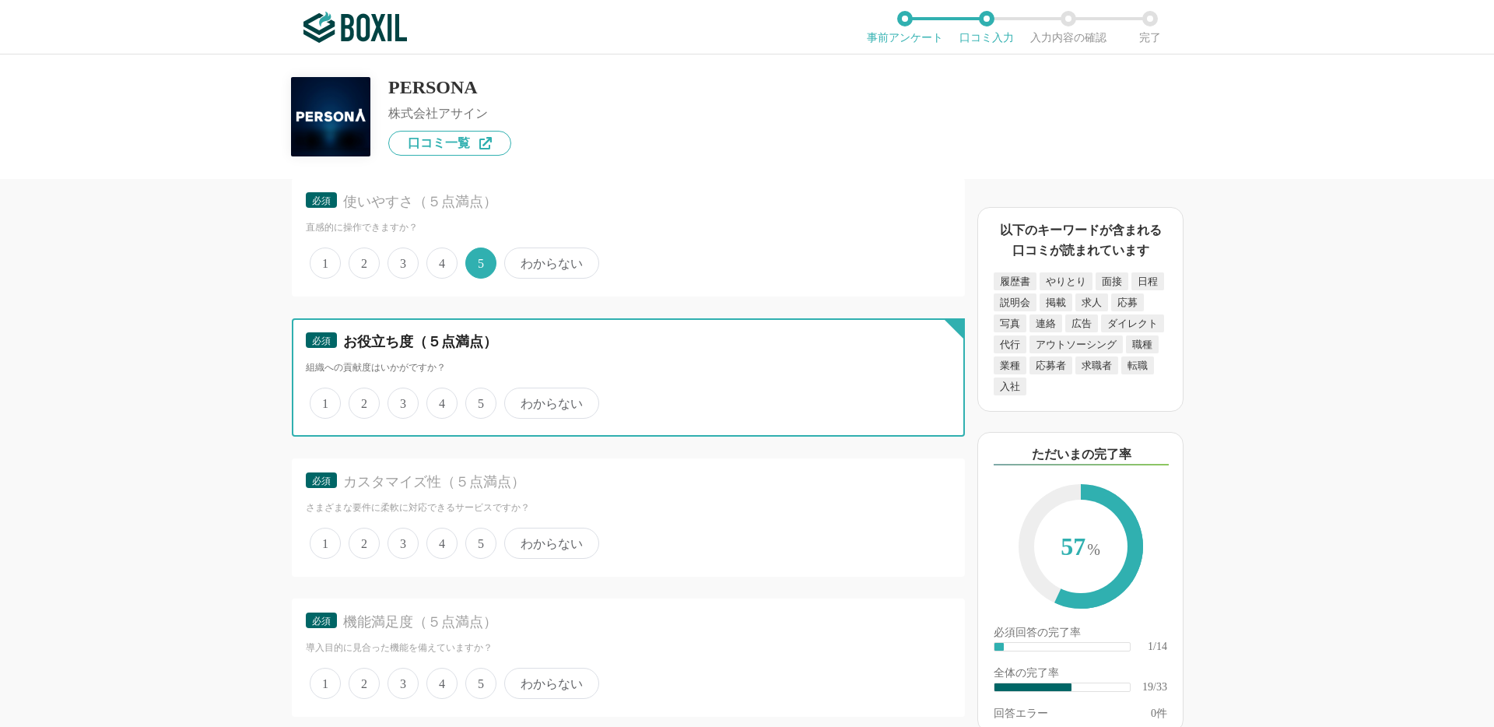
click at [479, 400] on input "5" at bounding box center [474, 395] width 10 height 10
radio input "true"
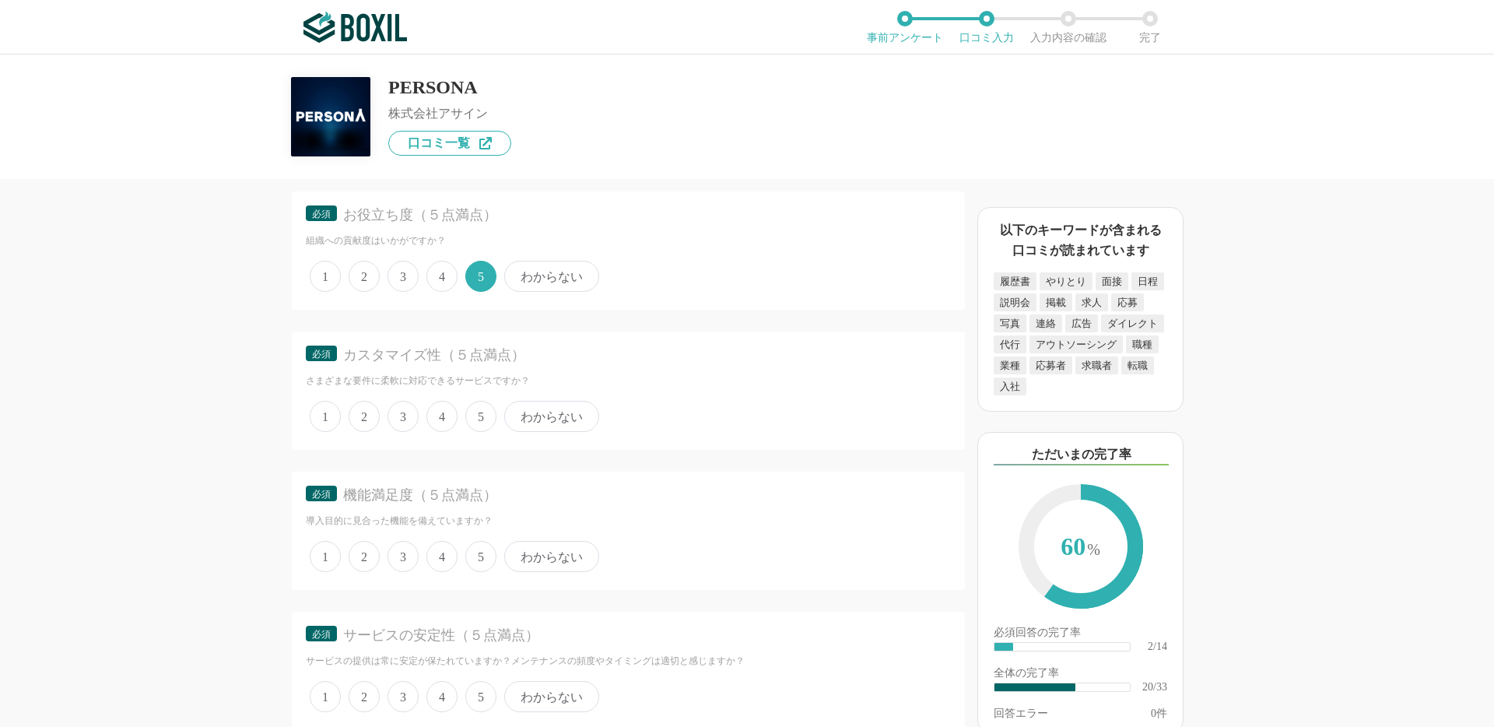
click at [484, 402] on span "5" at bounding box center [480, 416] width 31 height 31
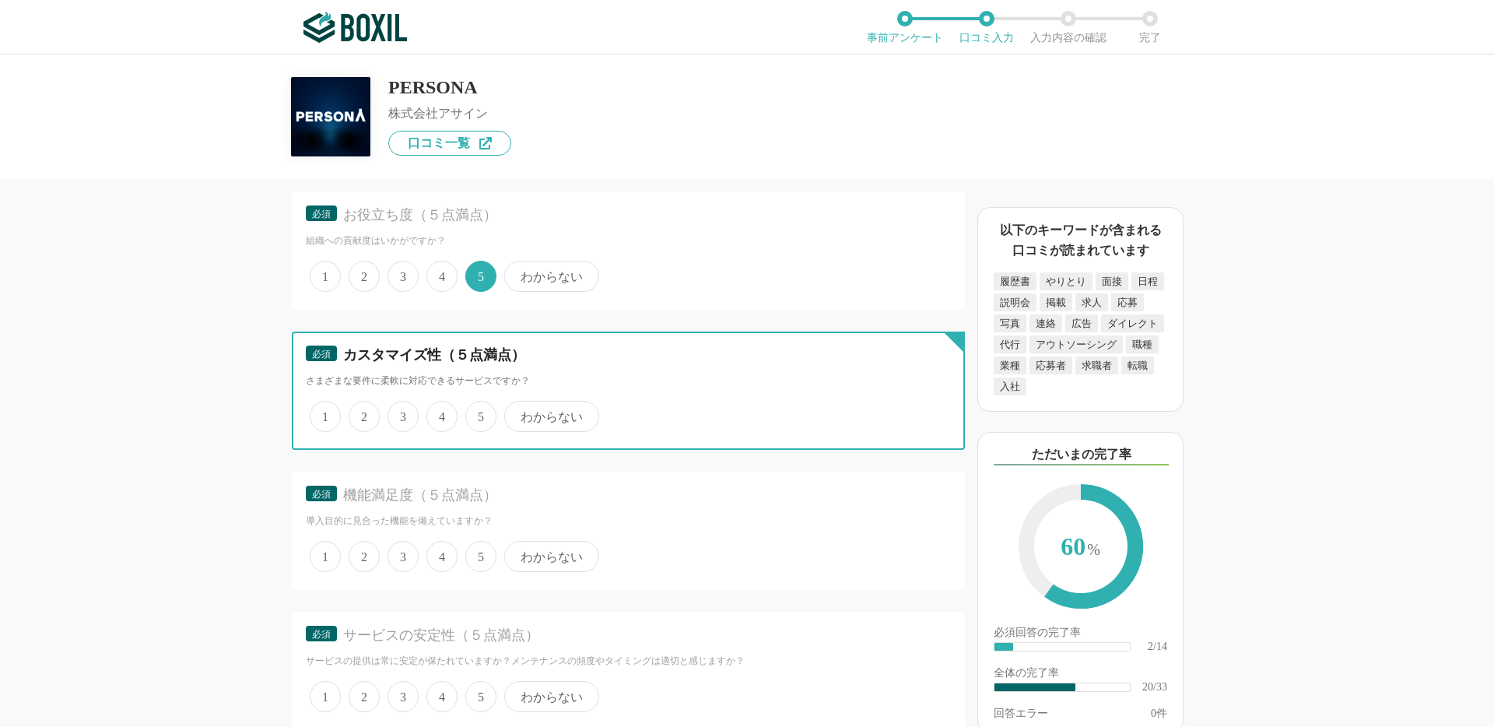
click at [479, 403] on input "5" at bounding box center [474, 408] width 10 height 10
radio input "true"
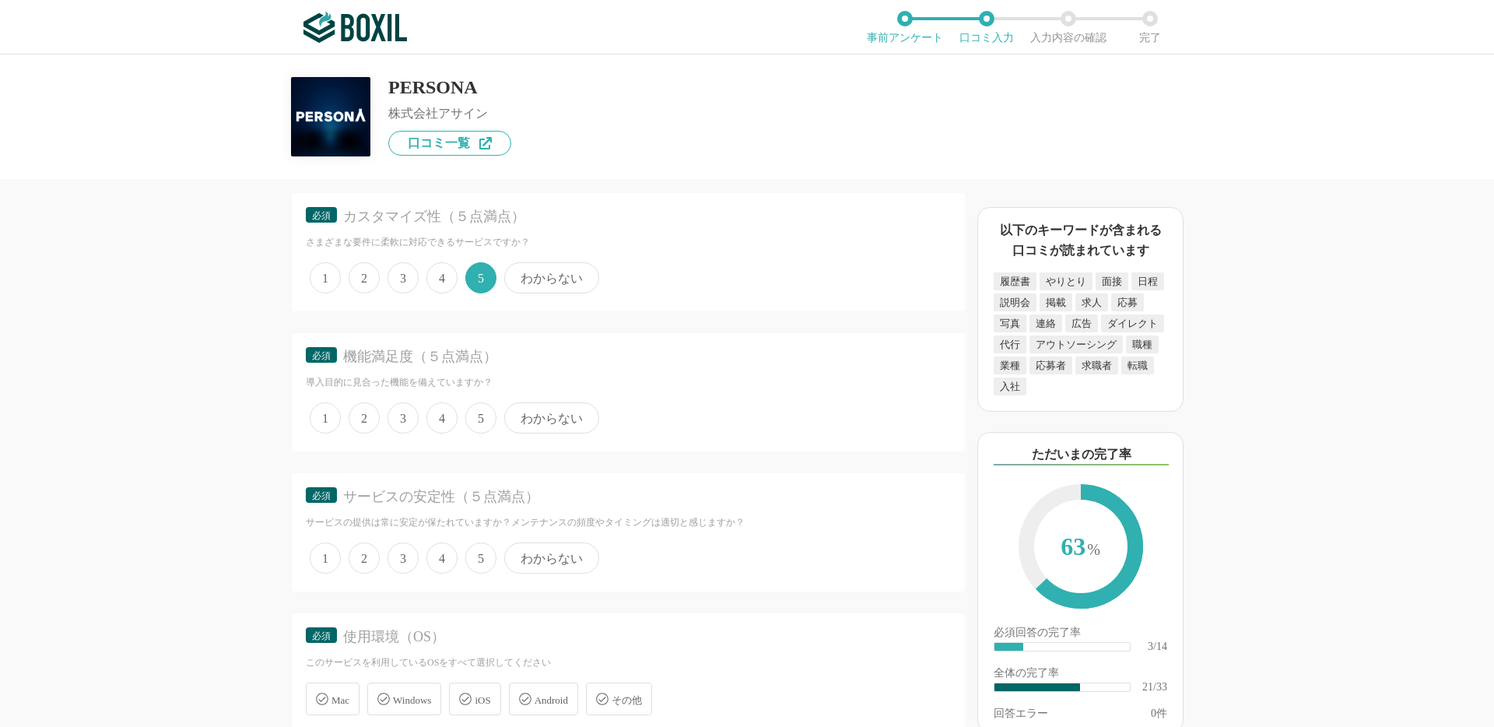
click at [484, 402] on span "5" at bounding box center [480, 417] width 31 height 31
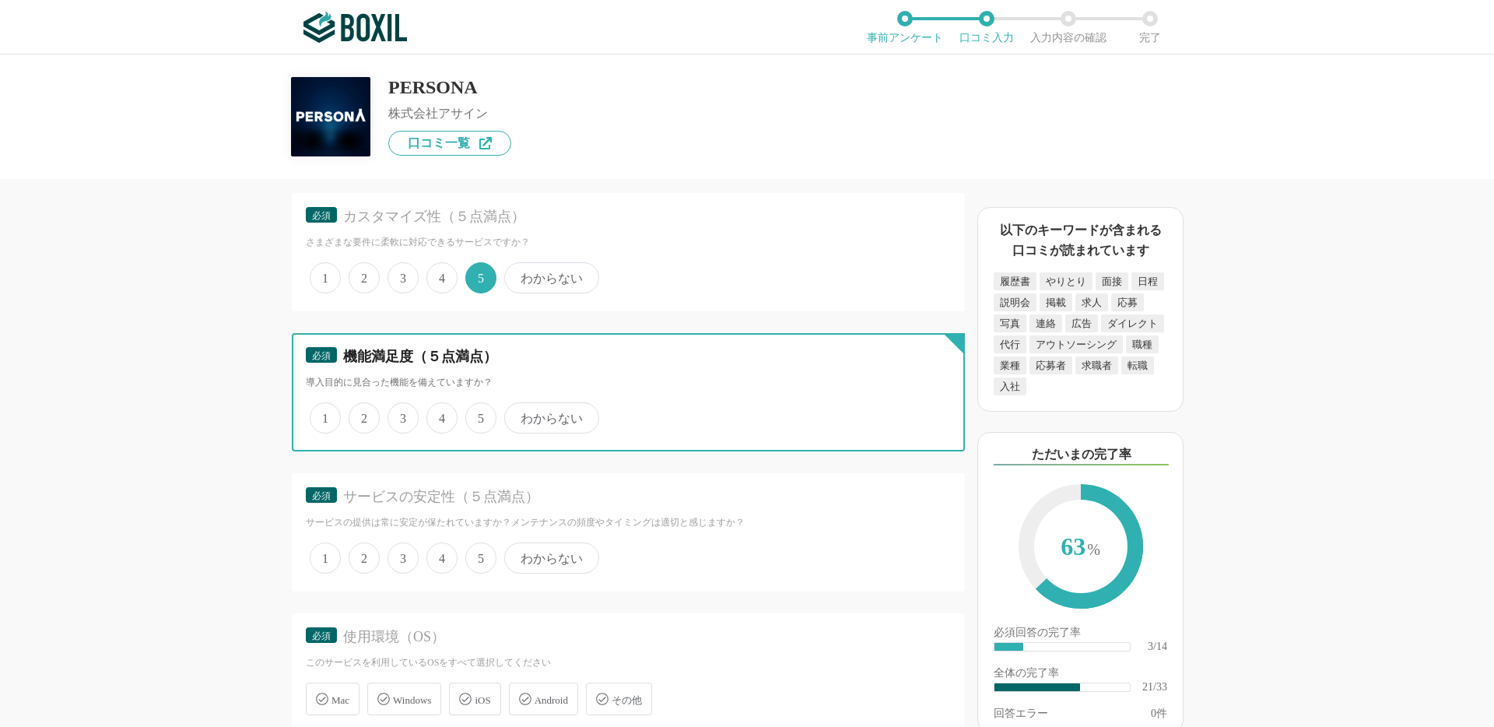
click at [479, 405] on input "5" at bounding box center [474, 410] width 10 height 10
radio input "true"
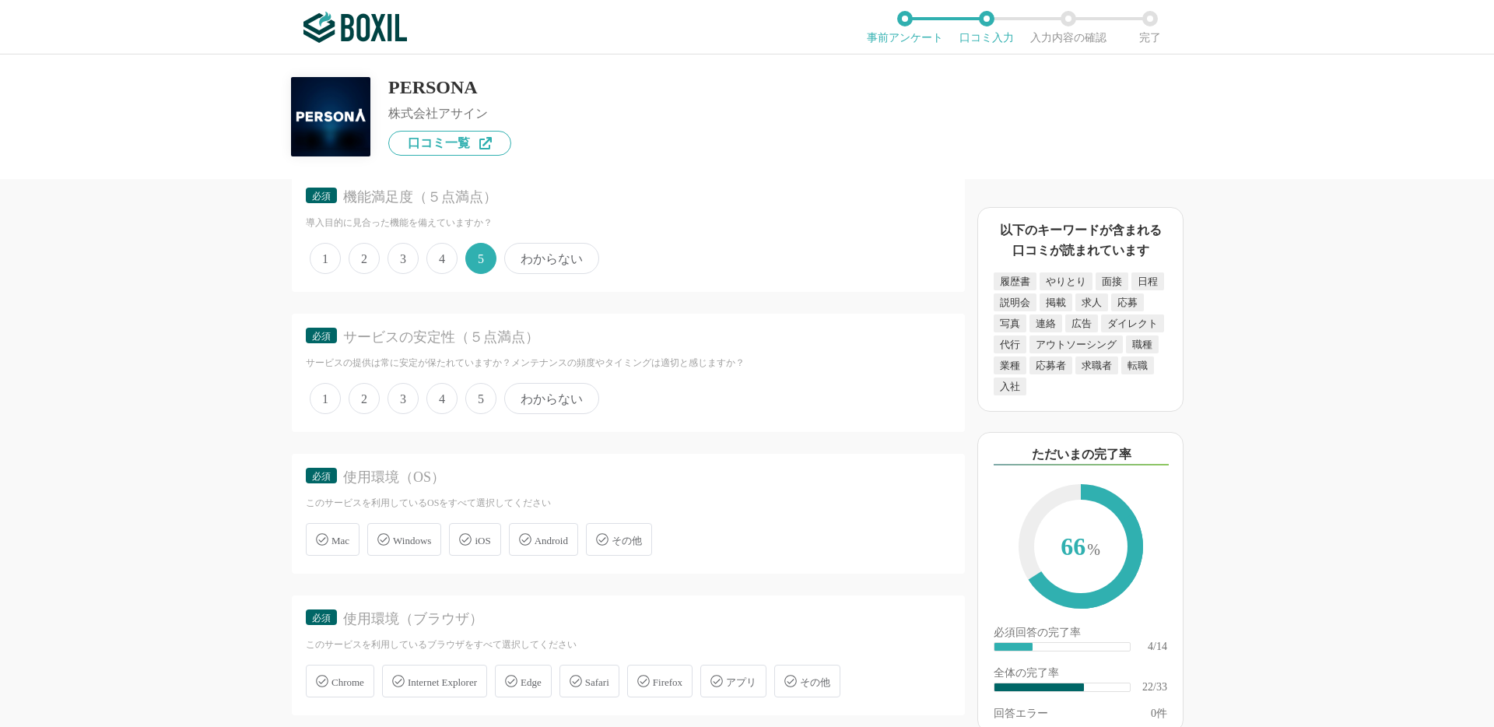
click at [484, 402] on span "5" at bounding box center [480, 398] width 31 height 31
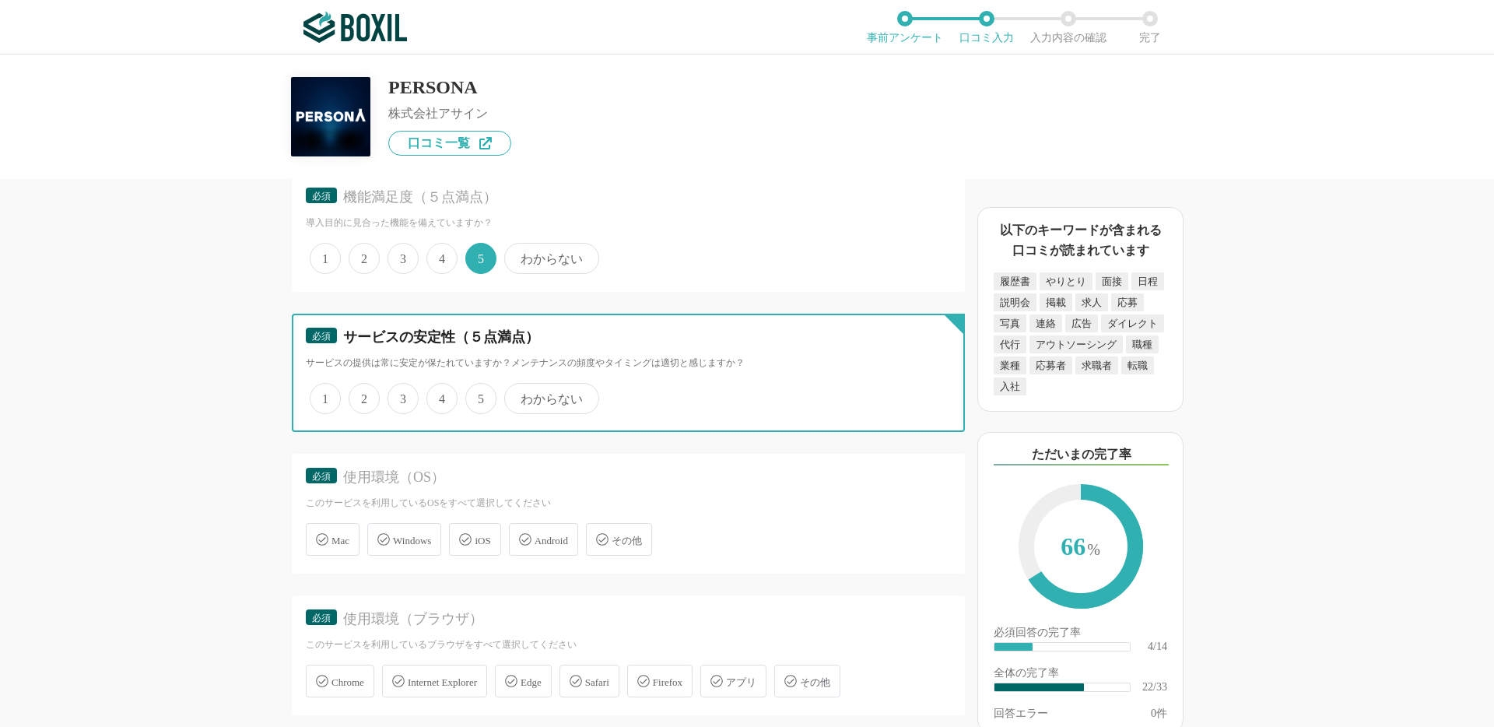
click at [479, 395] on input "5" at bounding box center [474, 390] width 10 height 10
radio input "true"
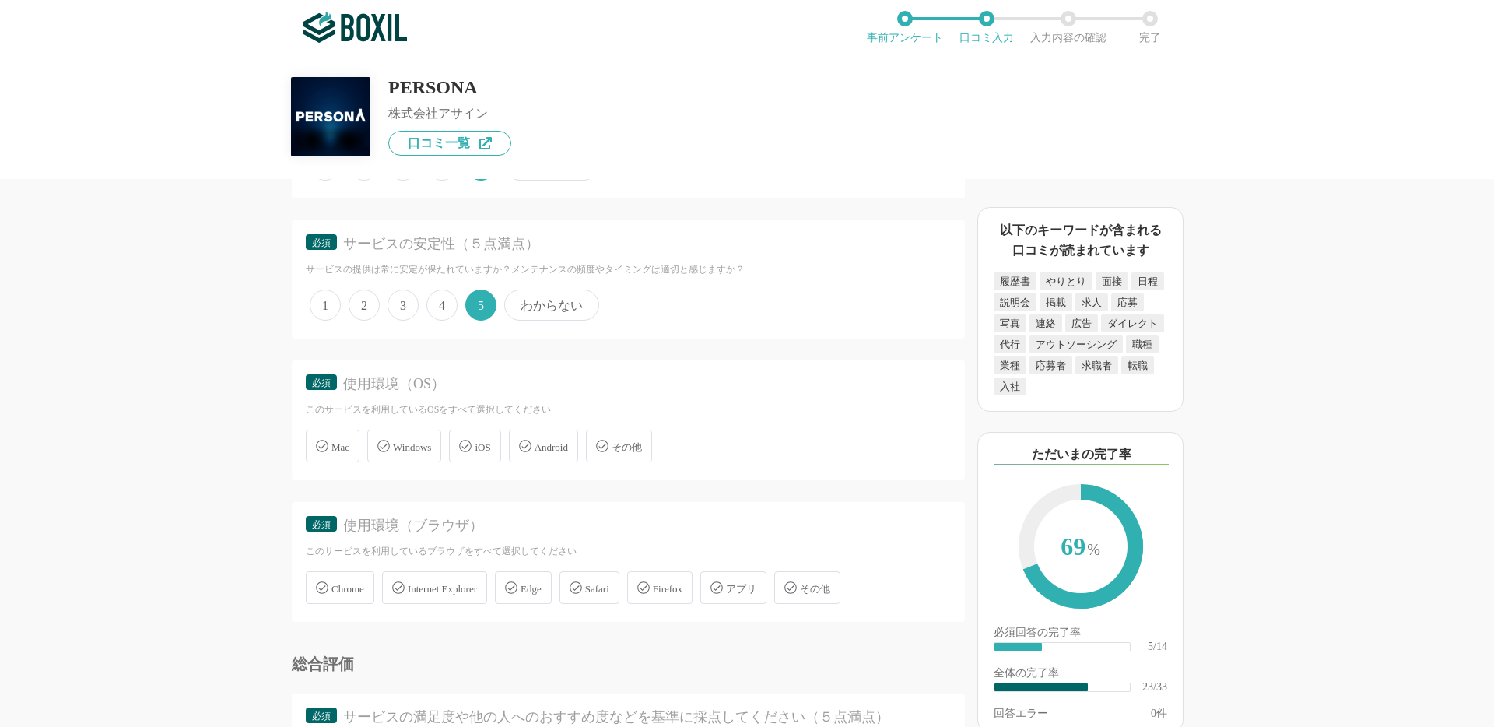
click at [349, 455] on div "Mac" at bounding box center [333, 446] width 54 height 33
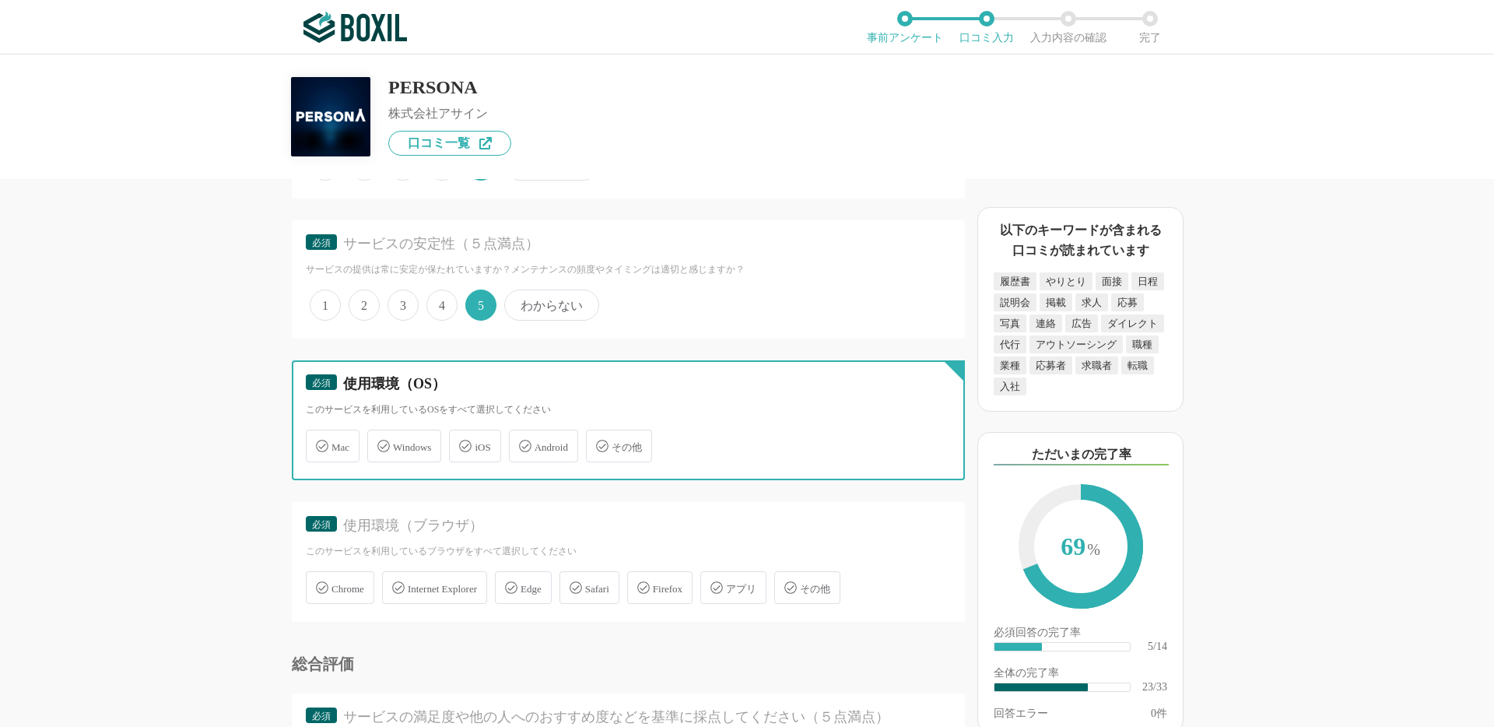
click at [319, 442] on input "Mac" at bounding box center [314, 437] width 10 height 10
checkbox input "true"
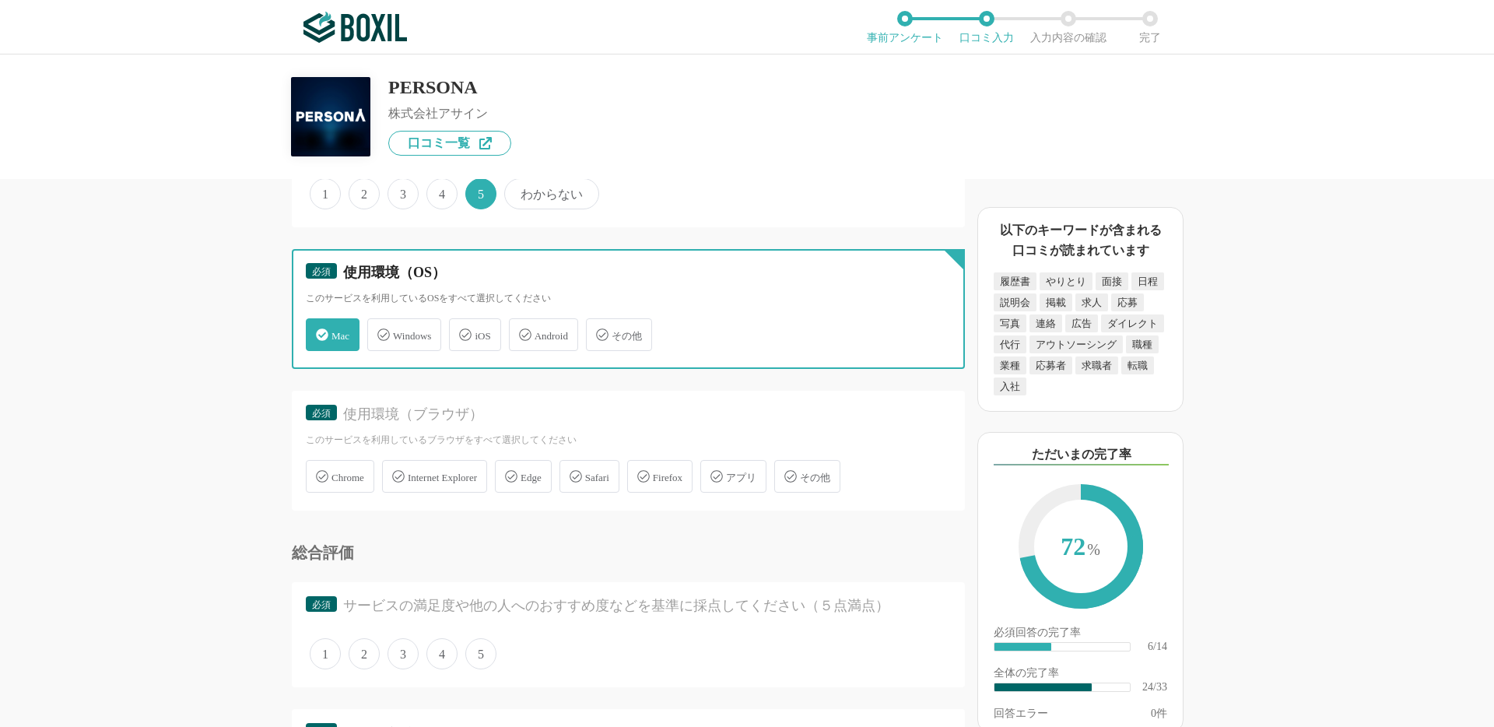
scroll to position [3209, 0]
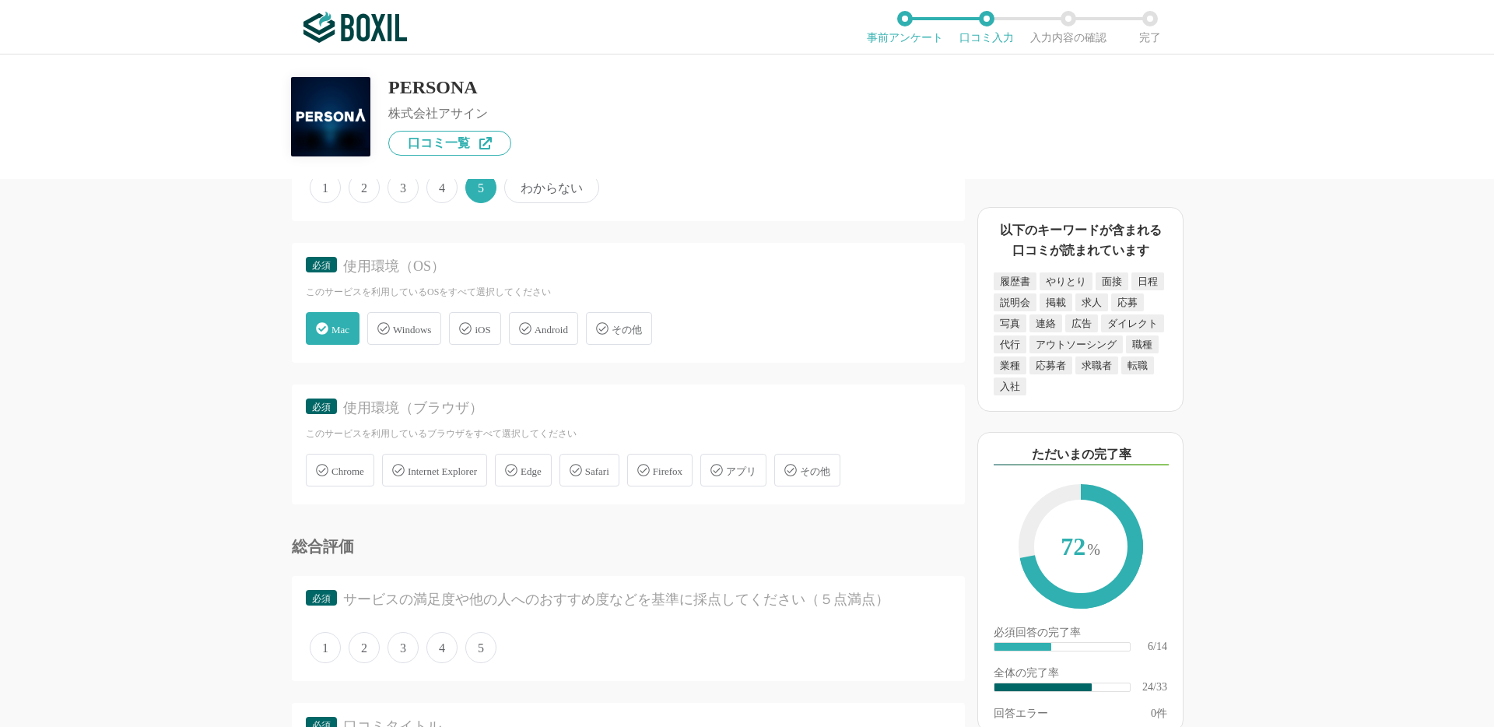
click at [486, 320] on div "iOS" at bounding box center [474, 328] width 51 height 33
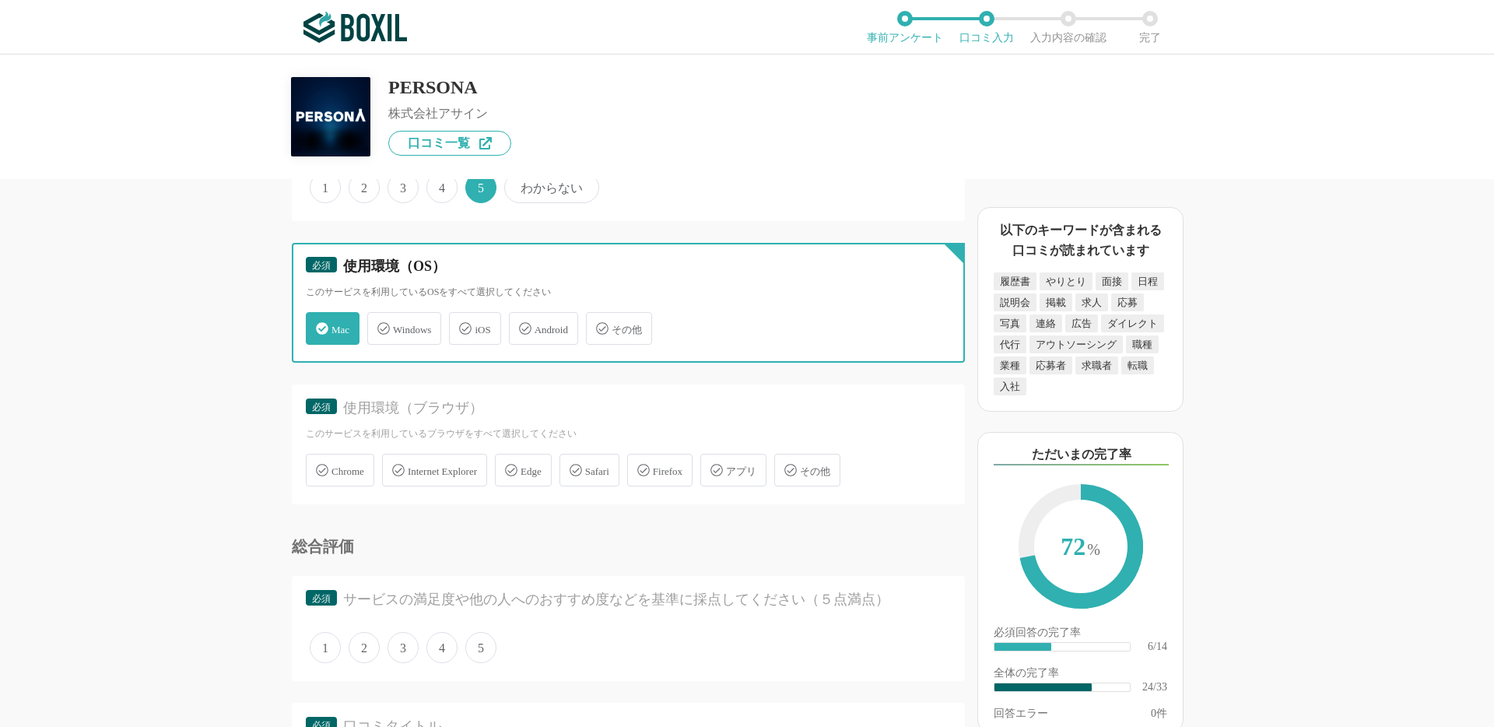
click at [462, 320] on input "iOS" at bounding box center [457, 319] width 10 height 10
checkbox input "true"
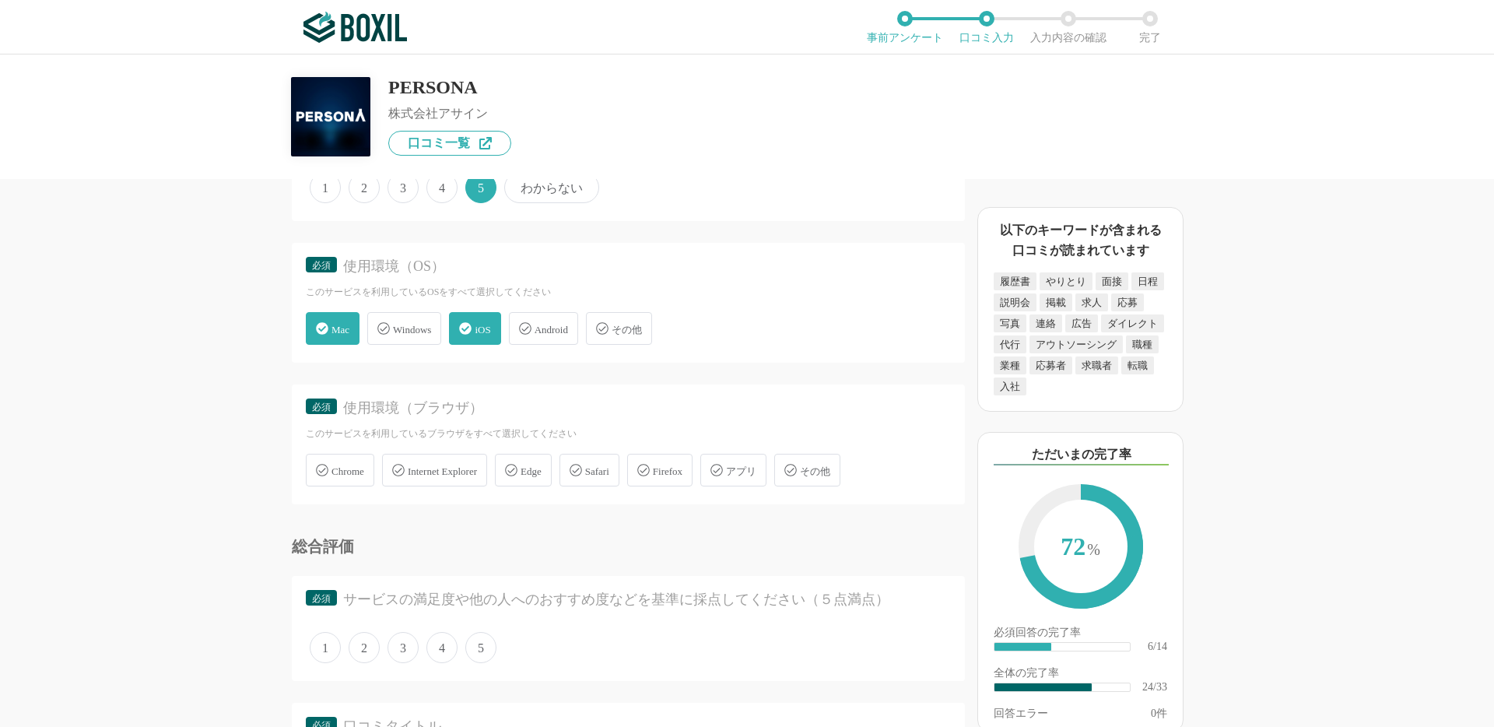
click at [339, 474] on span "Chrome" at bounding box center [348, 471] width 33 height 12
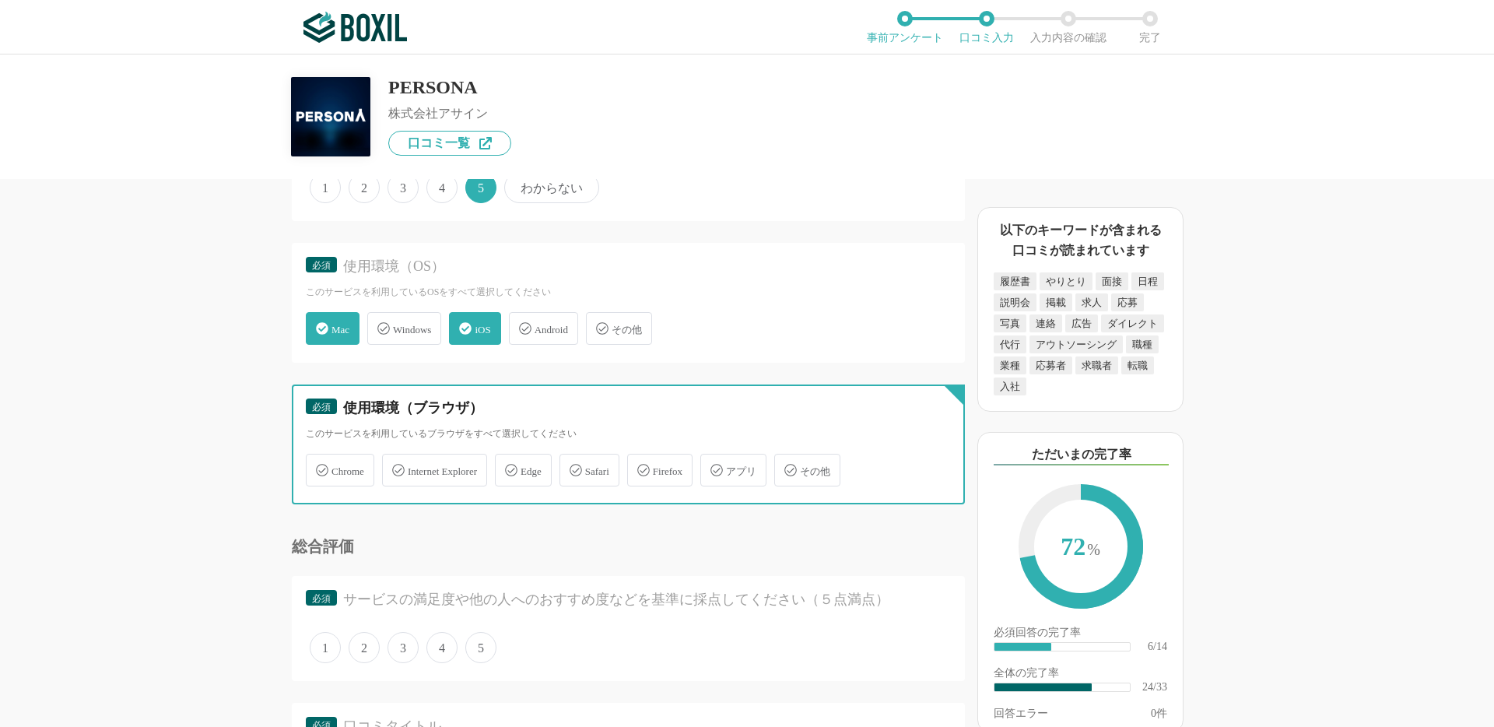
click at [319, 466] on input "Chrome" at bounding box center [314, 461] width 10 height 10
checkbox input "true"
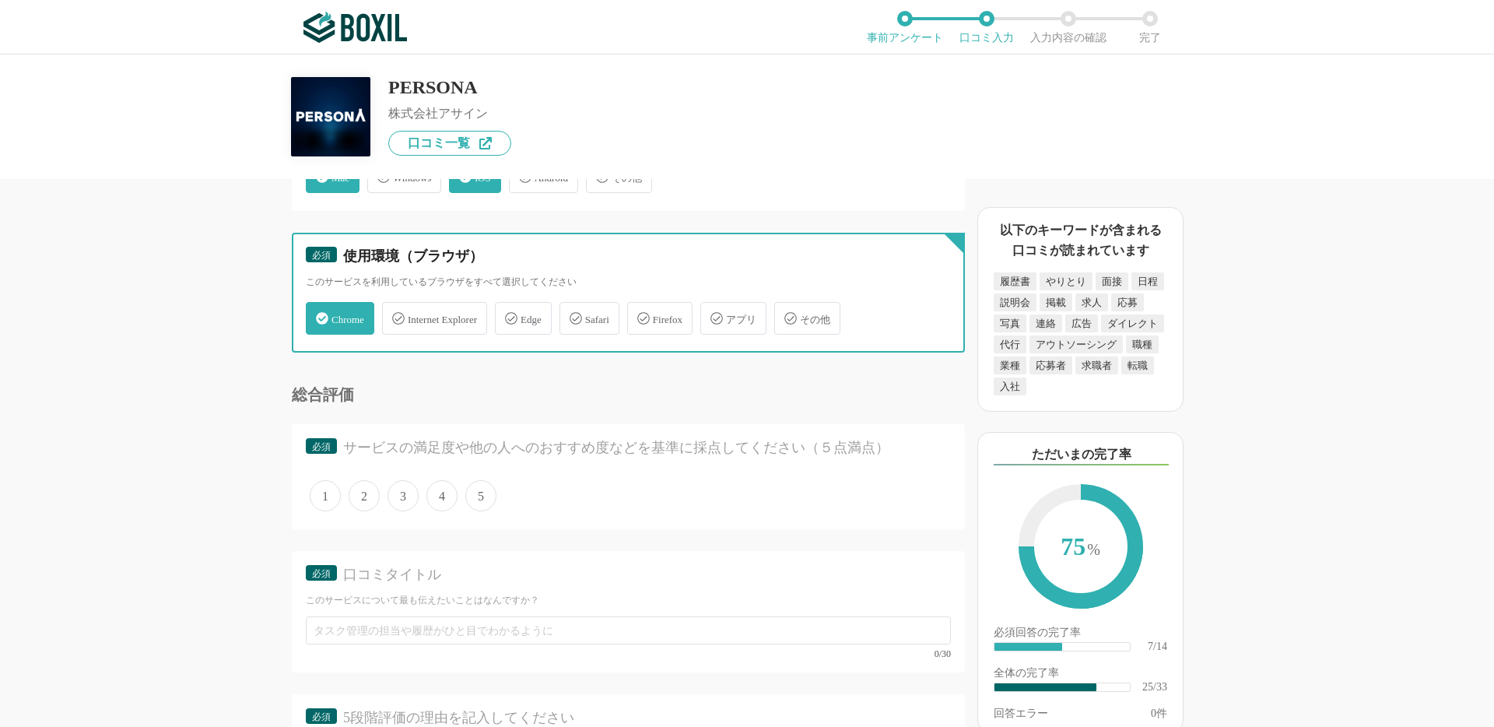
scroll to position [3375, 0]
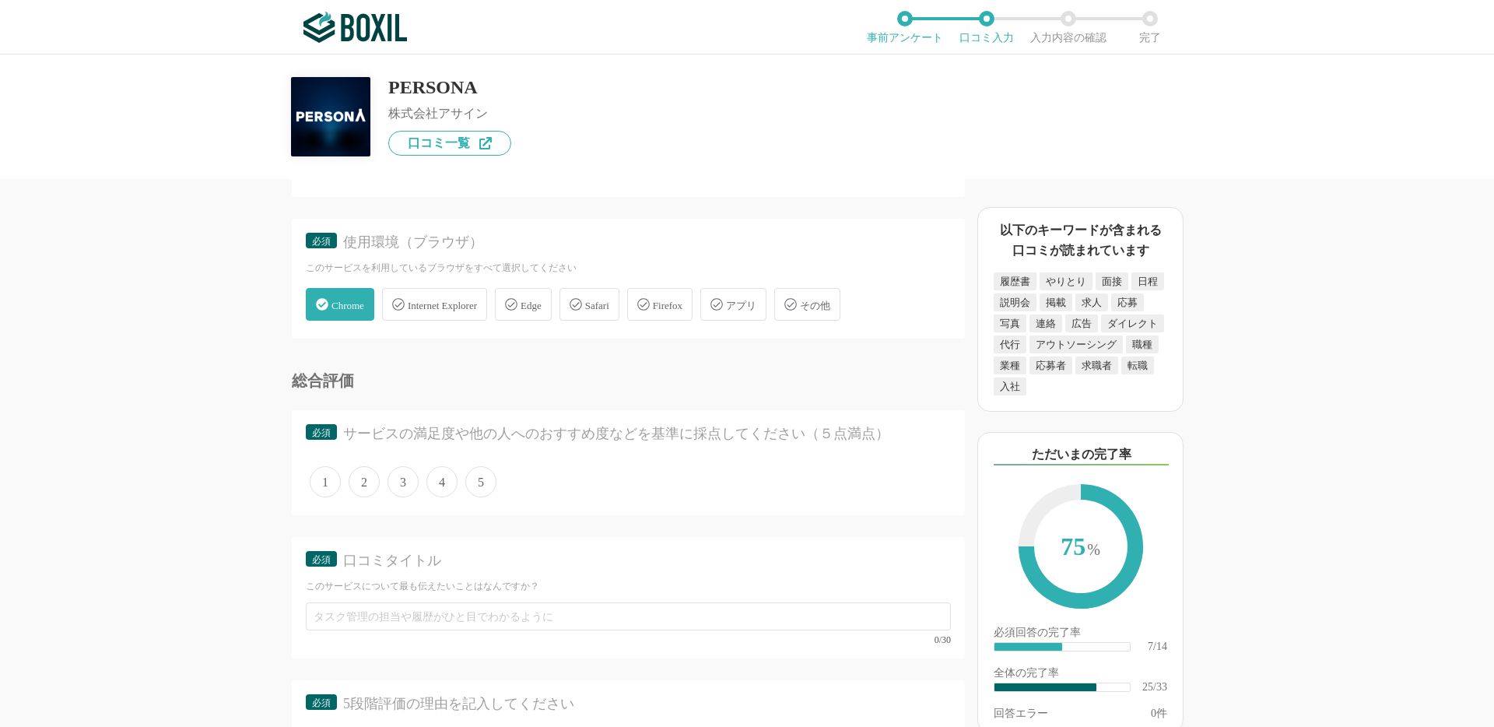
click at [479, 489] on span "5" at bounding box center [480, 481] width 31 height 31
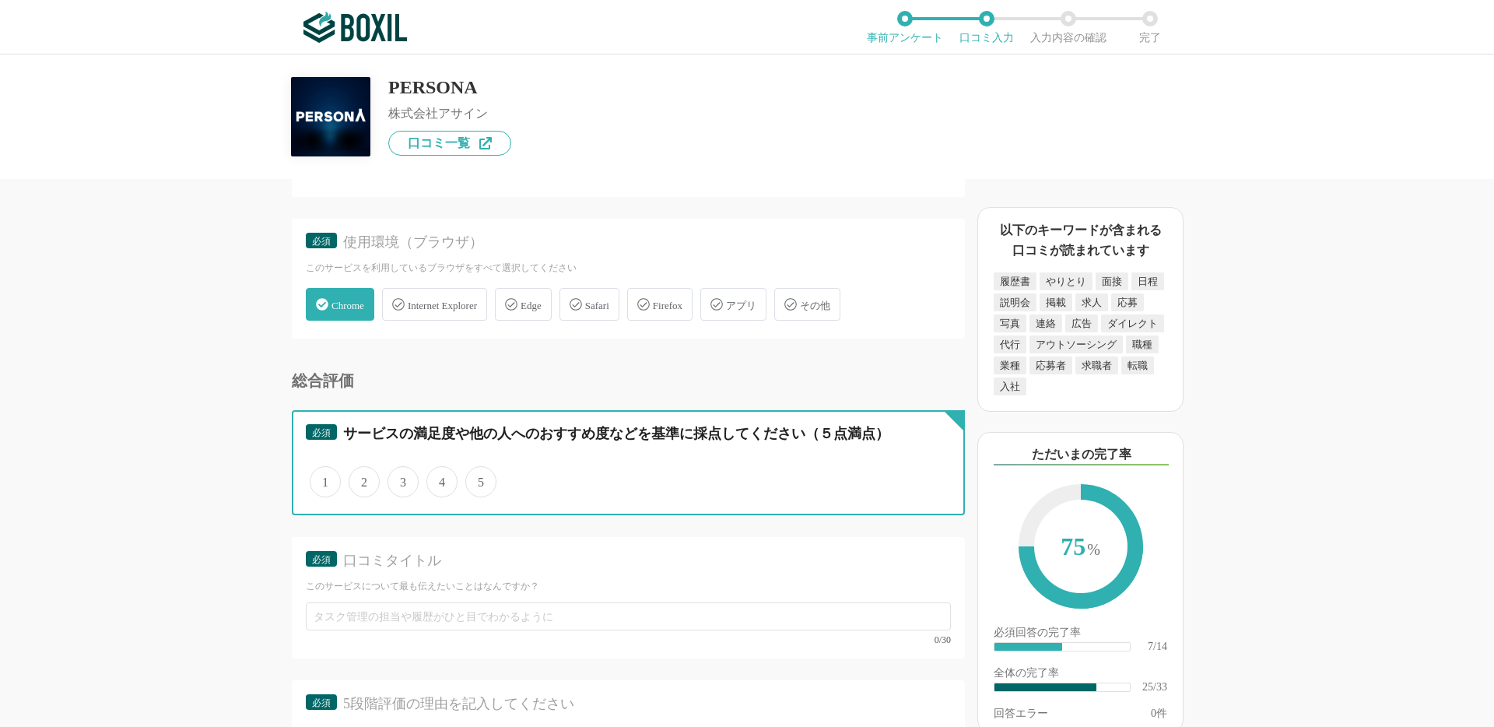
click at [479, 479] on input "5" at bounding box center [474, 474] width 10 height 10
radio input "true"
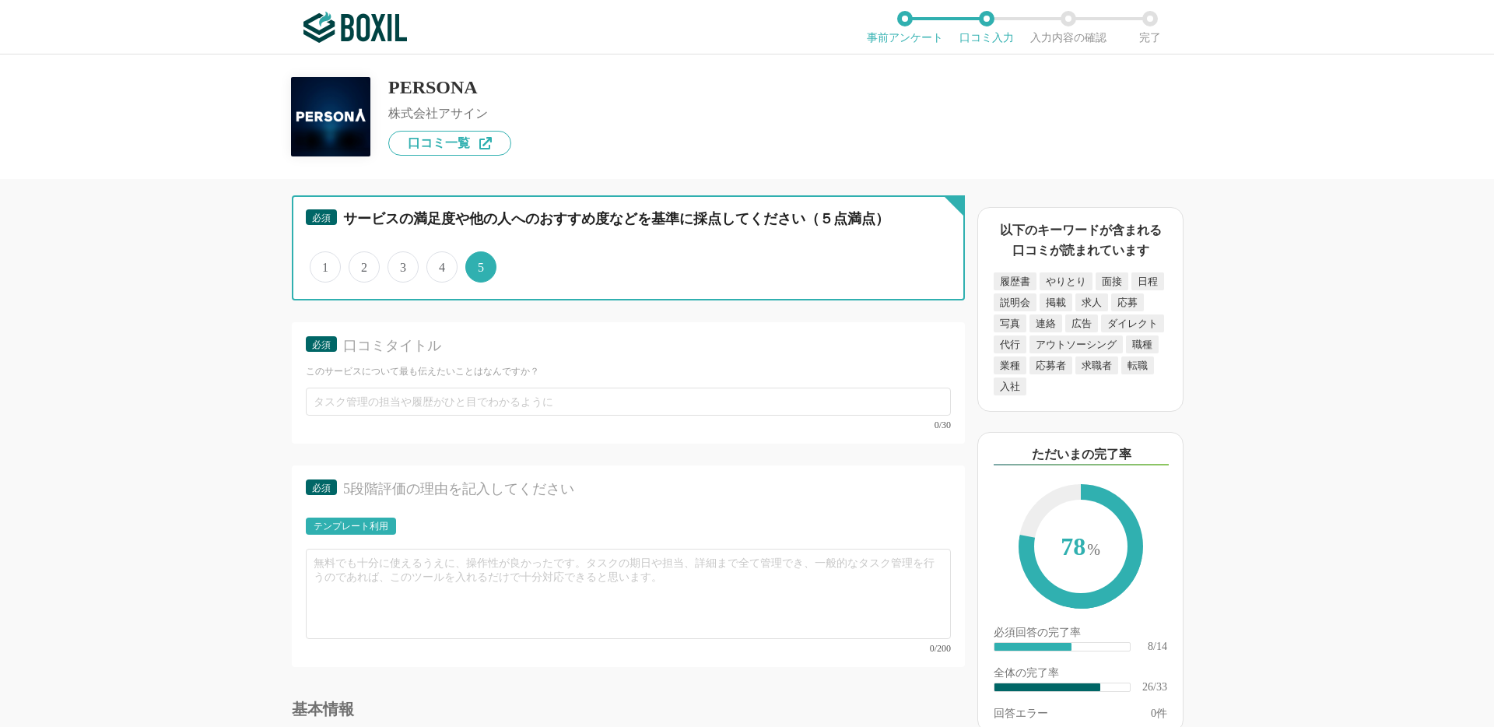
scroll to position [3594, 0]
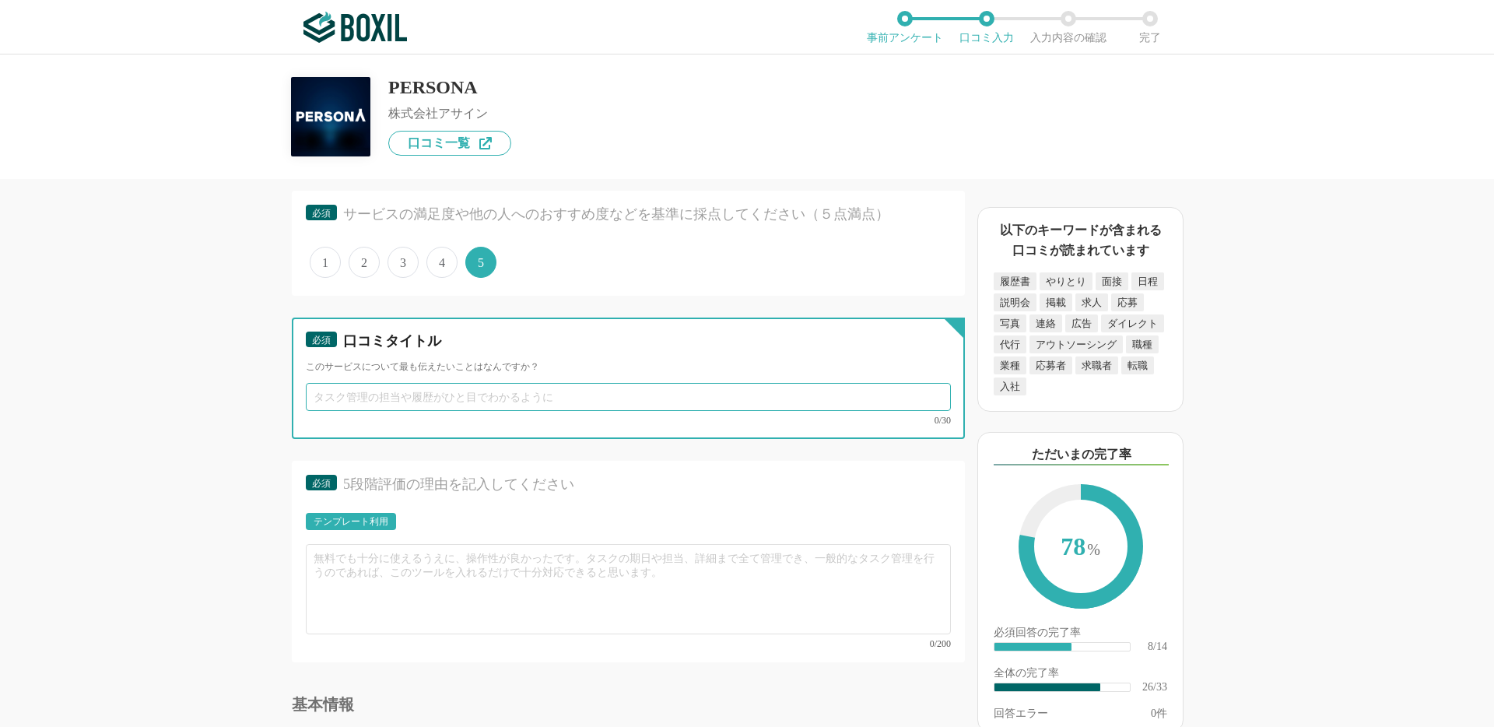
click at [391, 395] on input "text" at bounding box center [628, 397] width 645 height 28
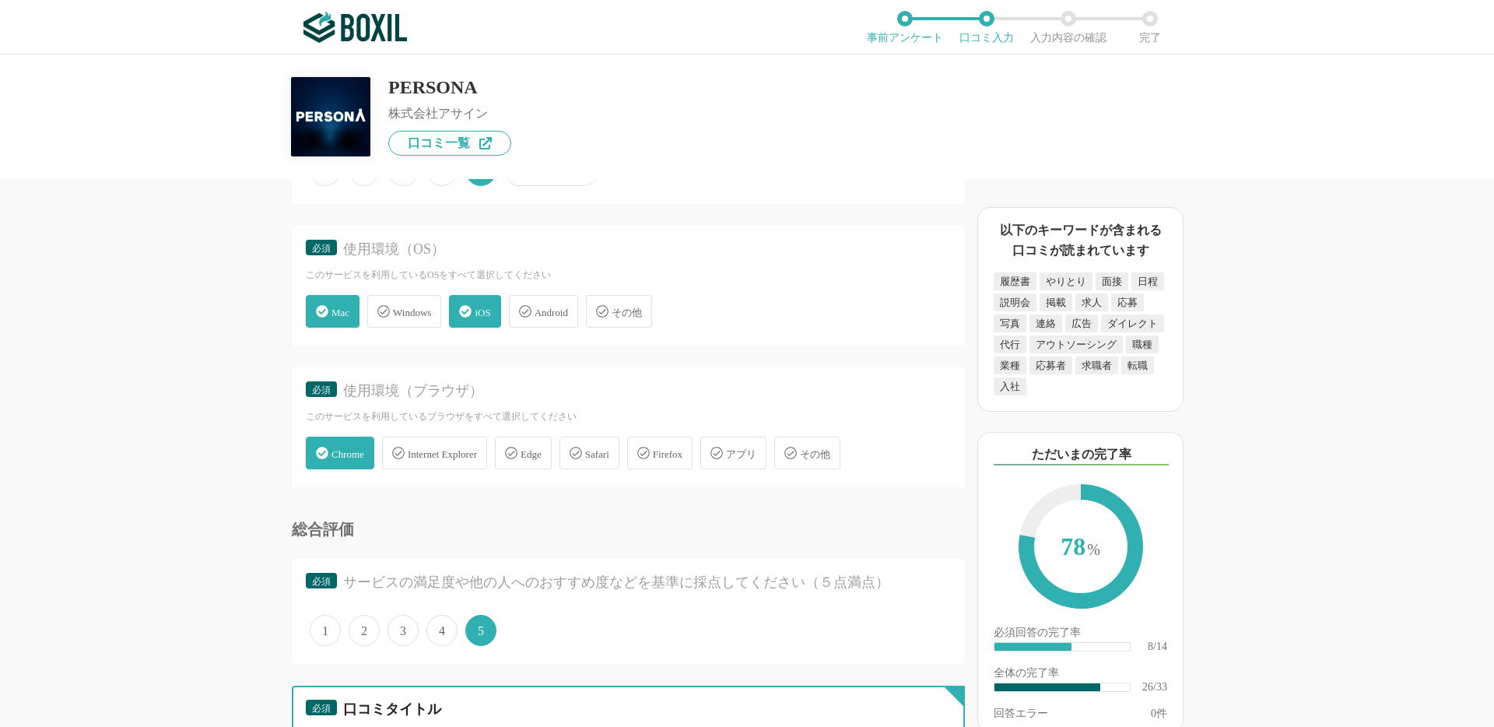
scroll to position [3439, 0]
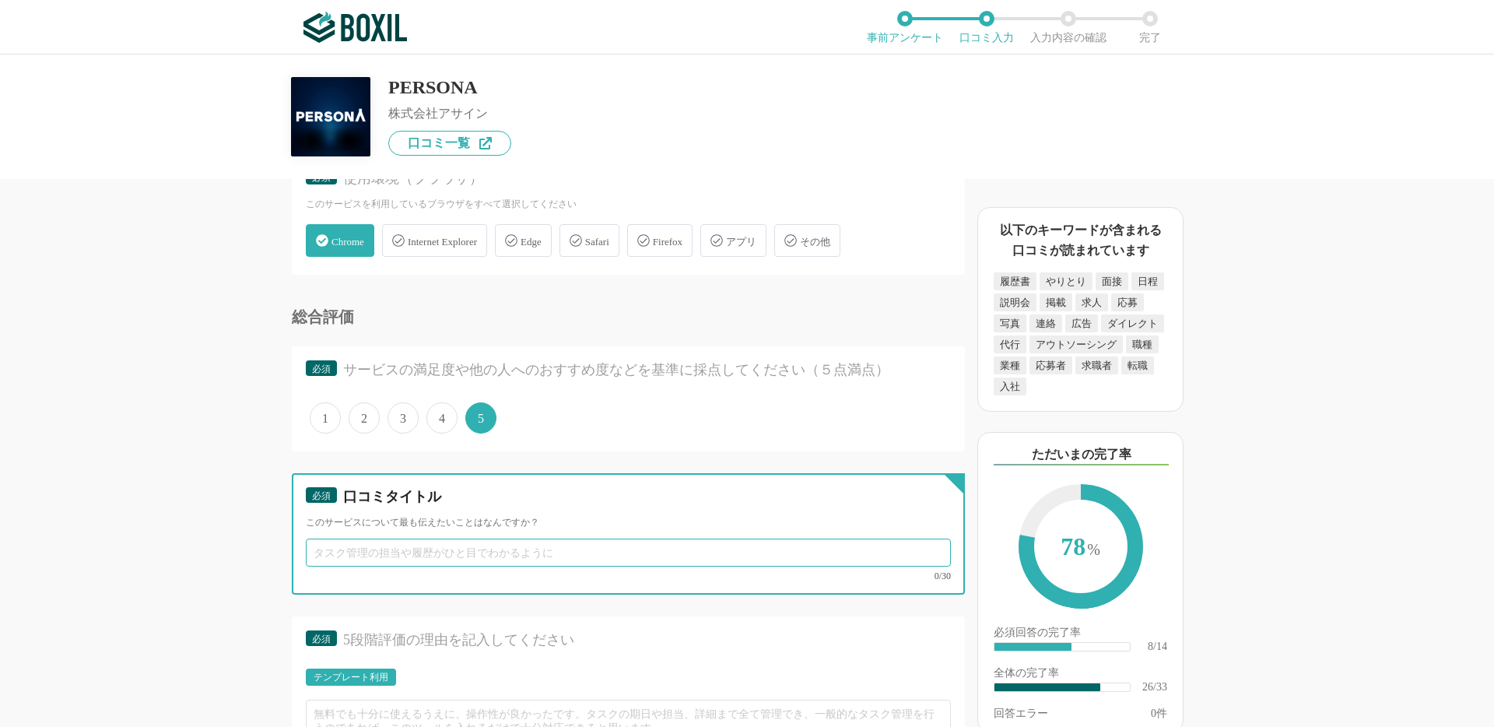
paste input "自分のネットのせいもあるかもしれないですが、重くなる瞬間があります。"
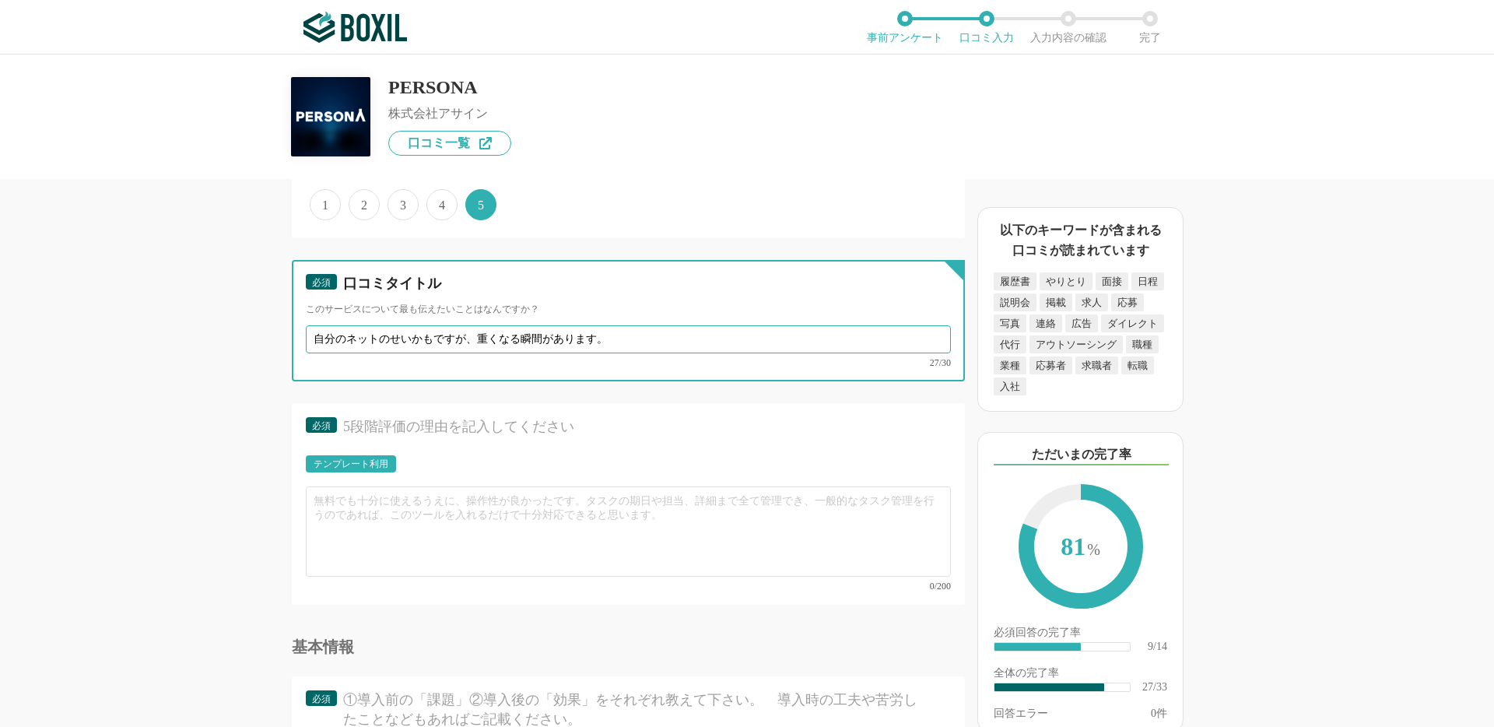
scroll to position [3659, 0]
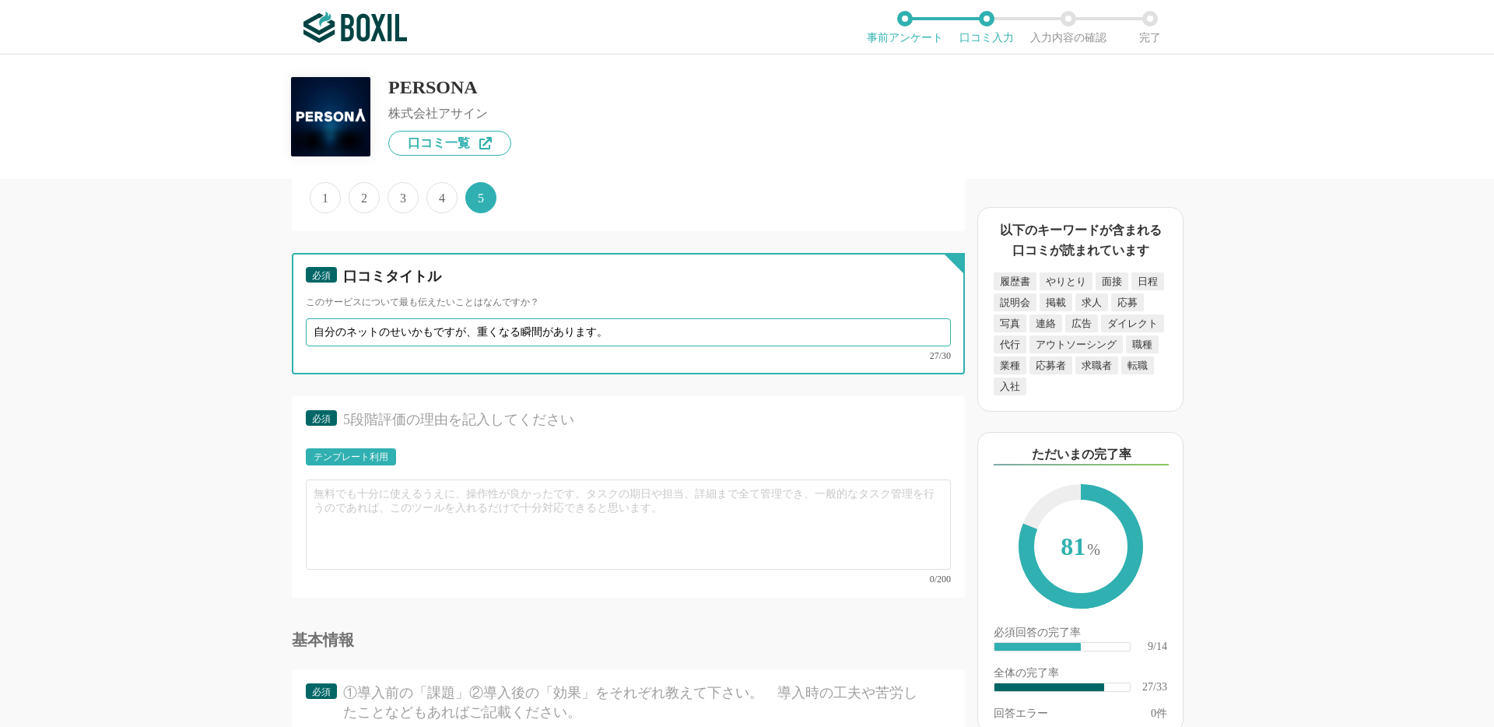
type input "自分のネットのせいかもですが、重くなる瞬間があります。"
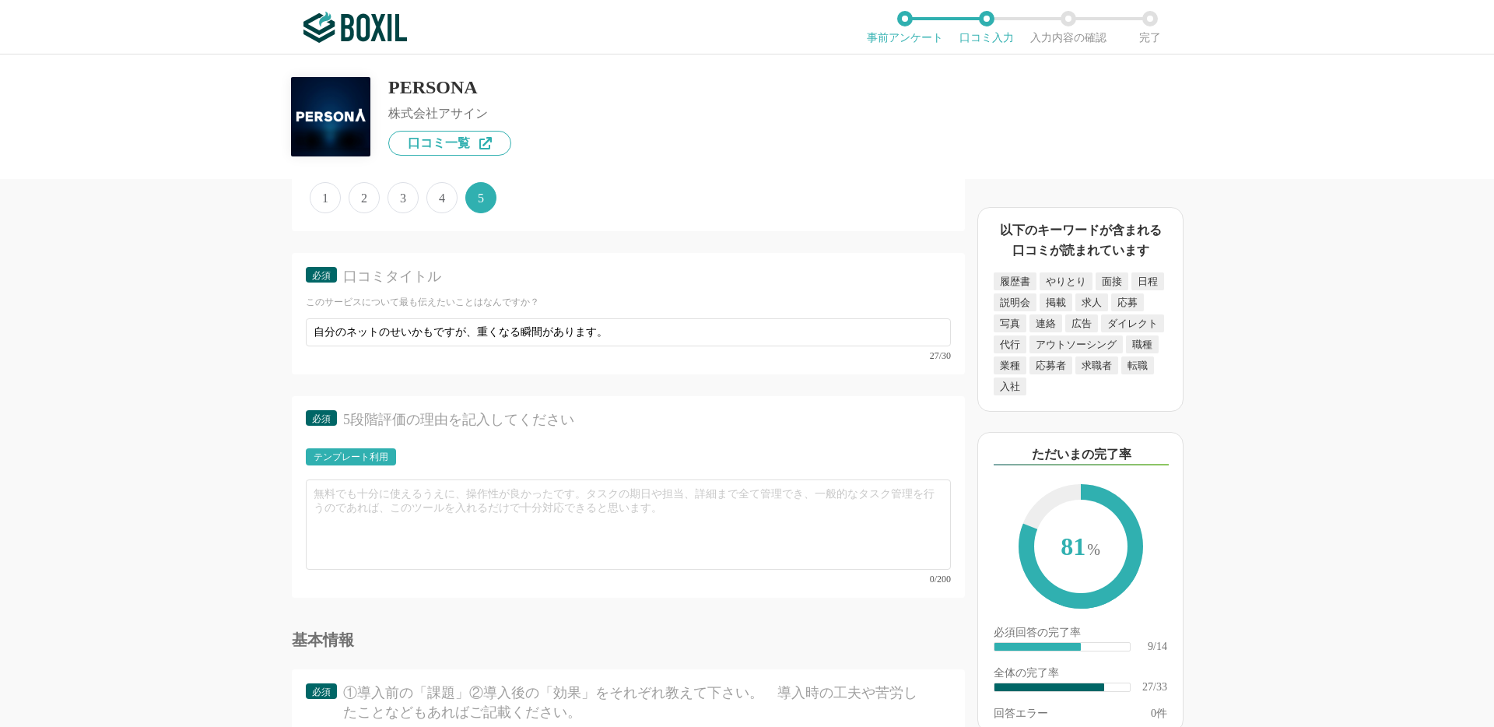
click at [283, 492] on div "採用管理システム(ATS)の機能について（5点満点で評価してください） 複数の広告管理を一括化 1 2 3 4 5 利用していない 応募～面接までの自動化 1…" at bounding box center [576, 453] width 778 height 548
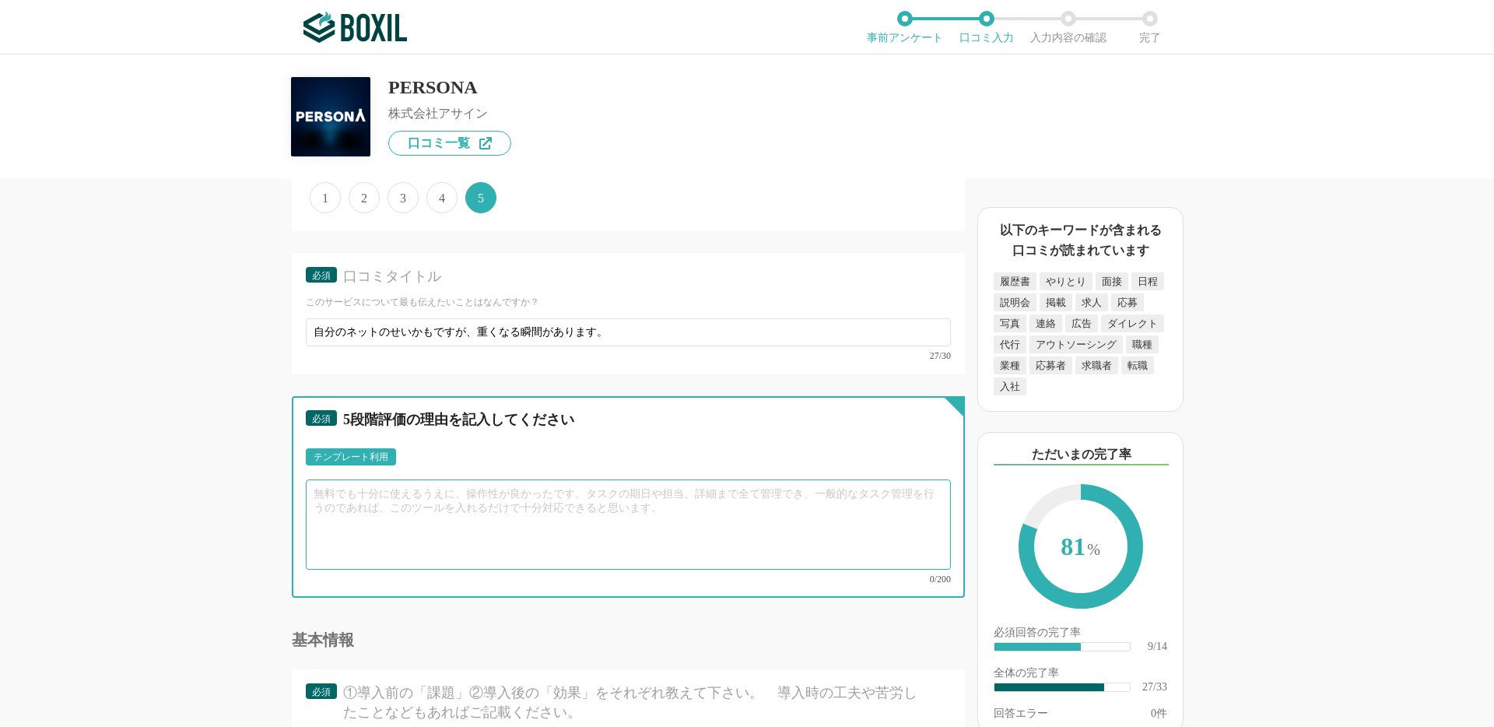
click at [396, 511] on textarea at bounding box center [628, 524] width 645 height 90
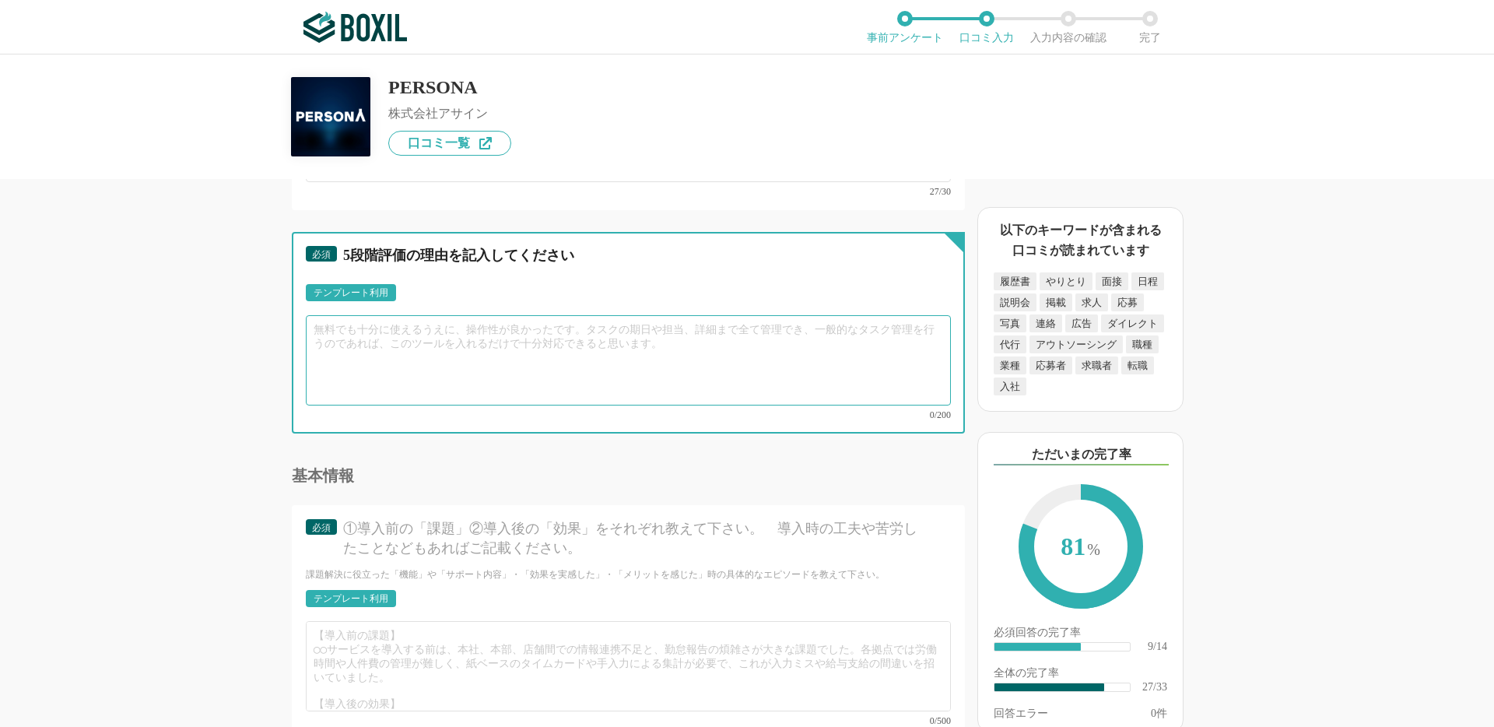
scroll to position [3834, 0]
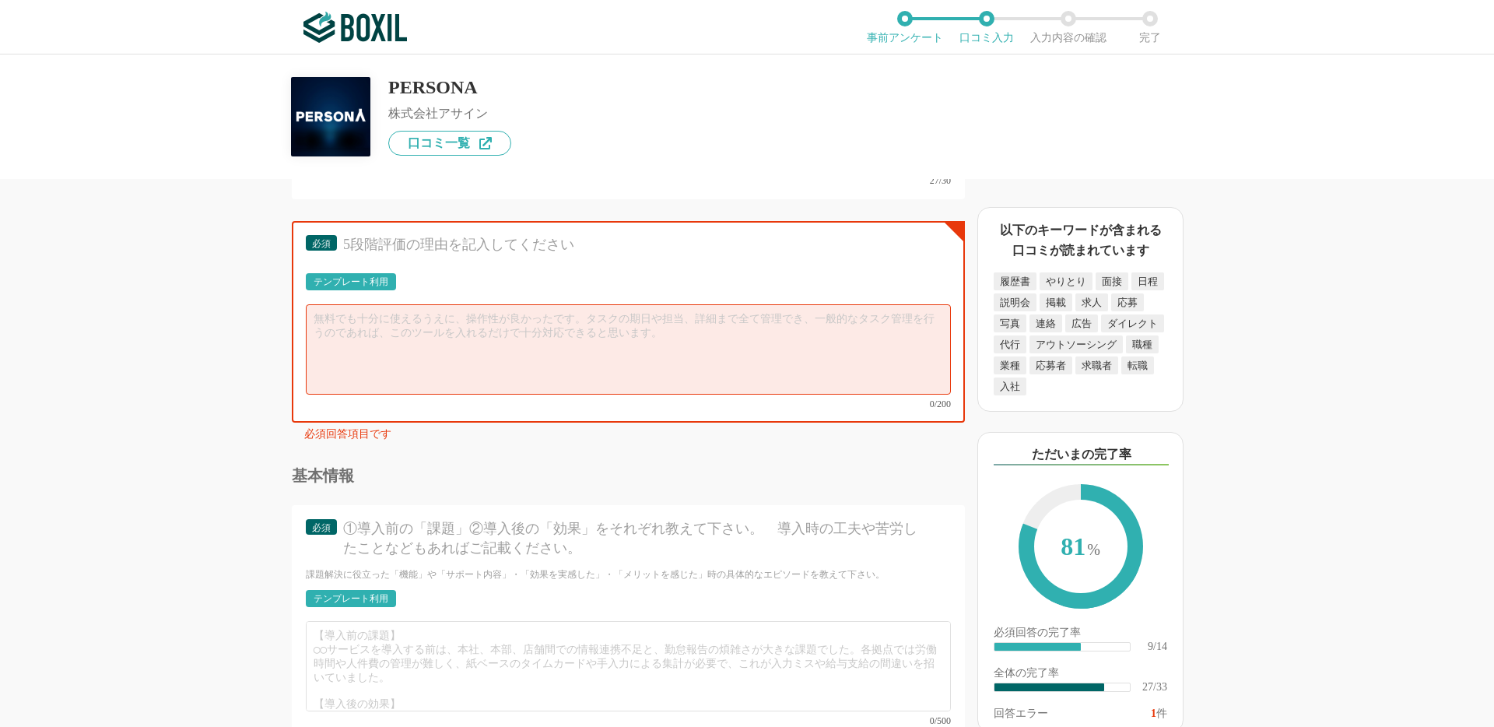
click at [353, 282] on div "テンプレート利用" at bounding box center [351, 281] width 75 height 9
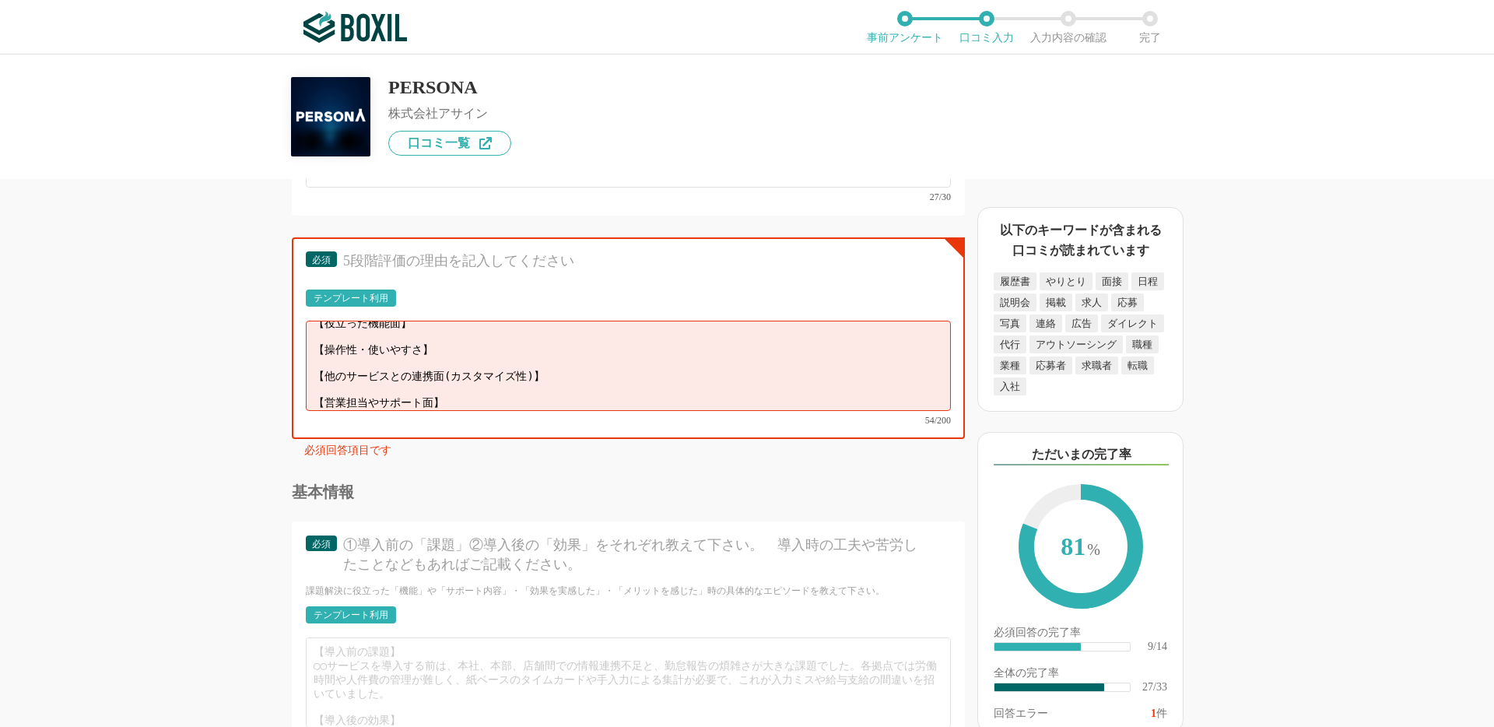
scroll to position [3679, 0]
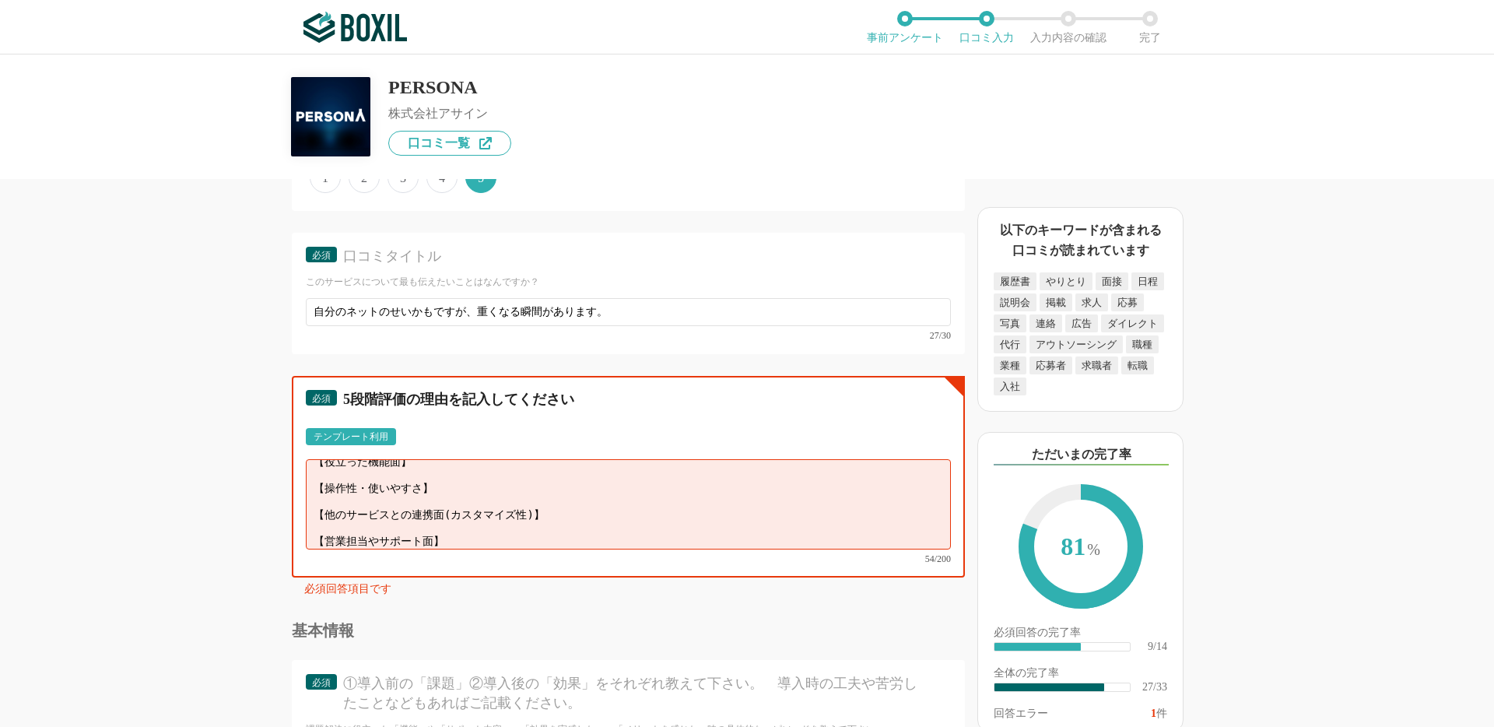
click at [475, 493] on textarea "【役立った機能面】 【操作性・使いやすさ】 【他のサービスとの連携面(カスタマイズ性)】 【営業担当やサポート面】" at bounding box center [628, 504] width 645 height 90
click at [451, 498] on textarea "【役立った機能面】 【操作性・使いやすさ】 【他のサービスとの連携面(カスタマイズ性)】 【営業担当やサポート面】" at bounding box center [628, 504] width 645 height 90
paste textarea "①求人媒体ごとに情報確認・手動入力が必要で対応ミスや時間的ロスが多かったです。 ②すべての媒体を一括管理ができて情報も自動で反映されるので確認や入力作業が激減…"
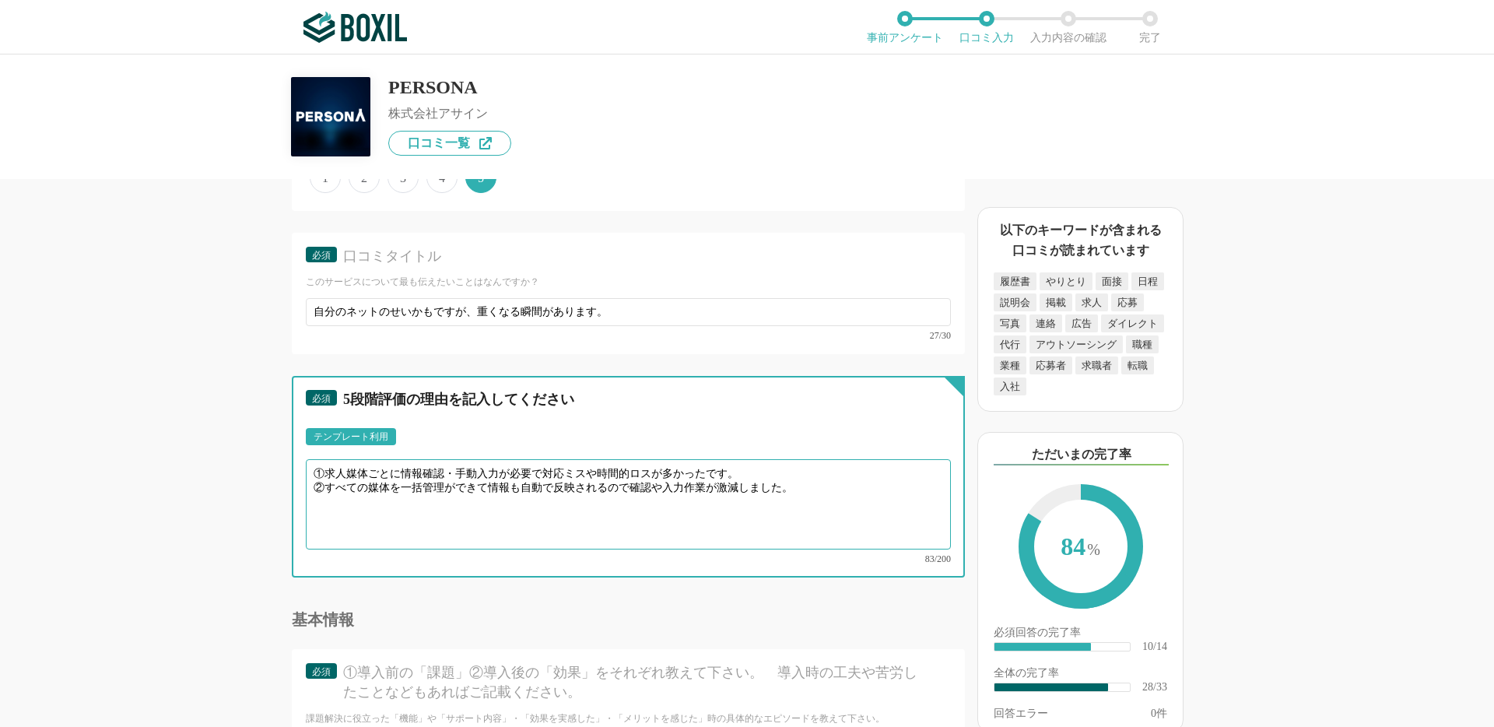
type textarea "①求人媒体ごとに情報確認・手動入力が必要で対応ミスや時間的ロスが多かったです。 ②すべての媒体を一括管理ができて情報も自動で反映されるので確認や入力作業が激減…"
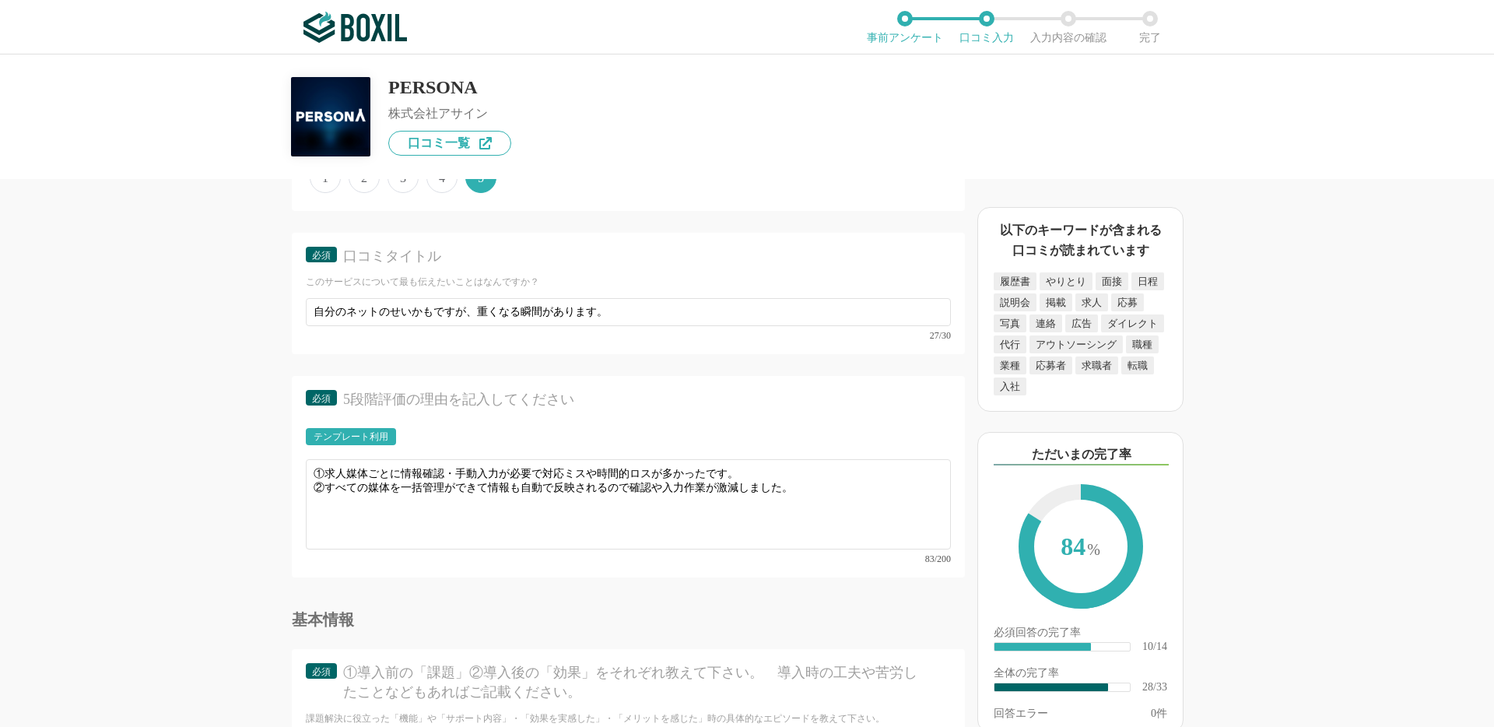
click at [271, 532] on div "採用管理システム(ATS)の機能について（5点満点で評価してください） 複数の広告管理を一括化 1 2 3 4 5 利用していない 応募～面接までの自動化 1…" at bounding box center [576, 453] width 778 height 548
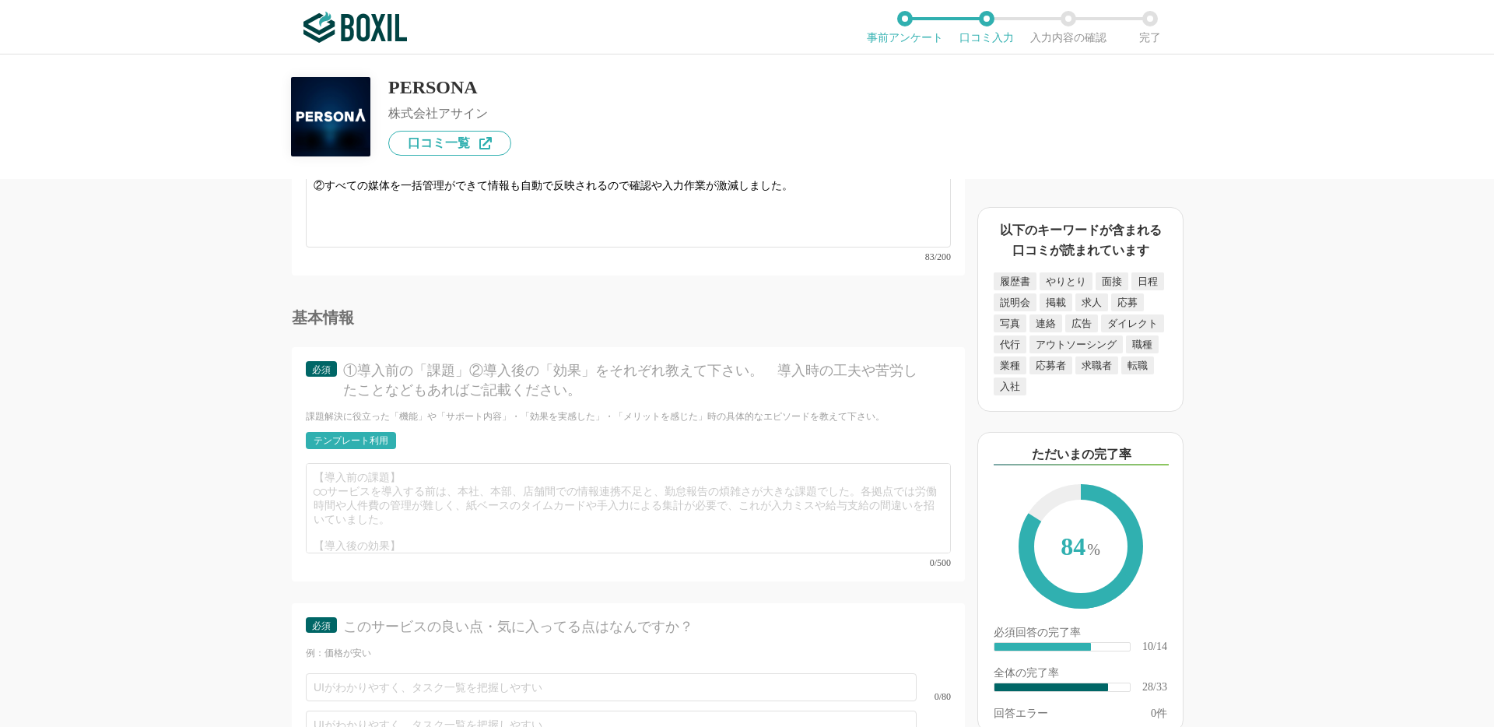
scroll to position [4004, 0]
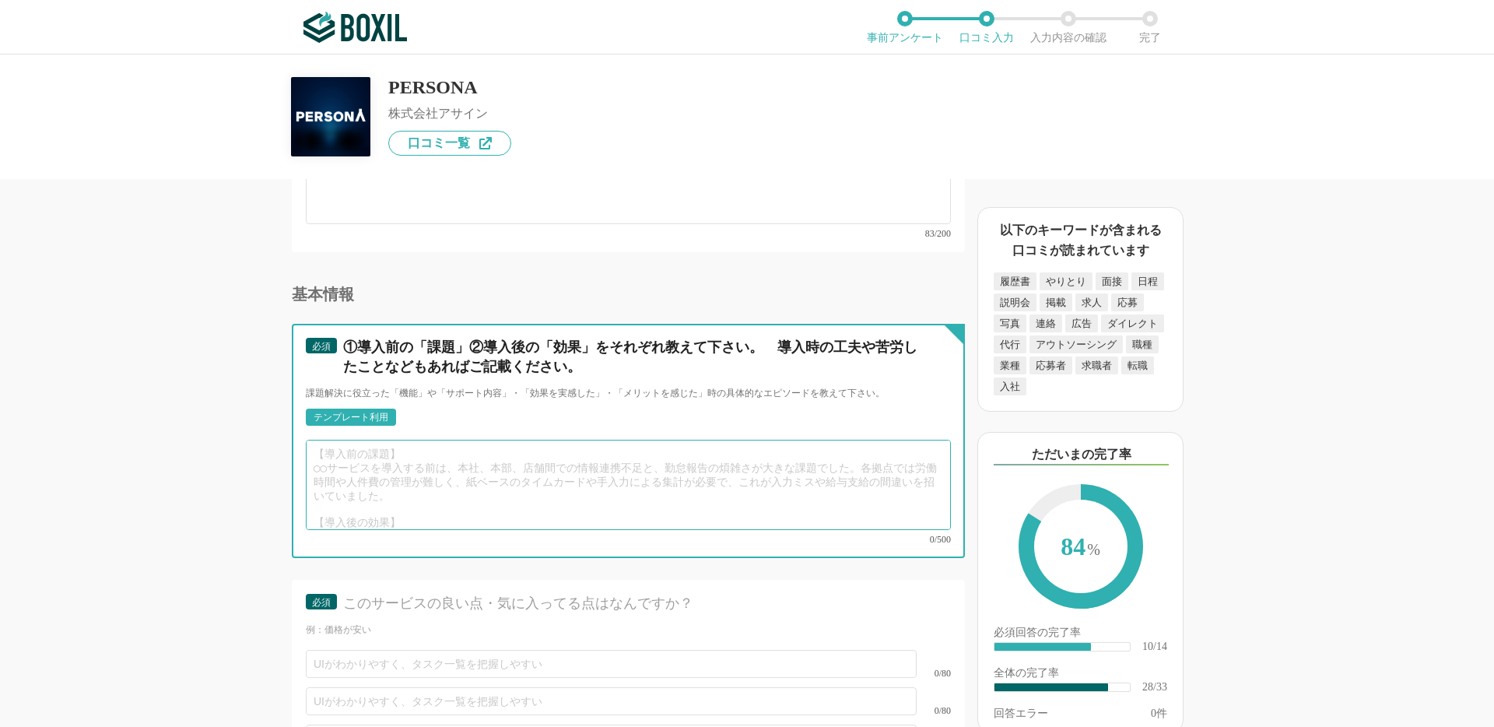
click at [349, 468] on textarea at bounding box center [628, 485] width 645 height 90
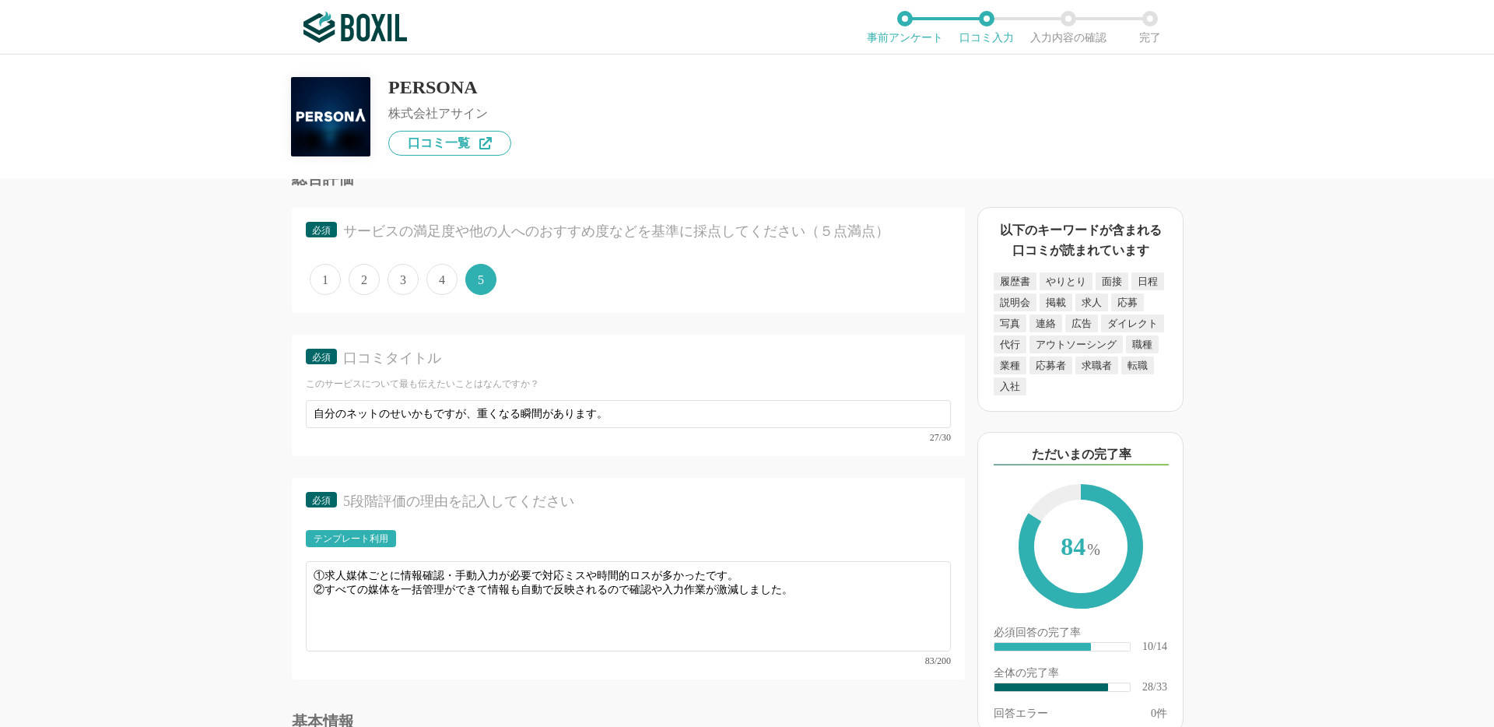
scroll to position [3482, 0]
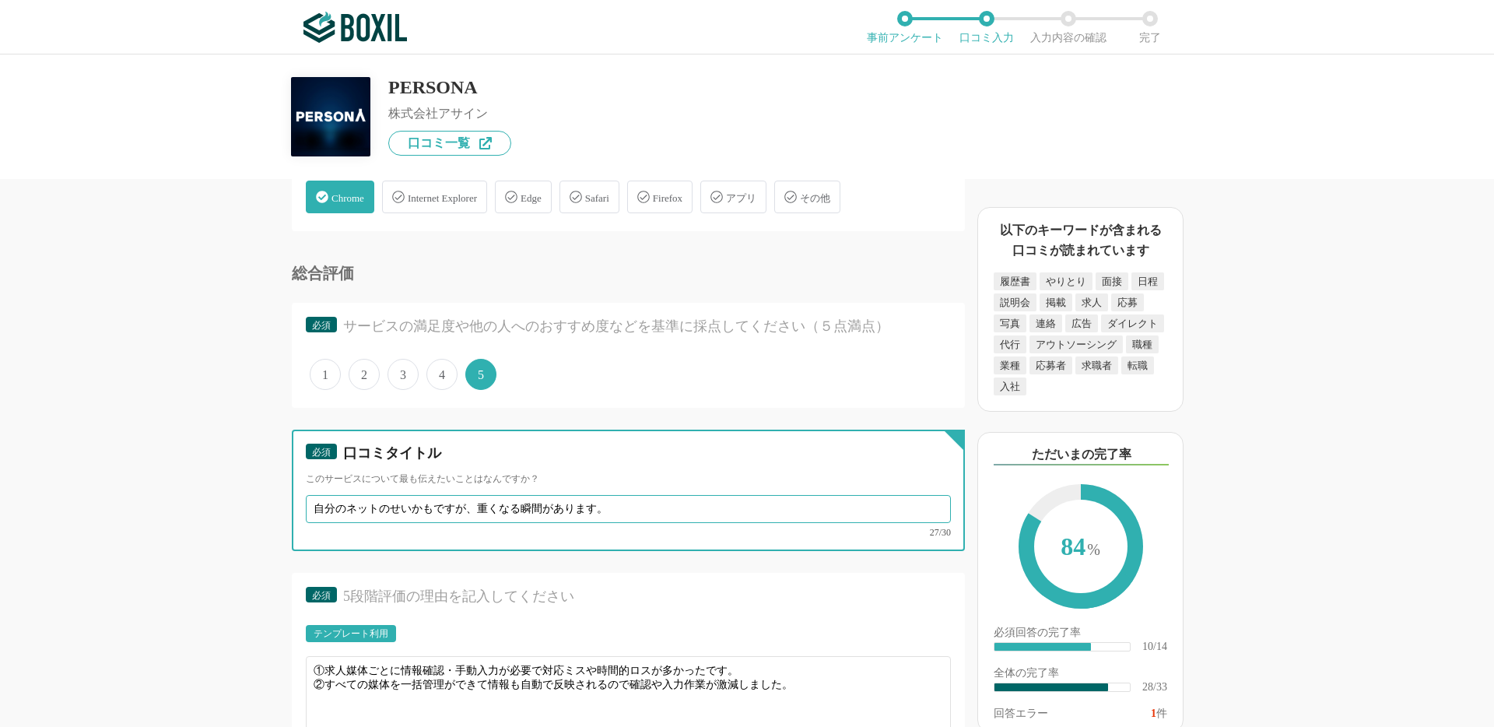
click at [455, 516] on input "自分のネットのせいかもですが、重くなる瞬間があります。" at bounding box center [628, 509] width 645 height 28
paste input "数メディアを一括管理できるのが便利すぎる"
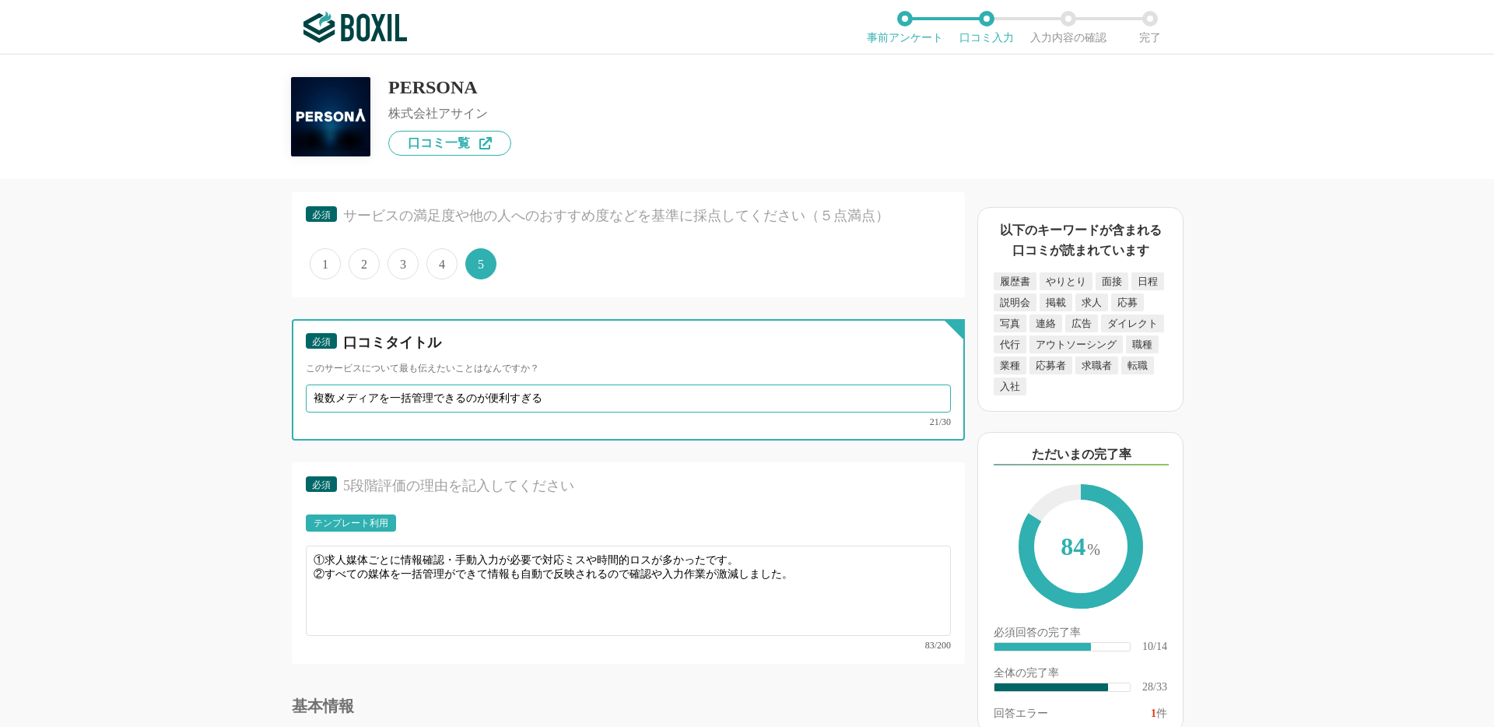
scroll to position [3597, 0]
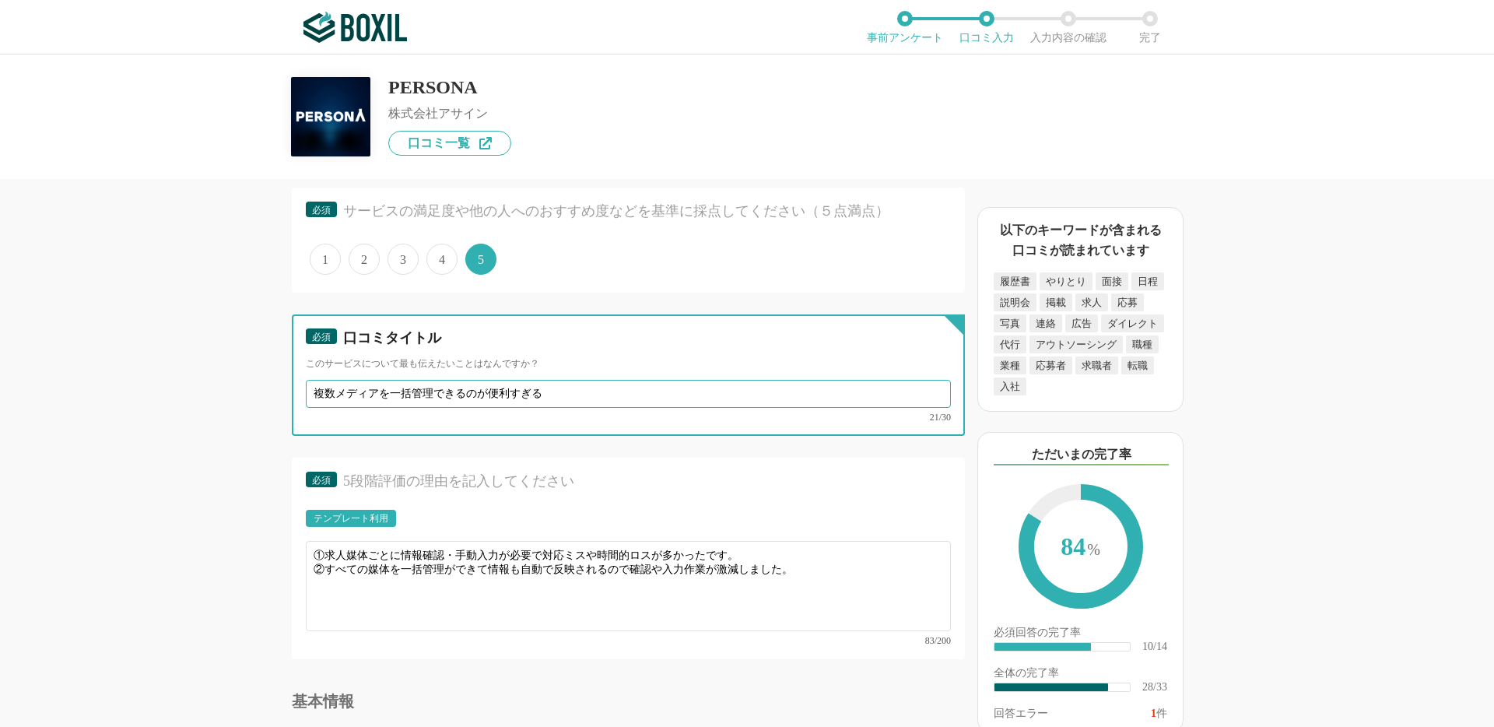
type input "複数メディアを一括管理できるのが便利すぎる"
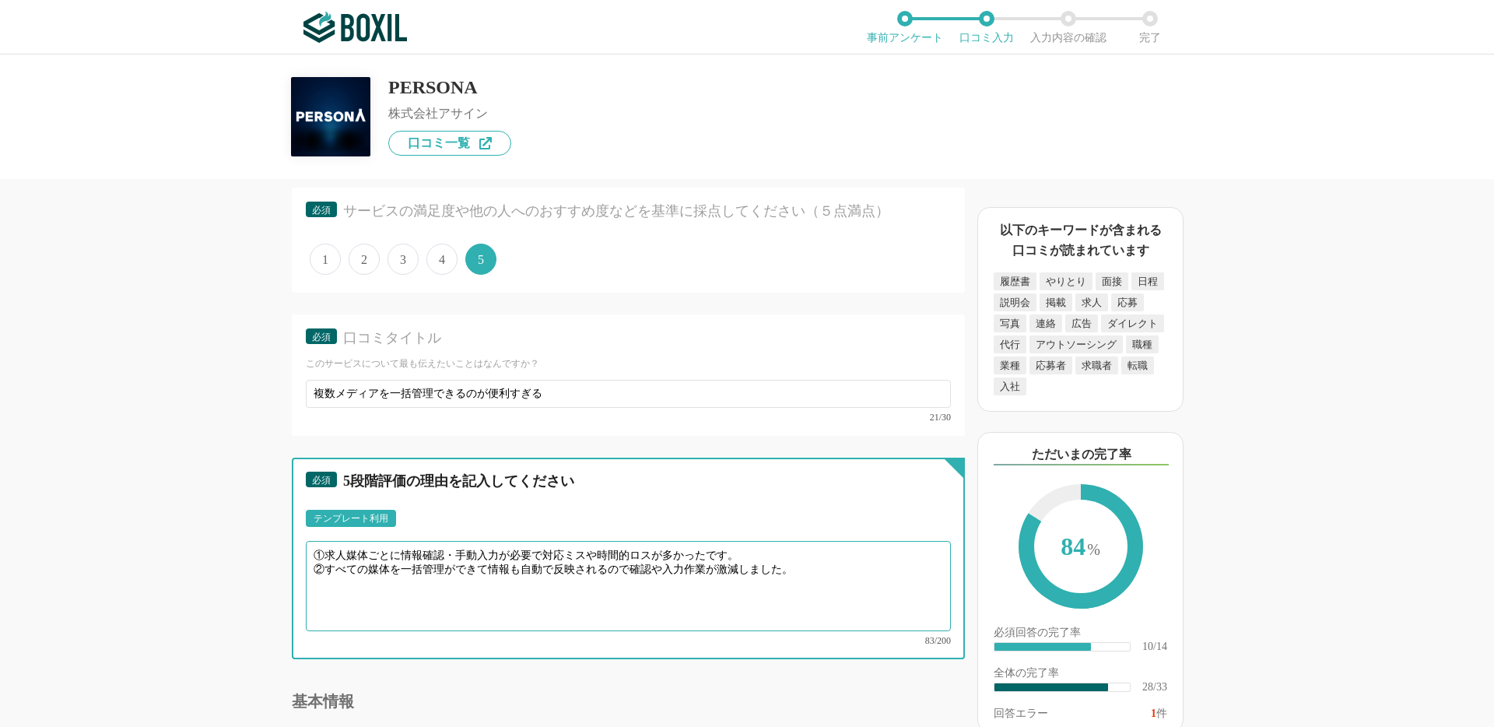
click at [535, 577] on textarea "①求人媒体ごとに情報確認・手動入力が必要で対応ミスや時間的ロスが多かったです。 ②すべての媒体を一括管理ができて情報も自動で反映されるので確認や入力作業が激減…" at bounding box center [628, 586] width 645 height 90
click at [524, 571] on textarea "①求人媒体ごとに情報確認・手動入力が必要で対応ミスや時間的ロスが多かったです。 ②すべての媒体を一括管理ができて情報も自動で反映されるので確認や入力作業が激減…" at bounding box center [628, 586] width 645 height 90
paste textarea "求人媒体やスカウトサービスを[PERSON_NAME]管理できるので、 各媒体ごとの情報転記や管理作業が不要になり今まで1日1時間かけていた作業がなくなったの…"
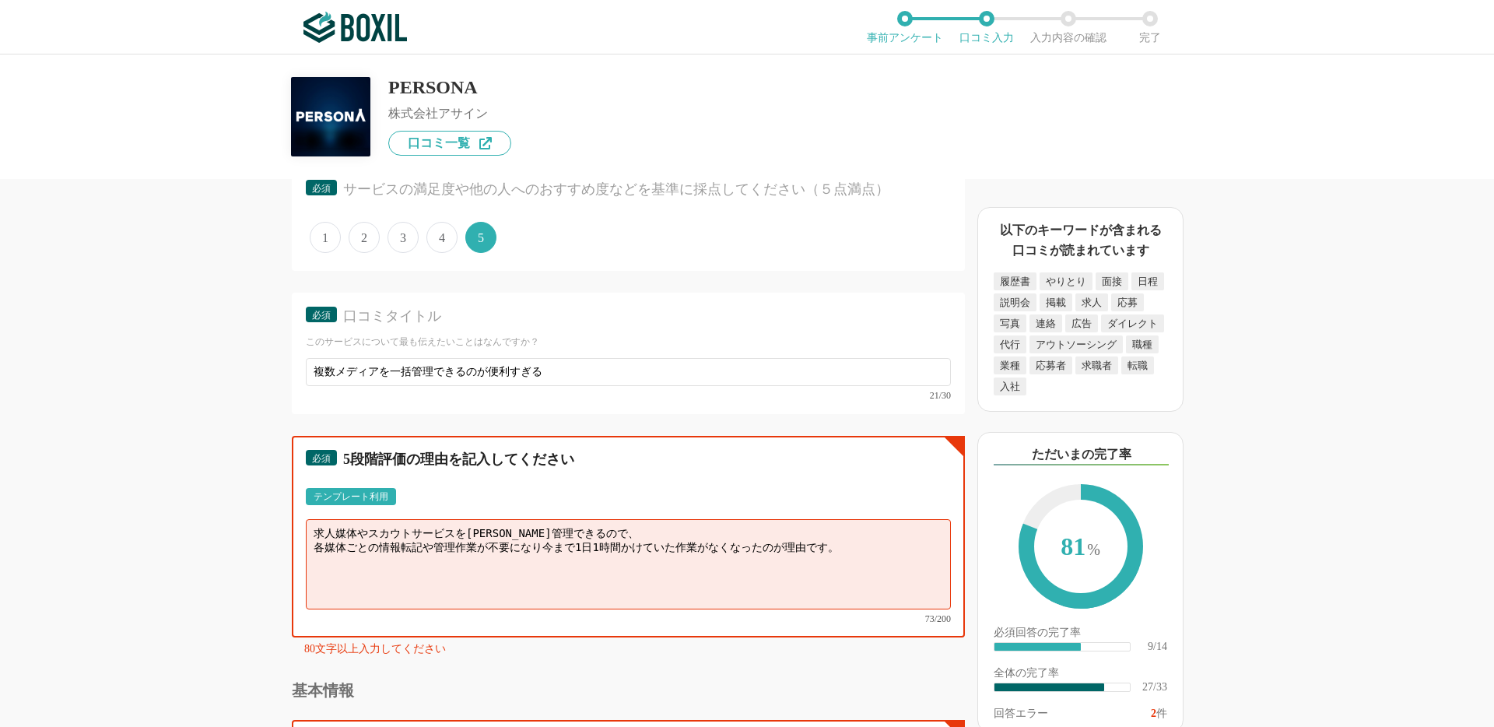
scroll to position [3625, 0]
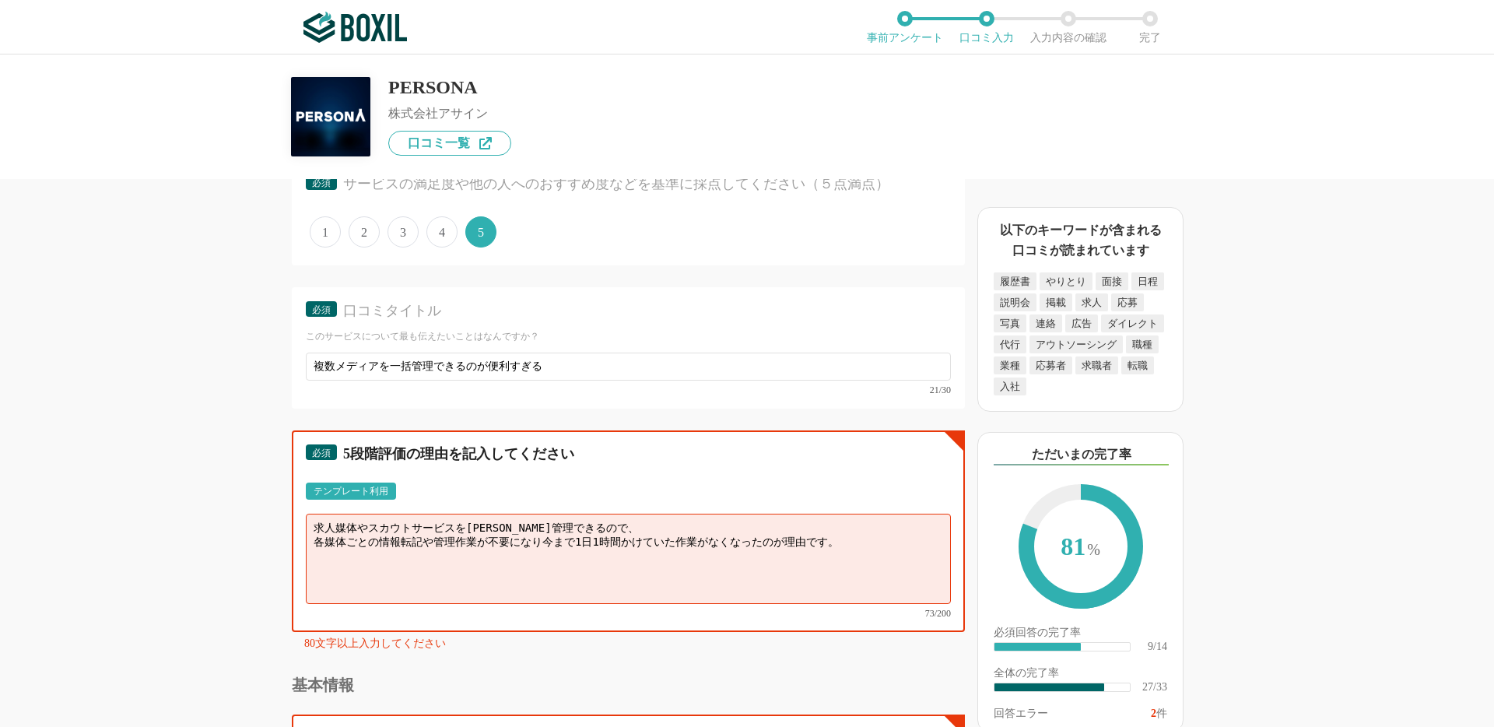
click at [470, 542] on textarea "求人媒体やスカウトサービスを[PERSON_NAME]管理できるので、 各媒体ごとの情報転記や管理作業が不要になり今まで1日1時間かけていた作業がなくなったの…" at bounding box center [628, 559] width 645 height 90
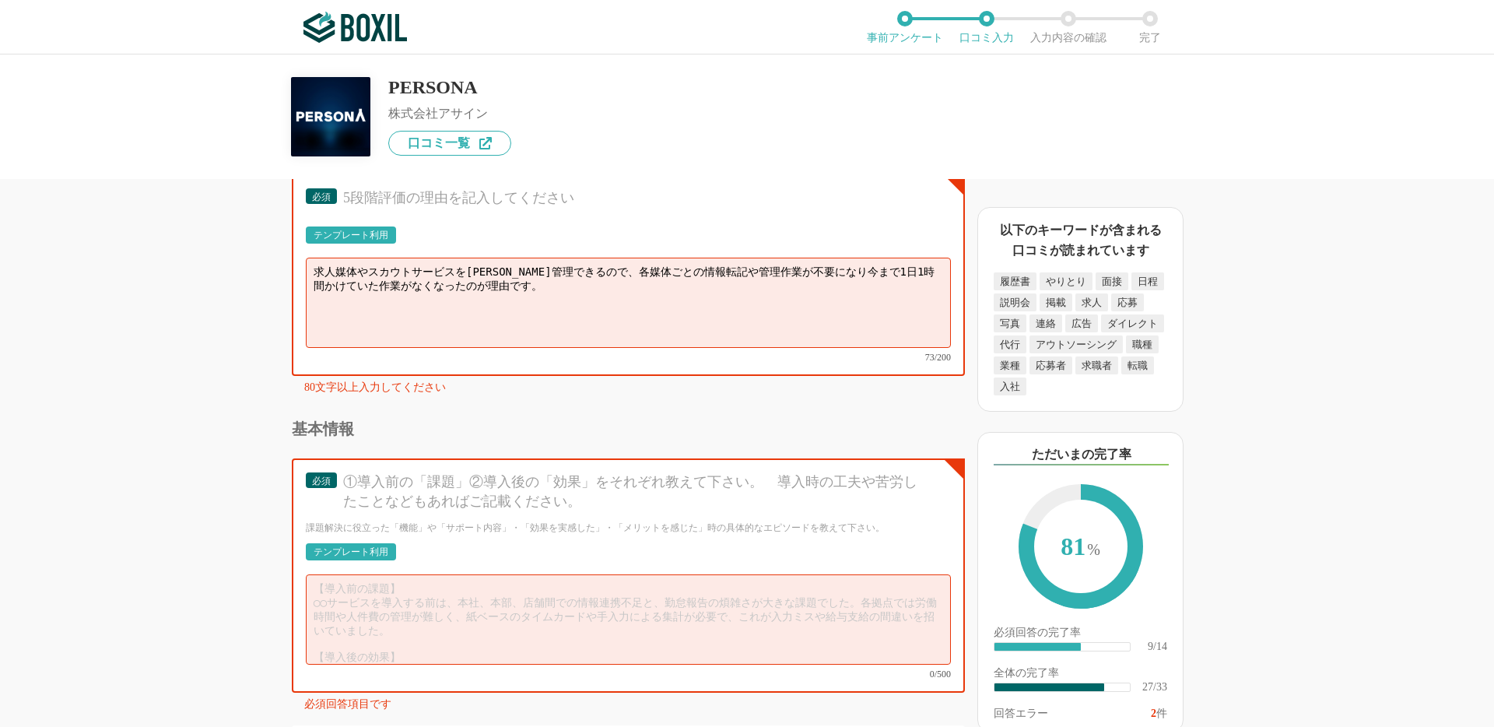
scroll to position [3894, 0]
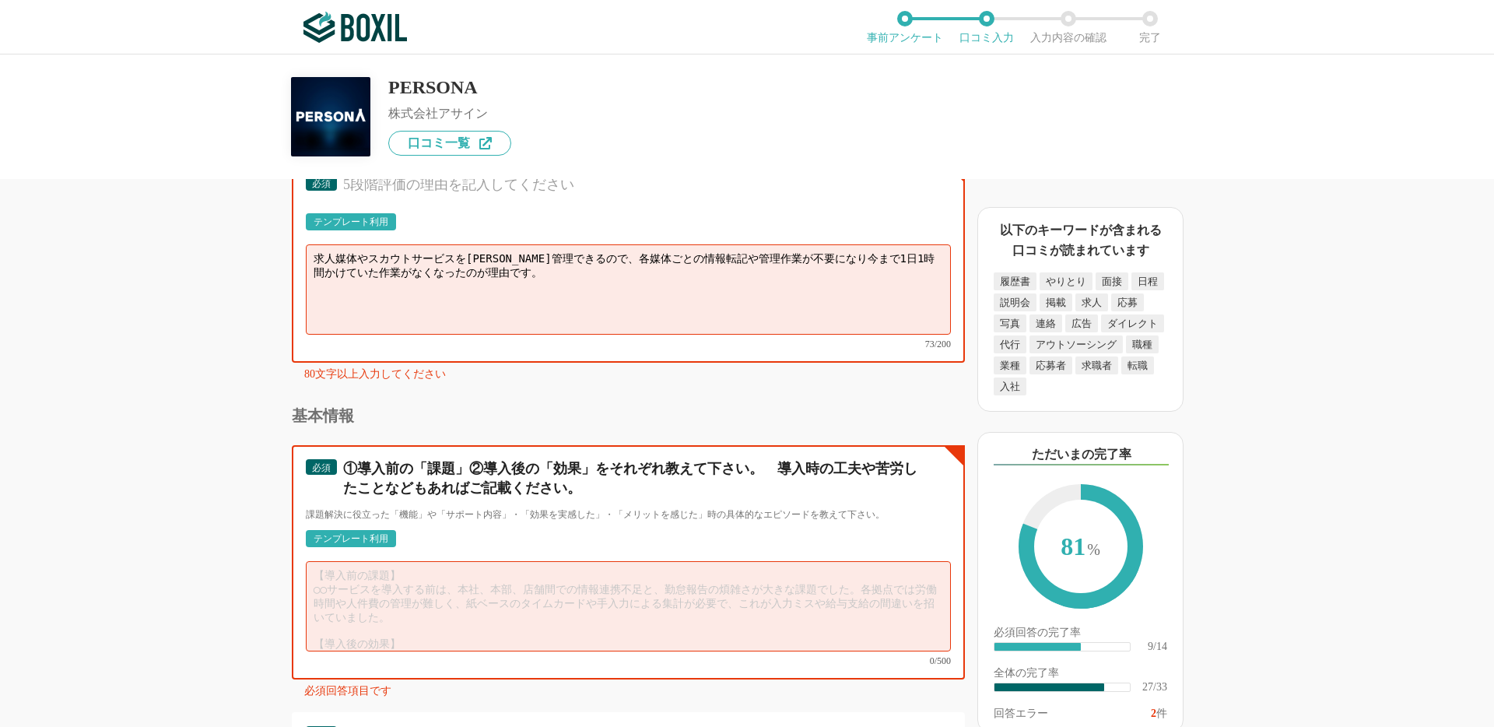
click at [434, 585] on textarea at bounding box center [628, 606] width 645 height 90
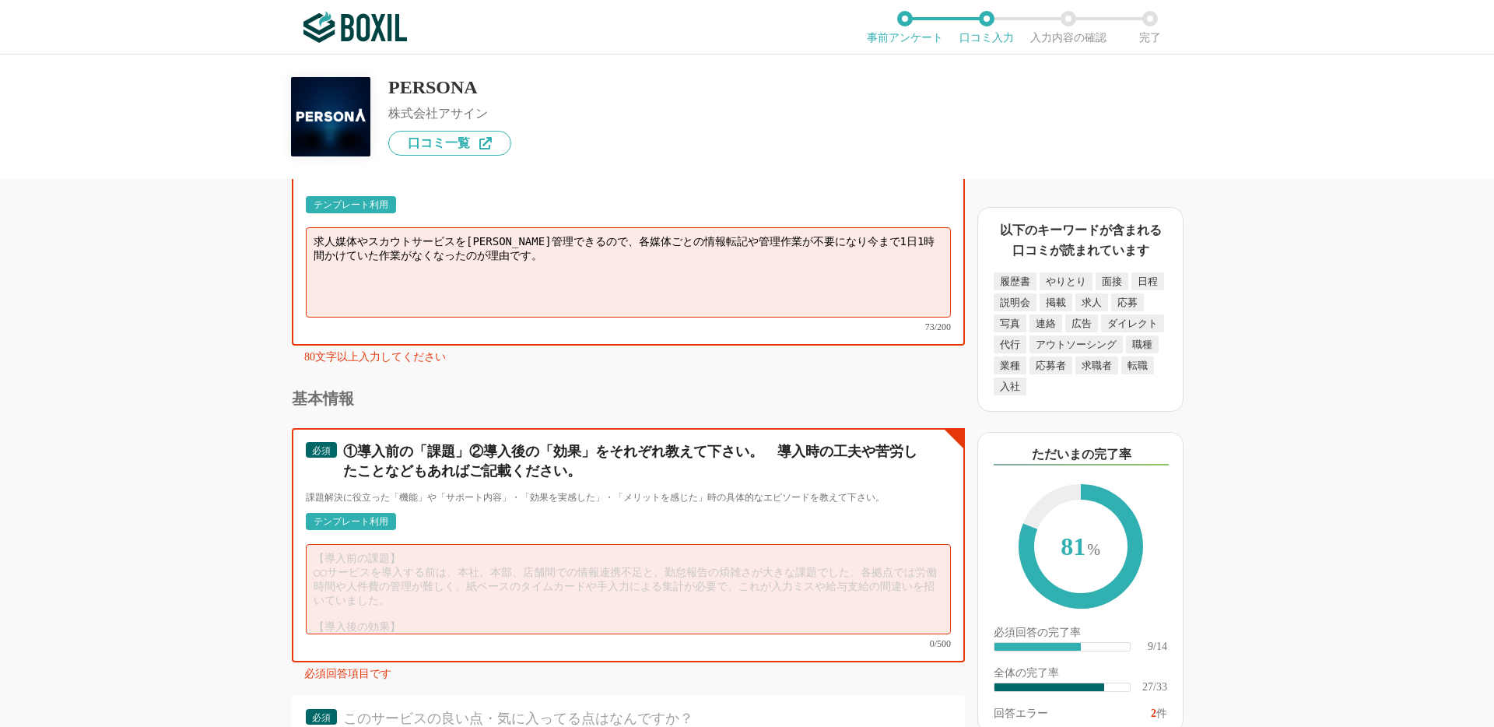
scroll to position [3910, 0]
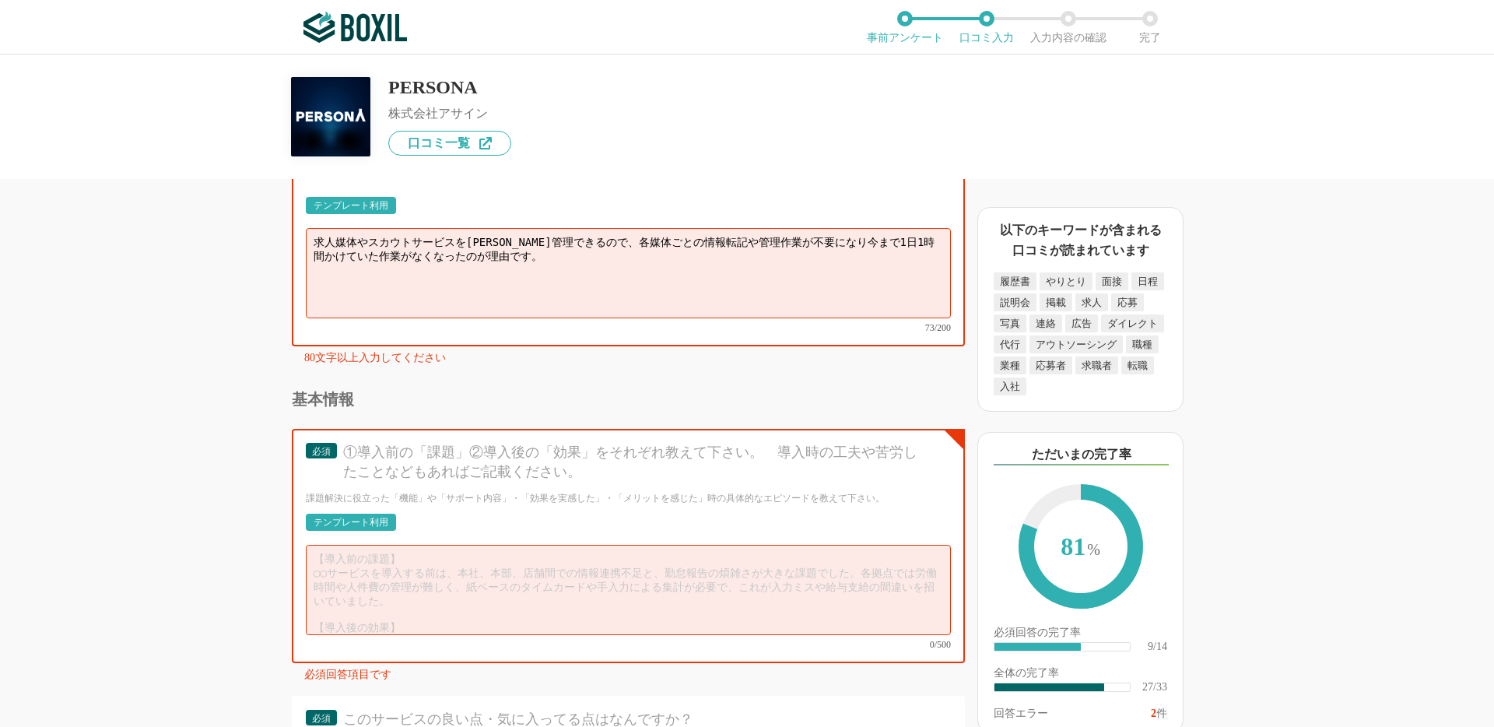
click at [451, 293] on textarea "求人媒体やスカウトサービスを[PERSON_NAME]管理できるので、各媒体ごとの情報転記や管理作業が不要になり今まで1日1時間かけていた作業がなくなったのが…" at bounding box center [628, 273] width 645 height 90
paste textarea
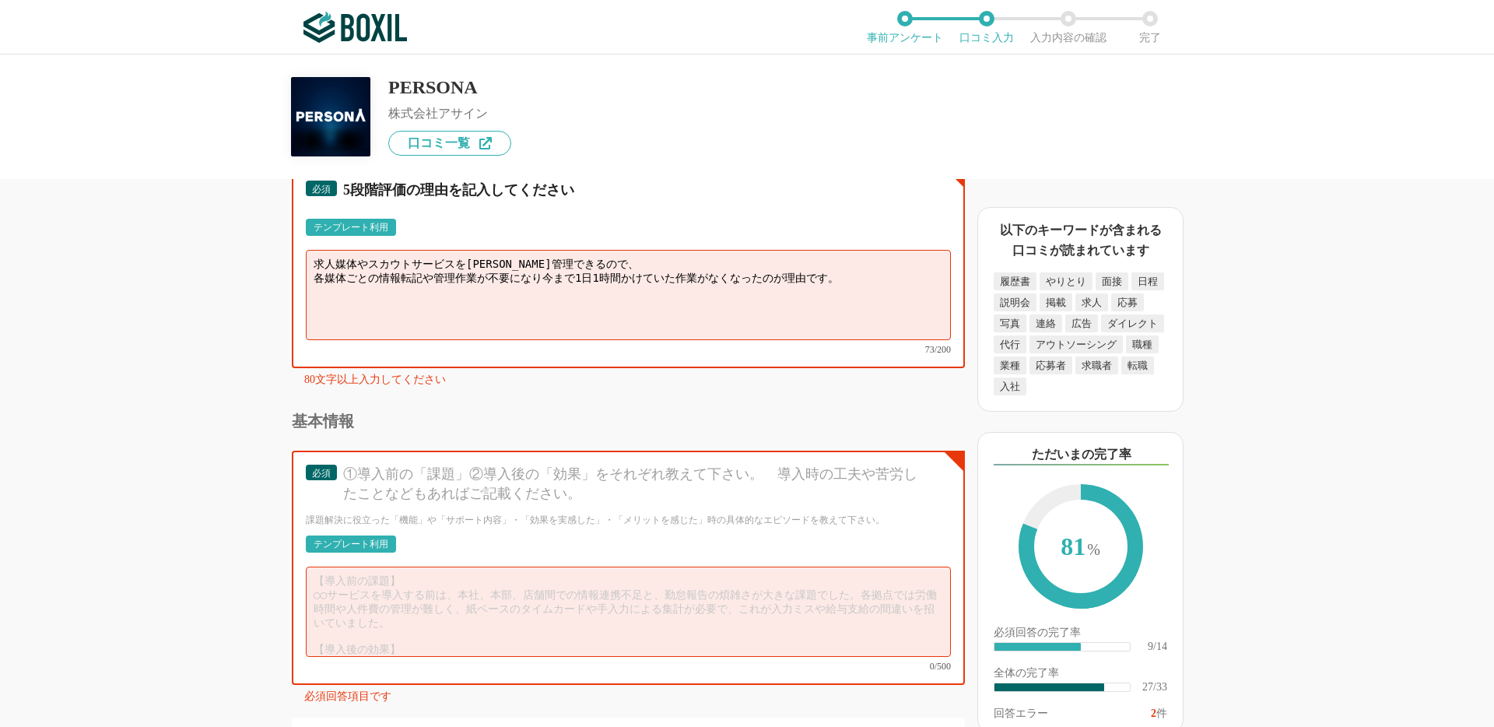
scroll to position [3888, 0]
click at [414, 274] on textarea "求人媒体やスカウトサービスを[PERSON_NAME]管理できるので、 各媒体ごとの情報転記や管理作業が不要になり今まで1日1時間かけていた作業がなくなったの…" at bounding box center [628, 296] width 645 height 90
type textarea "求人媒体やスカウトサービスを[PERSON_NAME]管理できるので、各媒体ごとの情報転記や管理作業が不要になり今まで1日1時間かけていた作業がなくなったのが…"
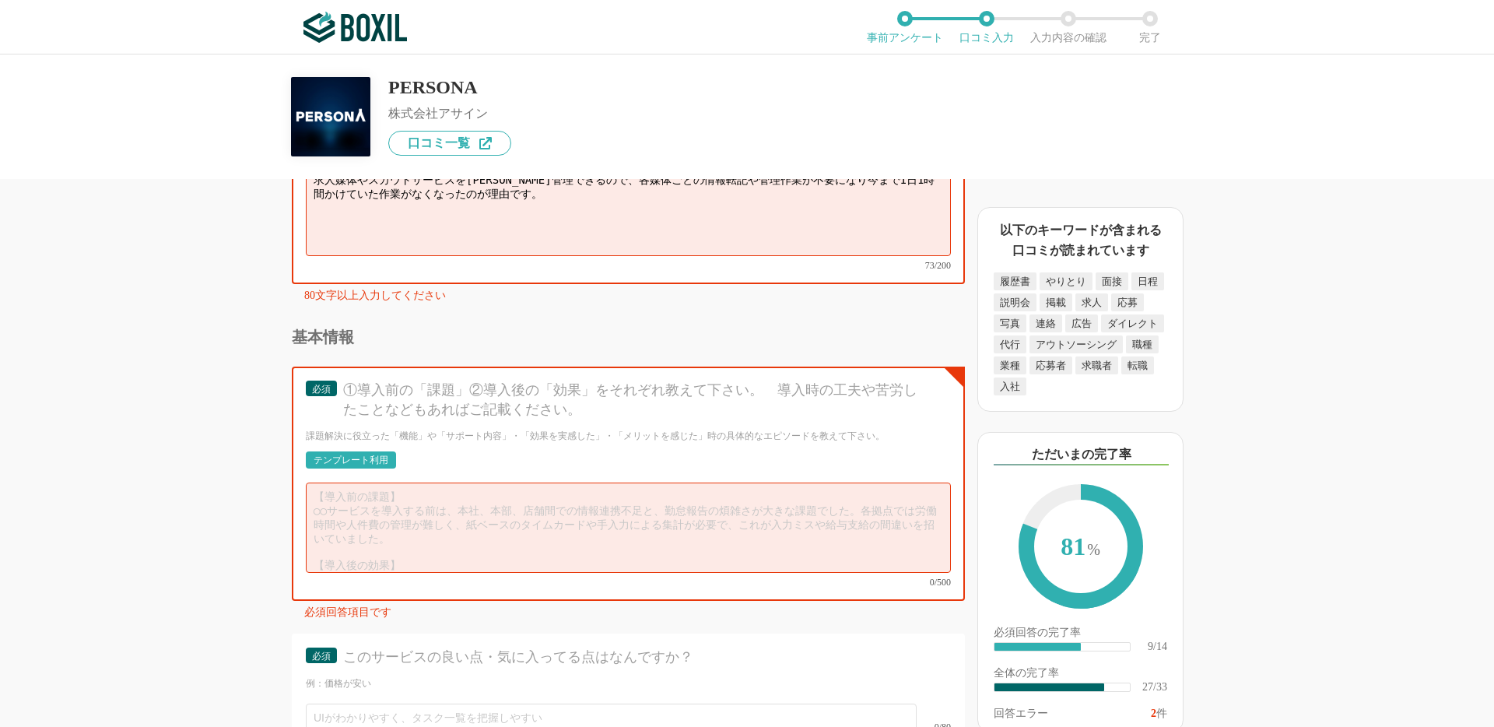
scroll to position [4025, 0]
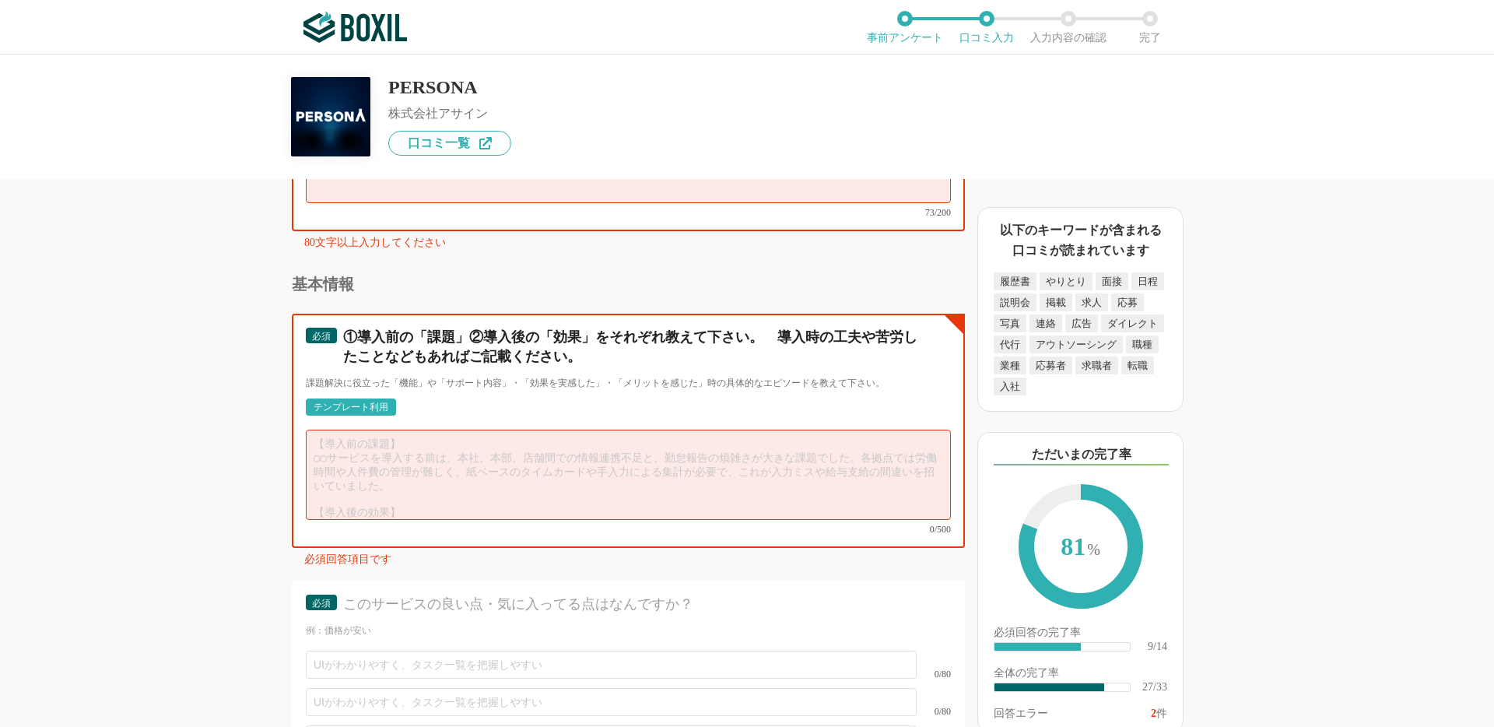
click at [332, 454] on textarea at bounding box center [628, 475] width 645 height 90
click at [362, 473] on textarea at bounding box center [628, 475] width 645 height 90
paste textarea "①求人媒体ごとに情報確認・手動入力が必要で対応ミスや時間的ロスが多かったです。 ②すべての媒体を一括管理ができて情報も自動で反映されるので確認や入力作業が激減…"
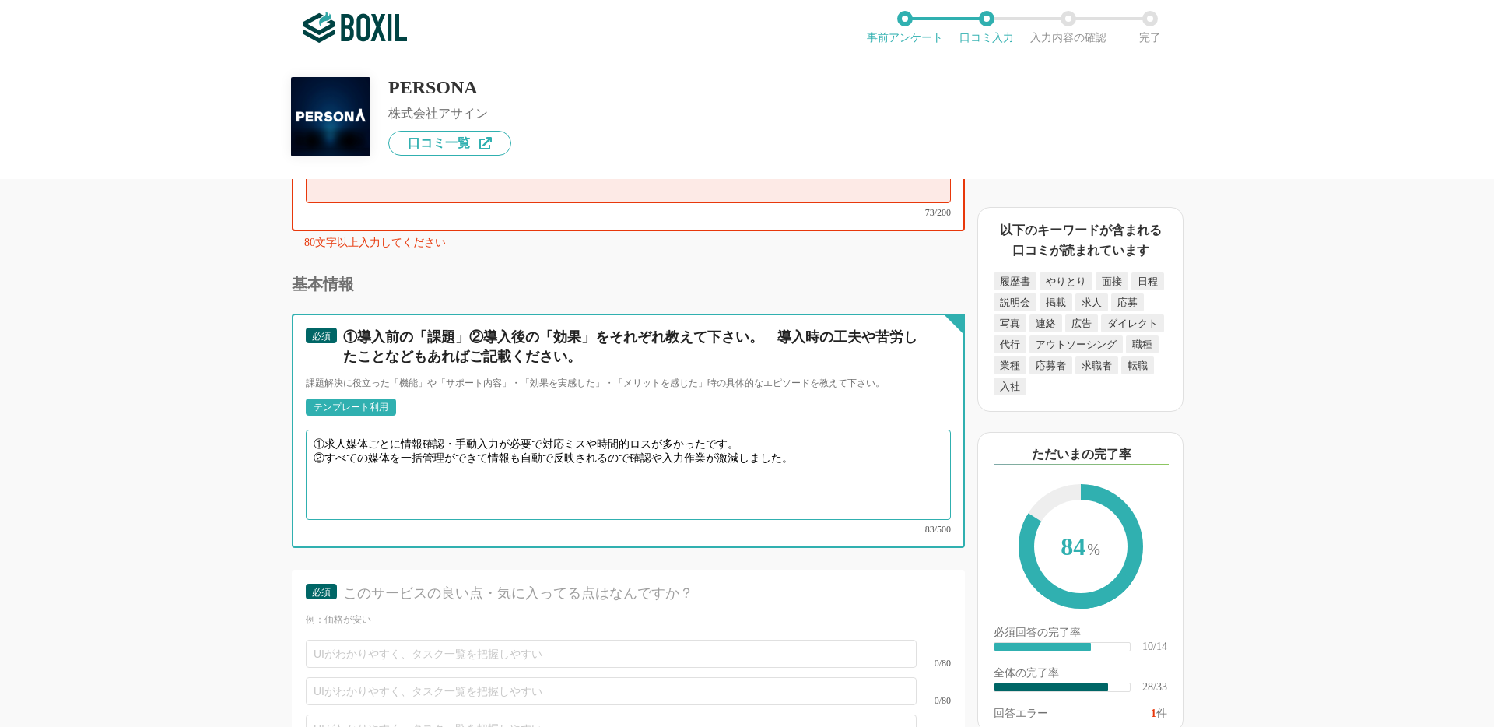
type textarea "①求人媒体ごとに情報確認・手動入力が必要で対応ミスや時間的ロスが多かったです。 ②すべての媒体を一括管理ができて情報も自動で反映されるので確認や入力作業が激減…"
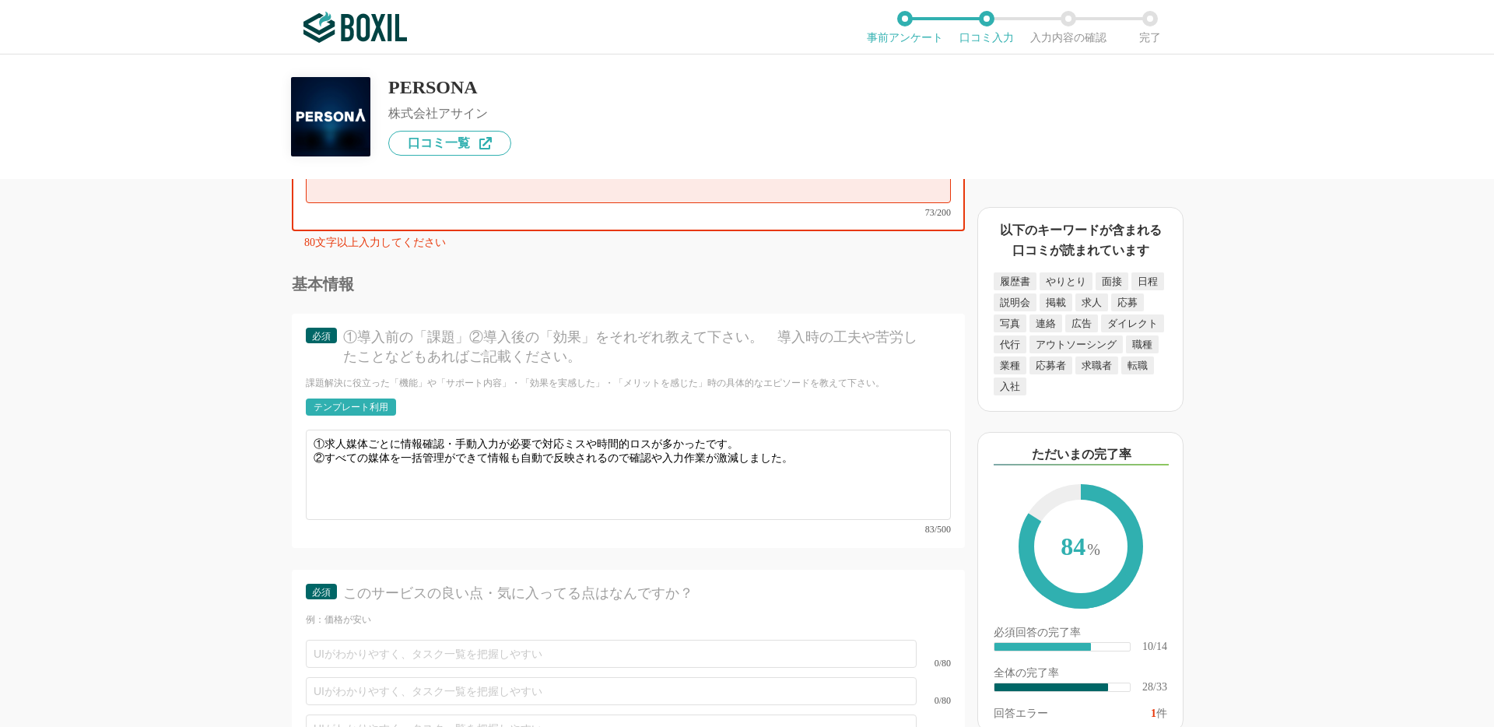
click at [231, 490] on div "採用管理システム(ATS)の機能について（5点満点で評価してください） 複数の広告管理を一括化 1 2 3 4 5 利用していない 応募～面接までの自動化 1…" at bounding box center [576, 453] width 778 height 548
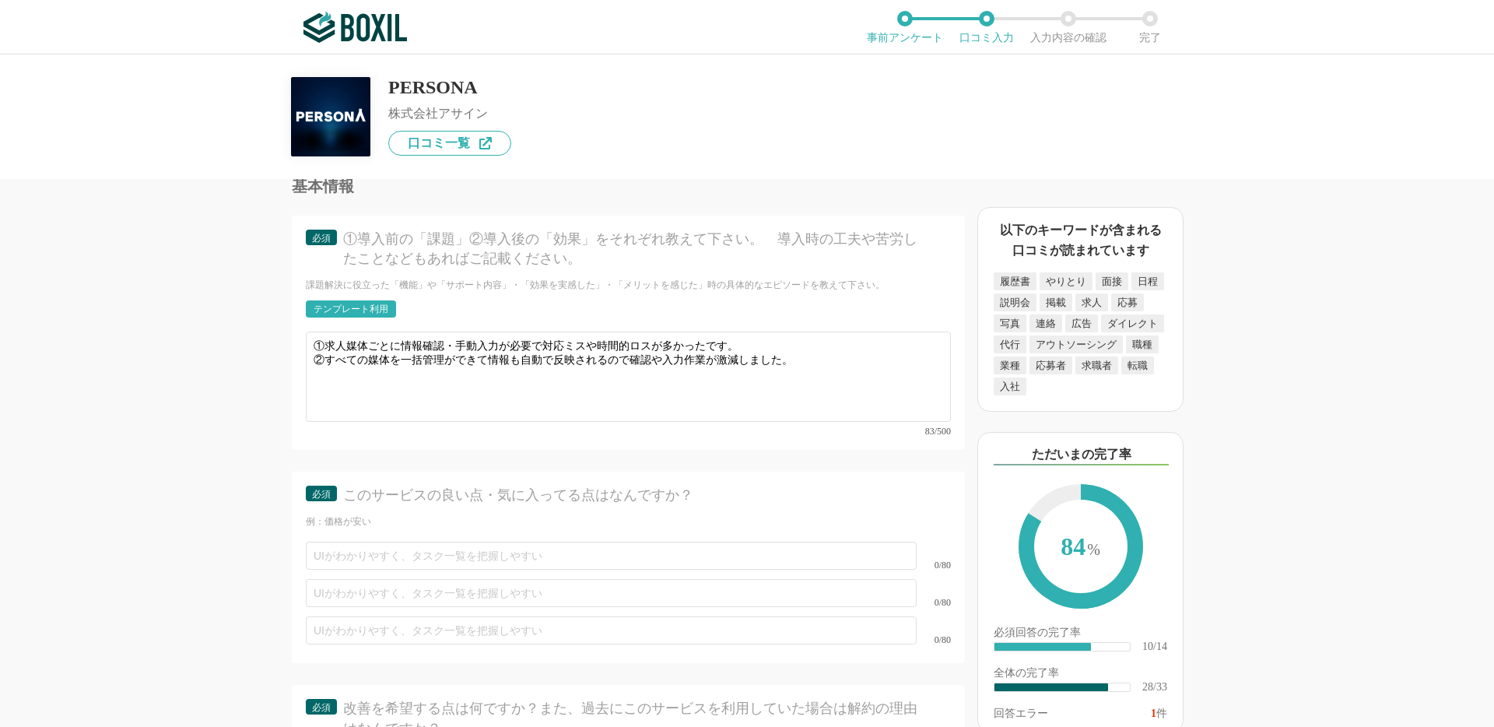
scroll to position [4198, 0]
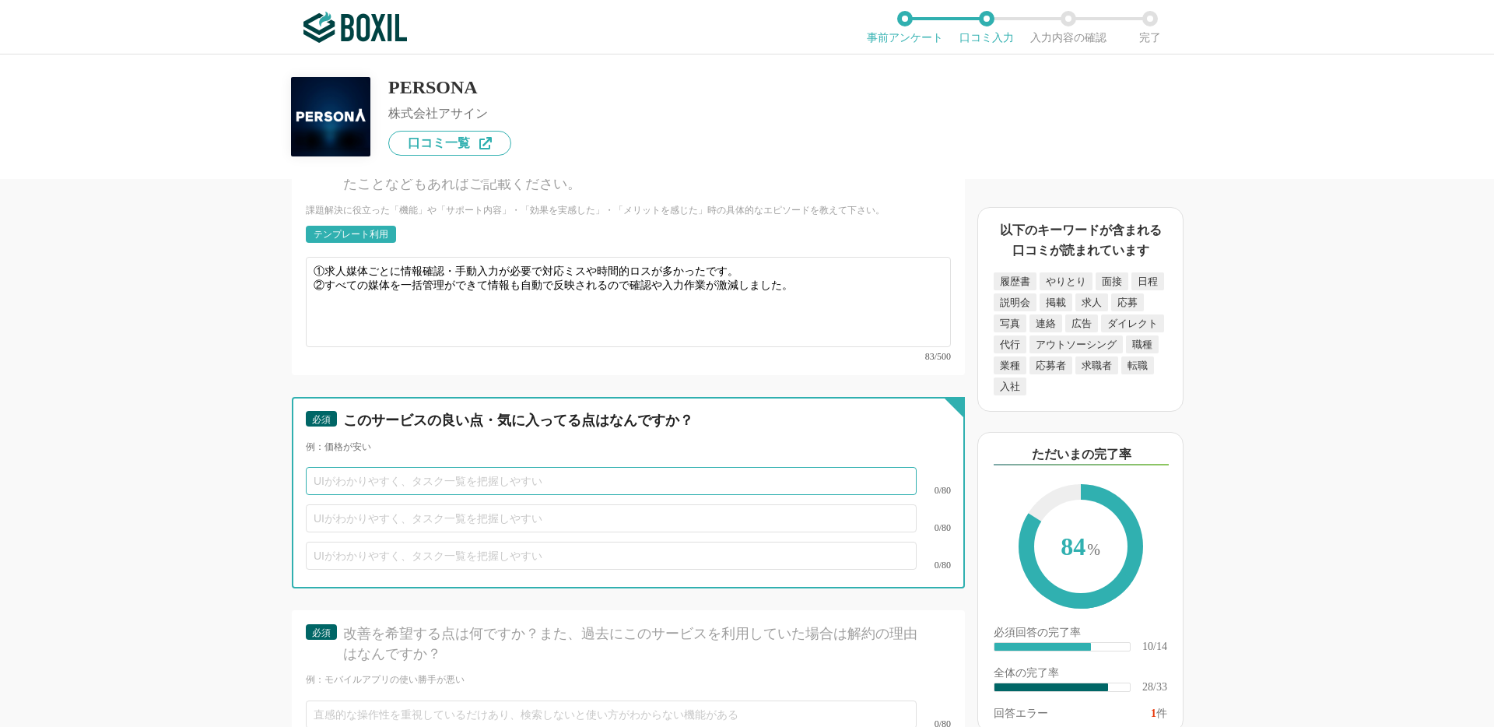
click at [407, 476] on input "text" at bounding box center [611, 481] width 611 height 28
paste input "全ての媒体との連携ができるところ"
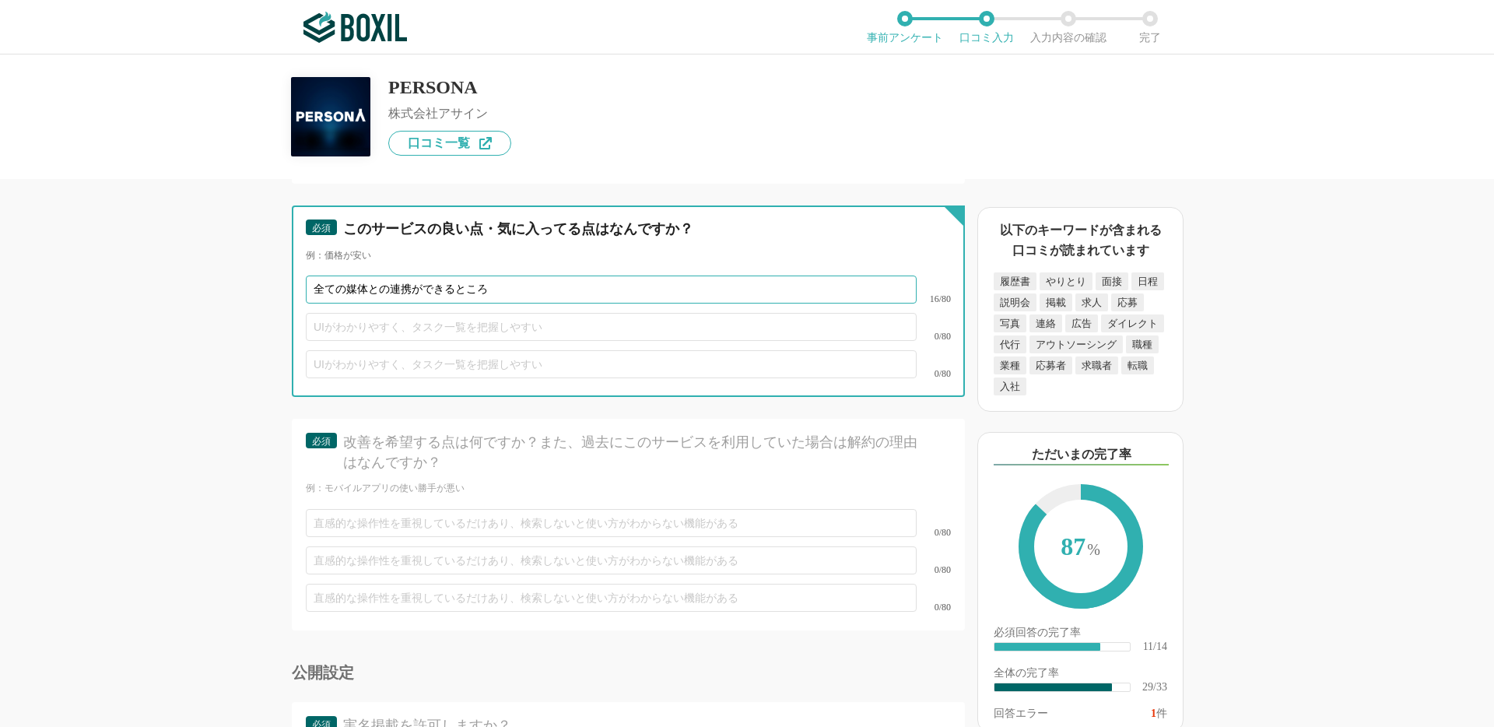
scroll to position [4413, 0]
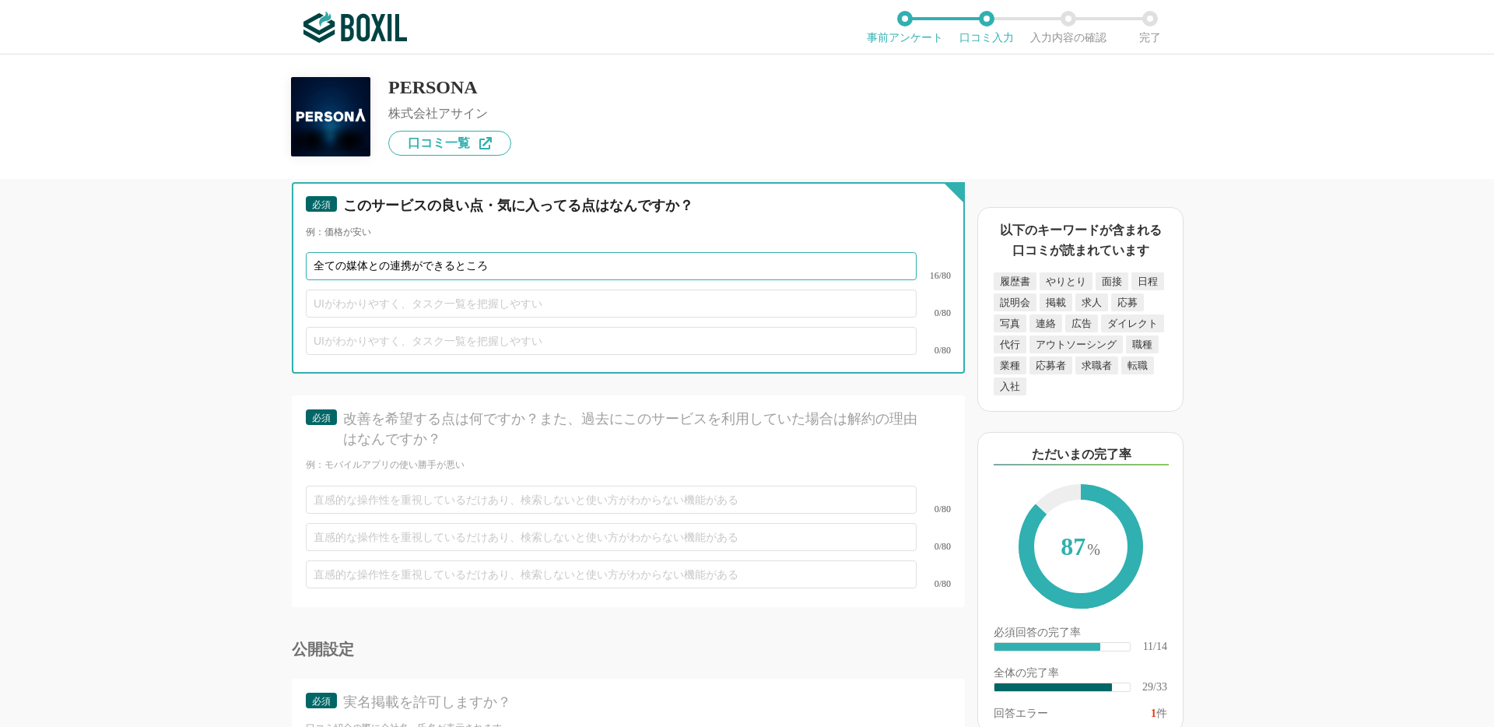
type input "全ての媒体との連携ができるところ"
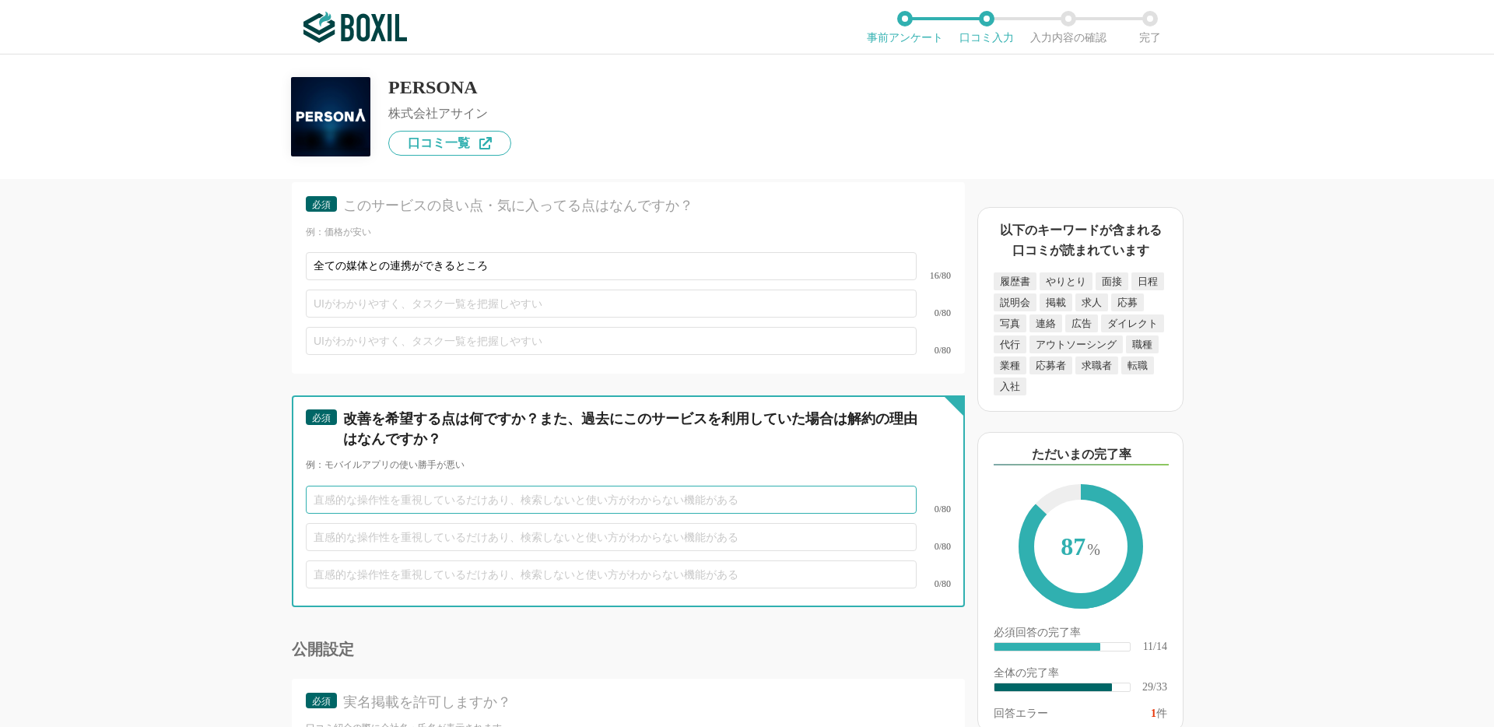
click at [330, 495] on input "text" at bounding box center [611, 500] width 611 height 28
click at [336, 494] on input "text" at bounding box center [611, 500] width 611 height 28
paste input "自分のネットのせいもあるかもしれないですが、重くなる瞬間があります。"
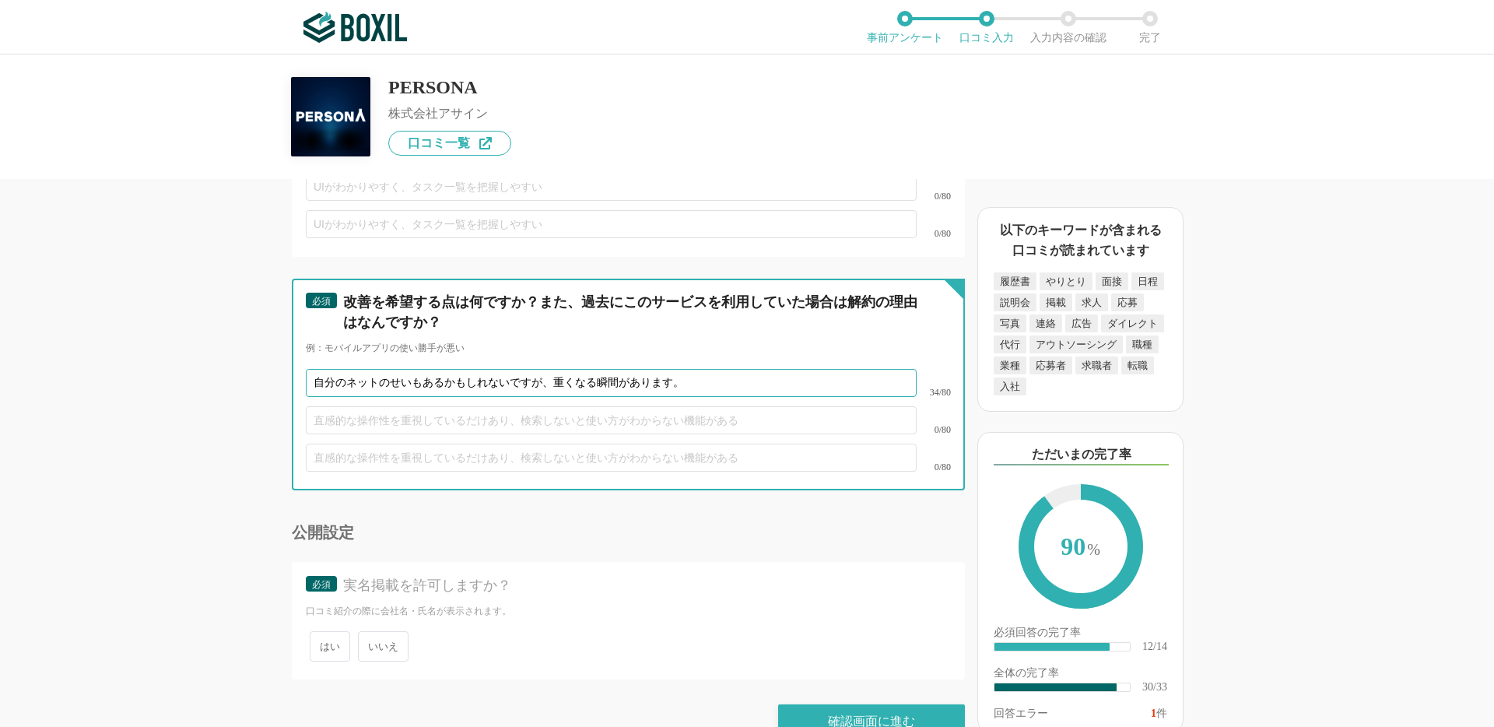
scroll to position [4555, 0]
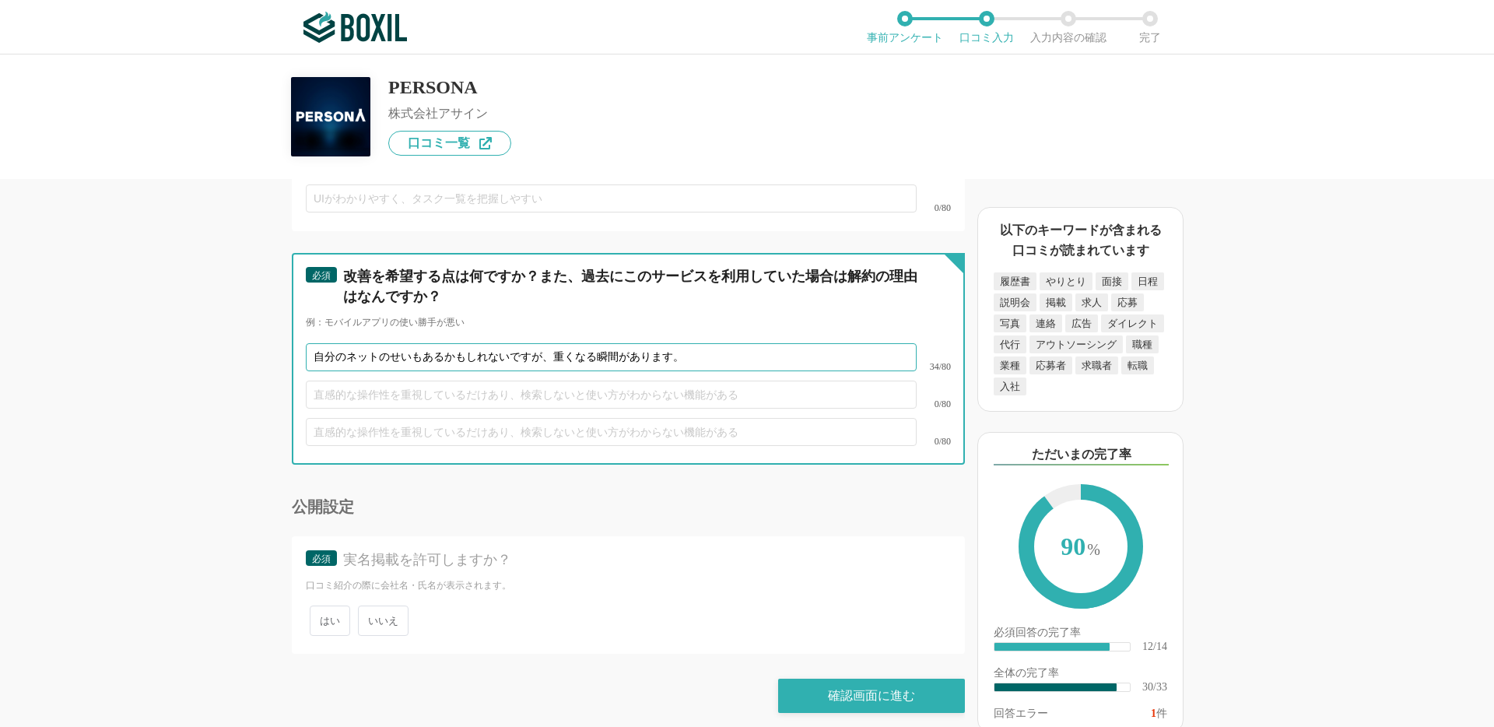
type input "自分のネットのせいもあるかもしれないですが、重くなる瞬間があります。"
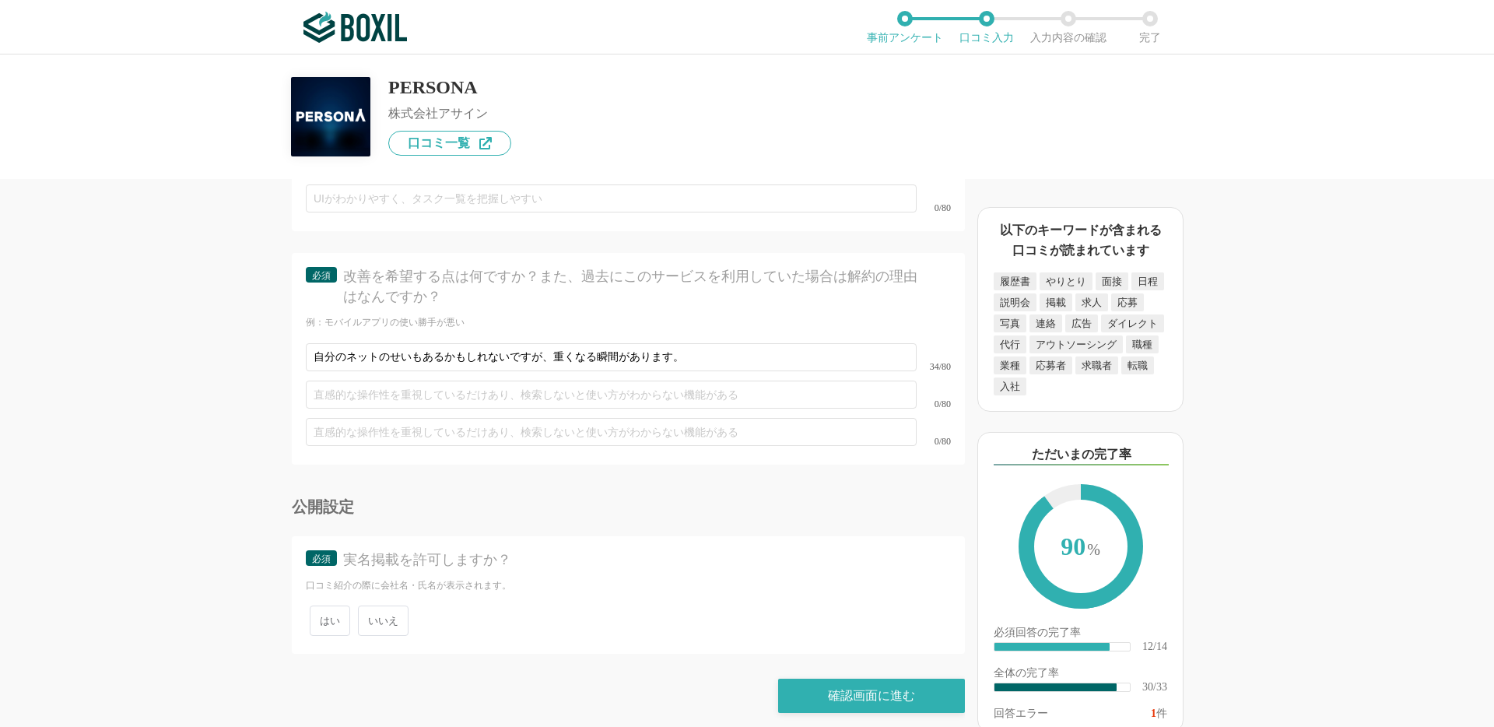
click at [367, 613] on span "いいえ" at bounding box center [383, 621] width 51 height 30
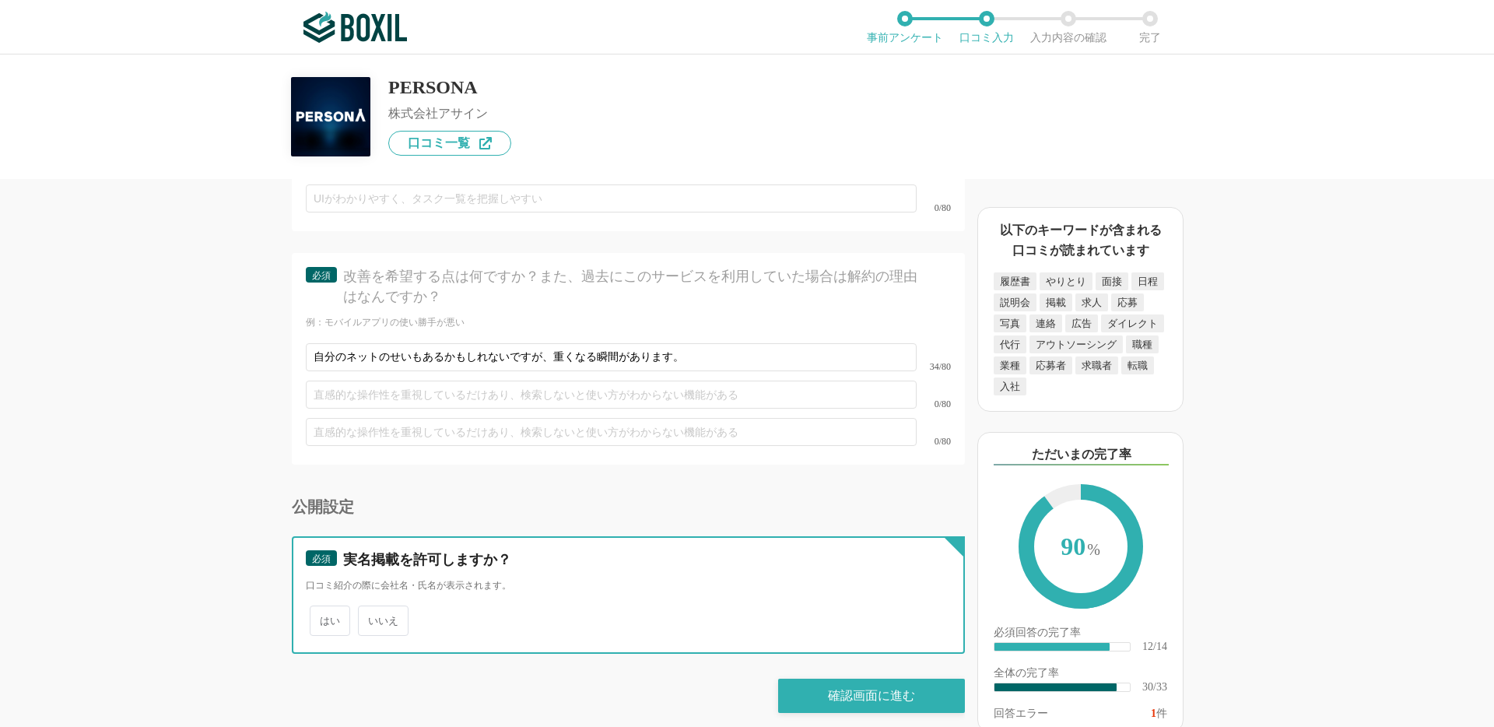
click at [367, 613] on input "いいえ" at bounding box center [367, 613] width 10 height 10
radio input "true"
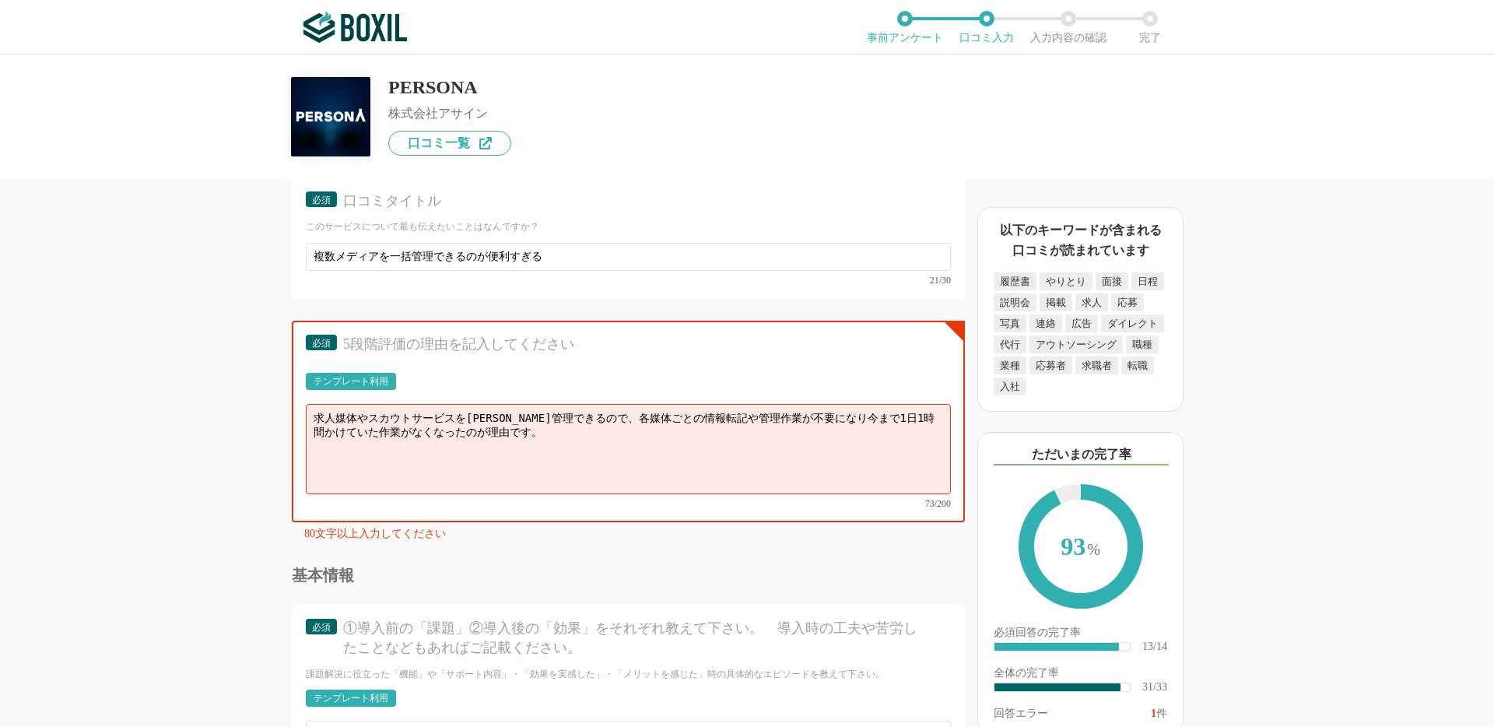
scroll to position [3716, 0]
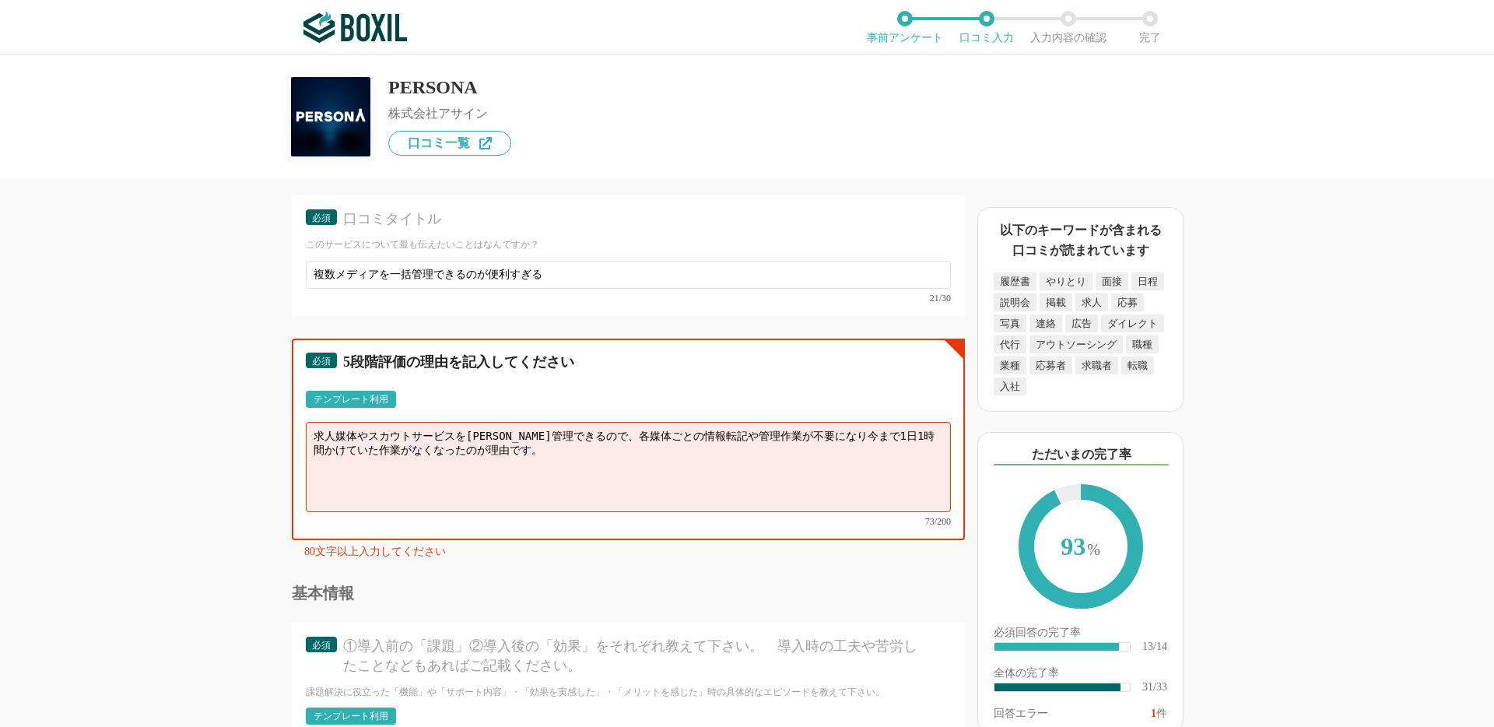
click at [452, 454] on textarea "求人媒体やスカウトサービスを[PERSON_NAME]管理できるので、各媒体ごとの情報転記や管理作業が不要になり今まで1日1時間かけていた作業がなくなったのが…" at bounding box center [628, 467] width 645 height 90
click at [449, 455] on textarea "求人媒体やスカウトサービスを[PERSON_NAME]管理できるので、各媒体ごとの情報転記や管理作業が不要になり今まで1日1時間かけていた作業がなくなったのが…" at bounding box center [628, 467] width 645 height 90
click at [480, 458] on textarea "求人媒体やスカウトサービスを[PERSON_NAME]管理できるので、各媒体ごとの情報転記や管理作業が不要になり今まで1日1時間かけていた作業がなくなったのが…" at bounding box center [628, 467] width 645 height 90
paste textarea "うになりました。 各媒体ごとの情報転記や管理作業が不要になり今までは手作業で1日1時間かけていた転記"
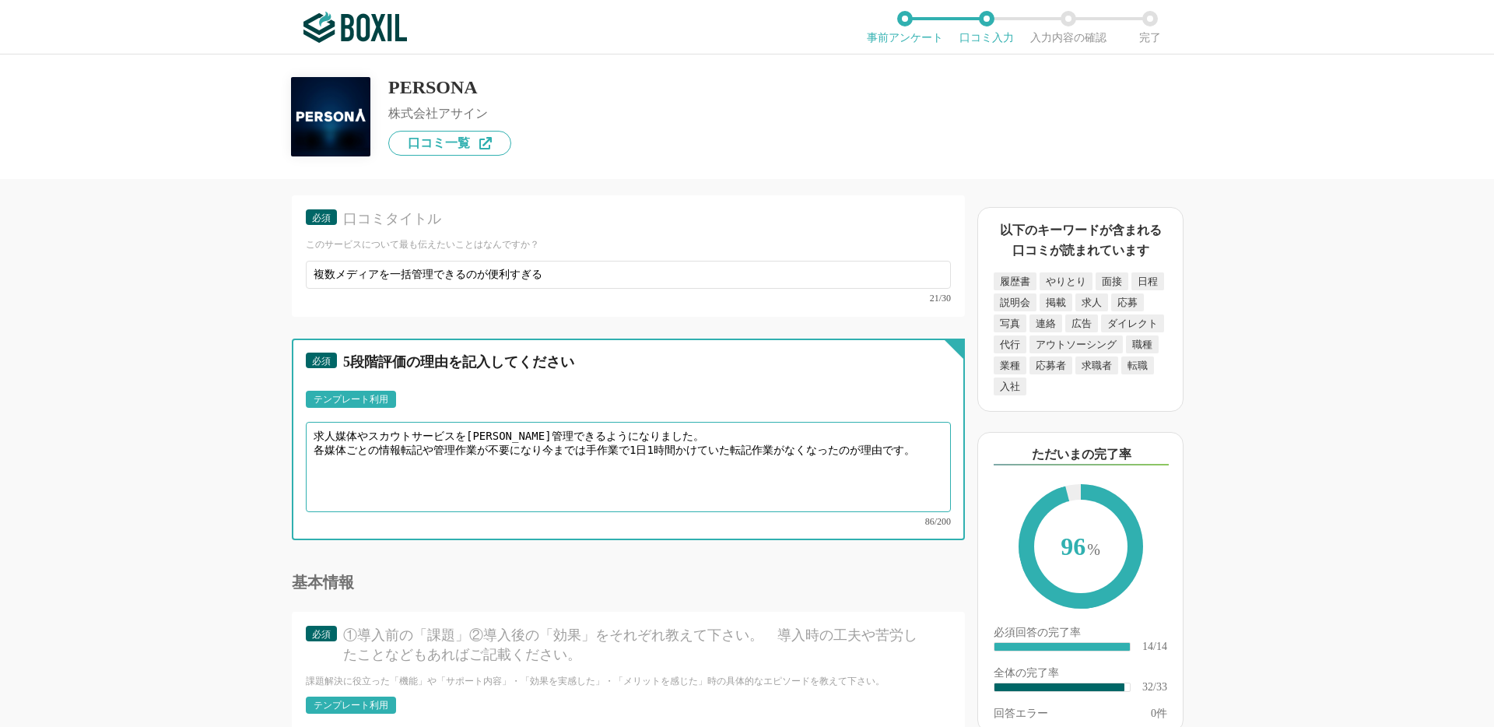
type textarea "求人媒体やスカウトサービスを[PERSON_NAME]管理できるようになりました。 各媒体ごとの情報転記や管理作業が不要になり今までは手作業で1日1時間かけて…"
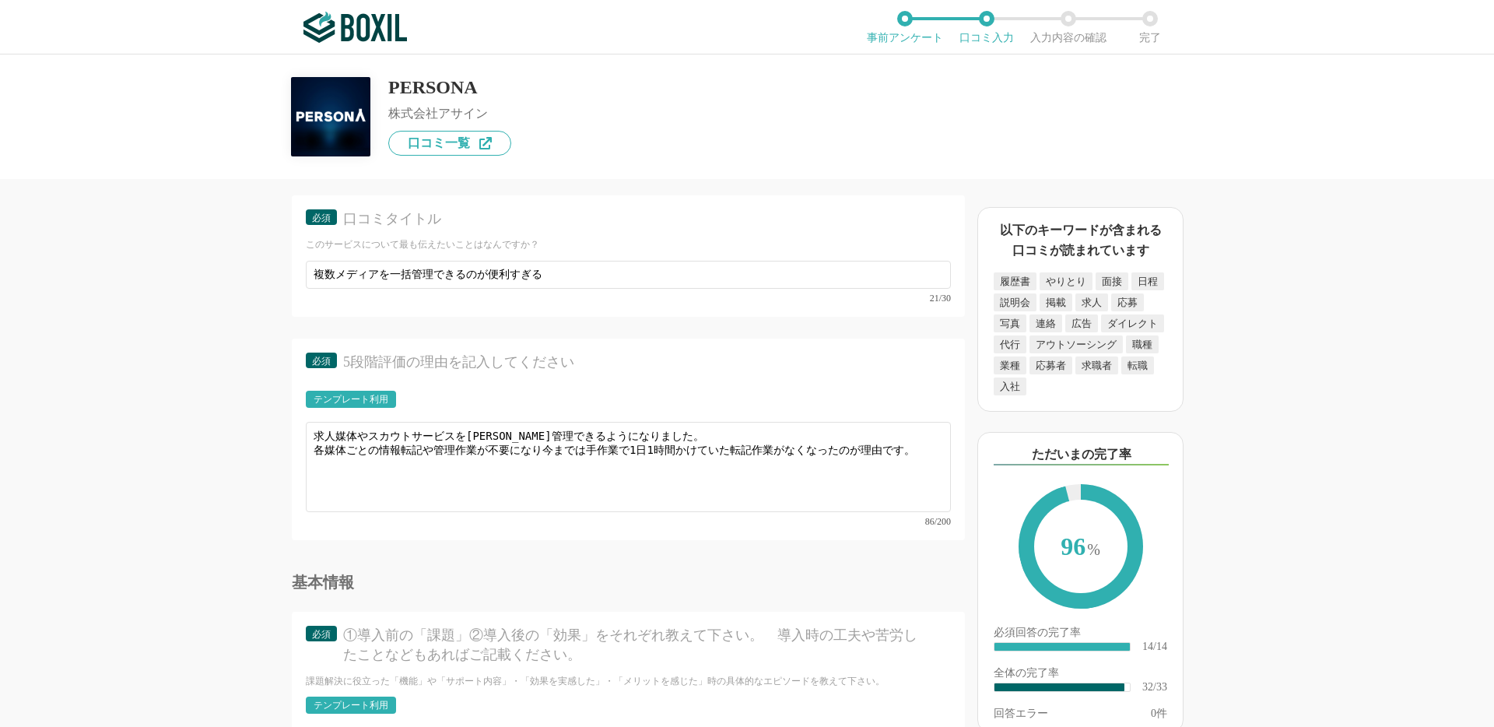
click at [212, 518] on div "採用管理システム(ATS)の機能について（5点満点で評価してください） 複数の広告管理を一括化 1 2 3 4 5 利用していない 応募～面接までの自動化 1…" at bounding box center [576, 453] width 778 height 548
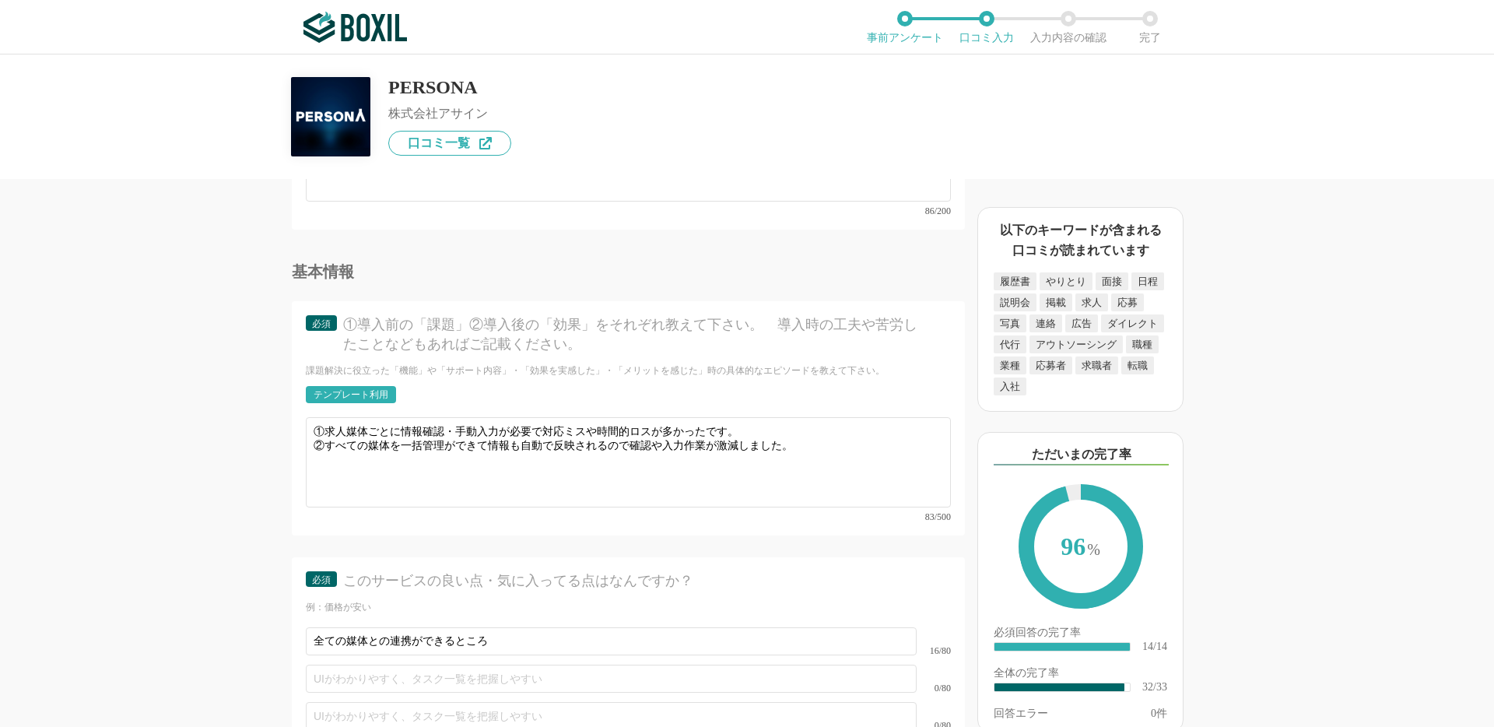
scroll to position [4545, 0]
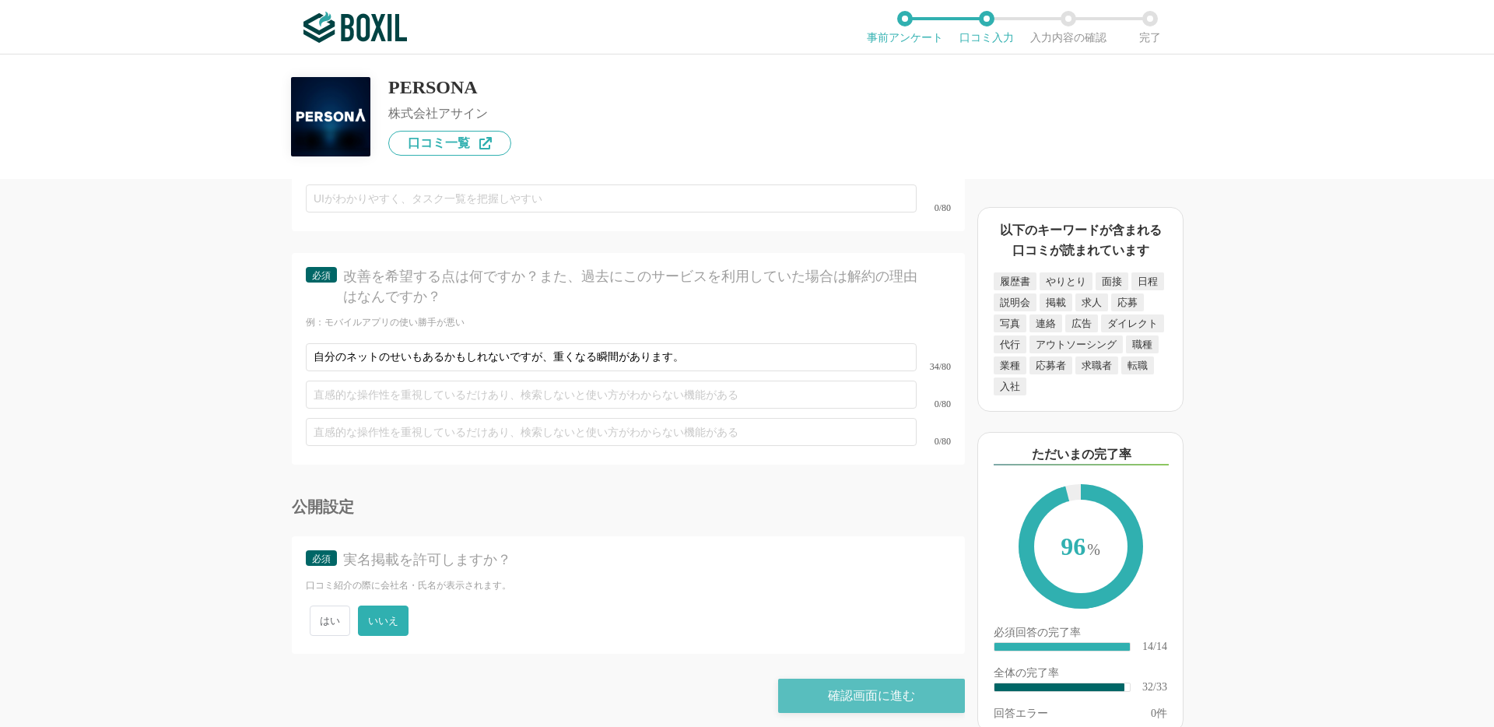
click at [849, 686] on div "確認画面に進む" at bounding box center [871, 696] width 187 height 34
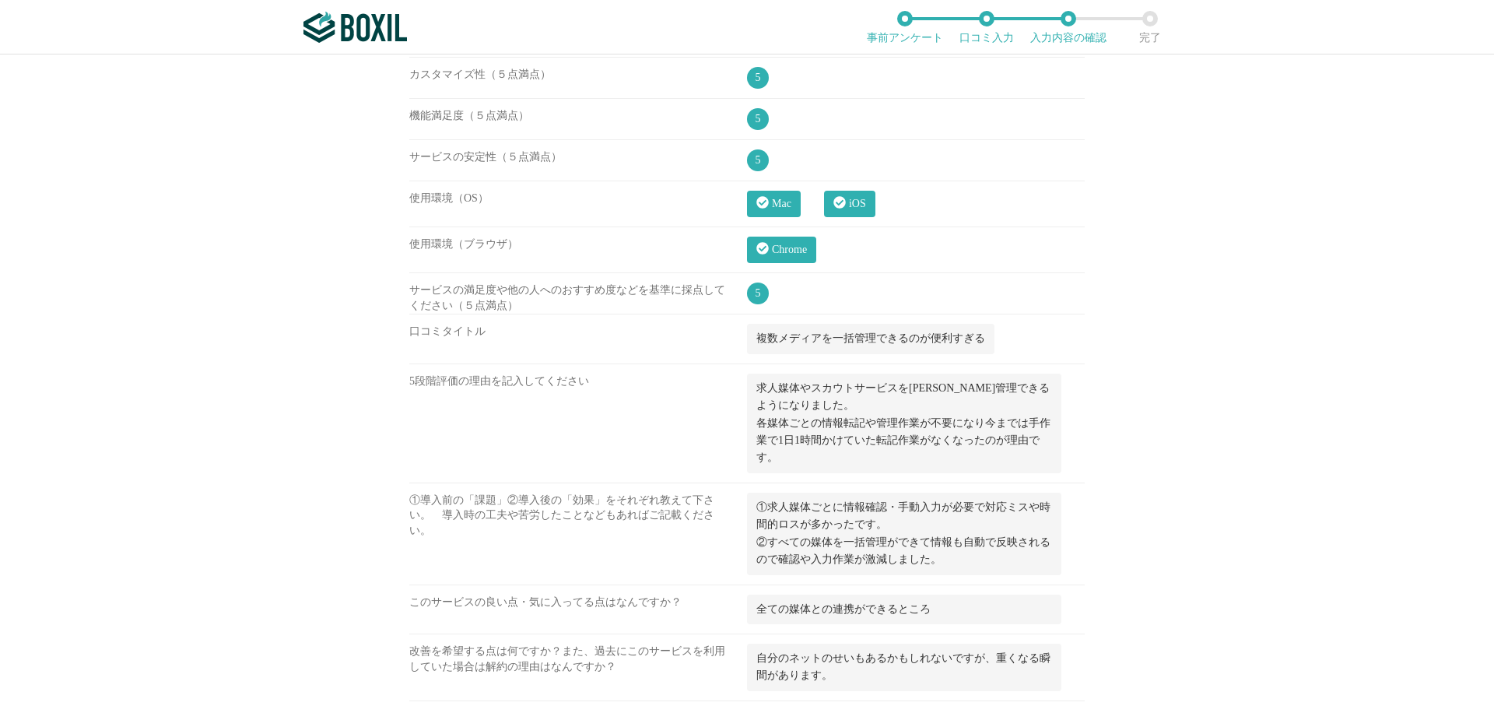
scroll to position [1650, 0]
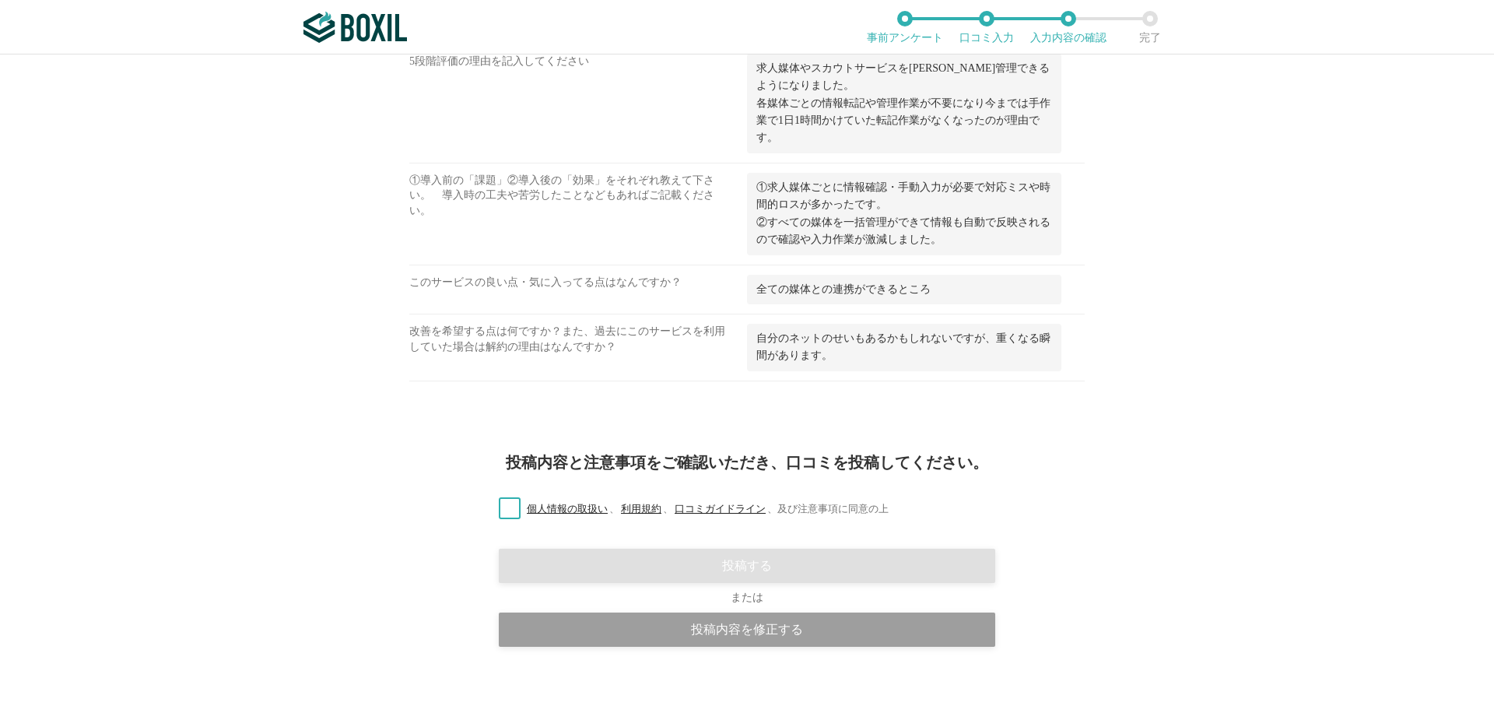
click at [514, 508] on label "個人情報の取扱い 、 利用規約 、 口コミガイドライン 、 及び注意事項に同意の上" at bounding box center [687, 509] width 402 height 16
click at [0, 0] on input "個人情報の取扱い 、 利用規約 、 口コミガイドライン 、 及び注意事項に同意の上" at bounding box center [0, 0] width 0 height 0
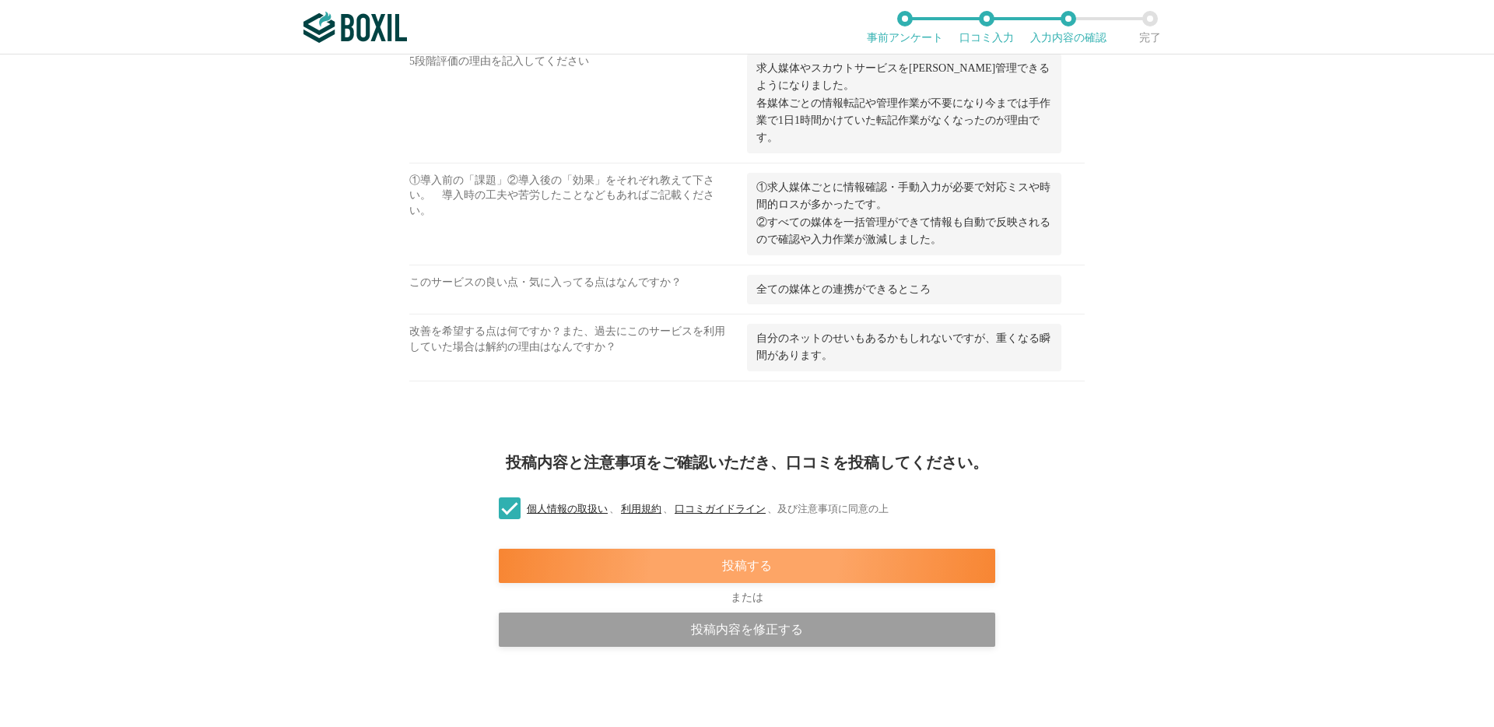
click at [528, 565] on div "投稿する" at bounding box center [747, 566] width 497 height 34
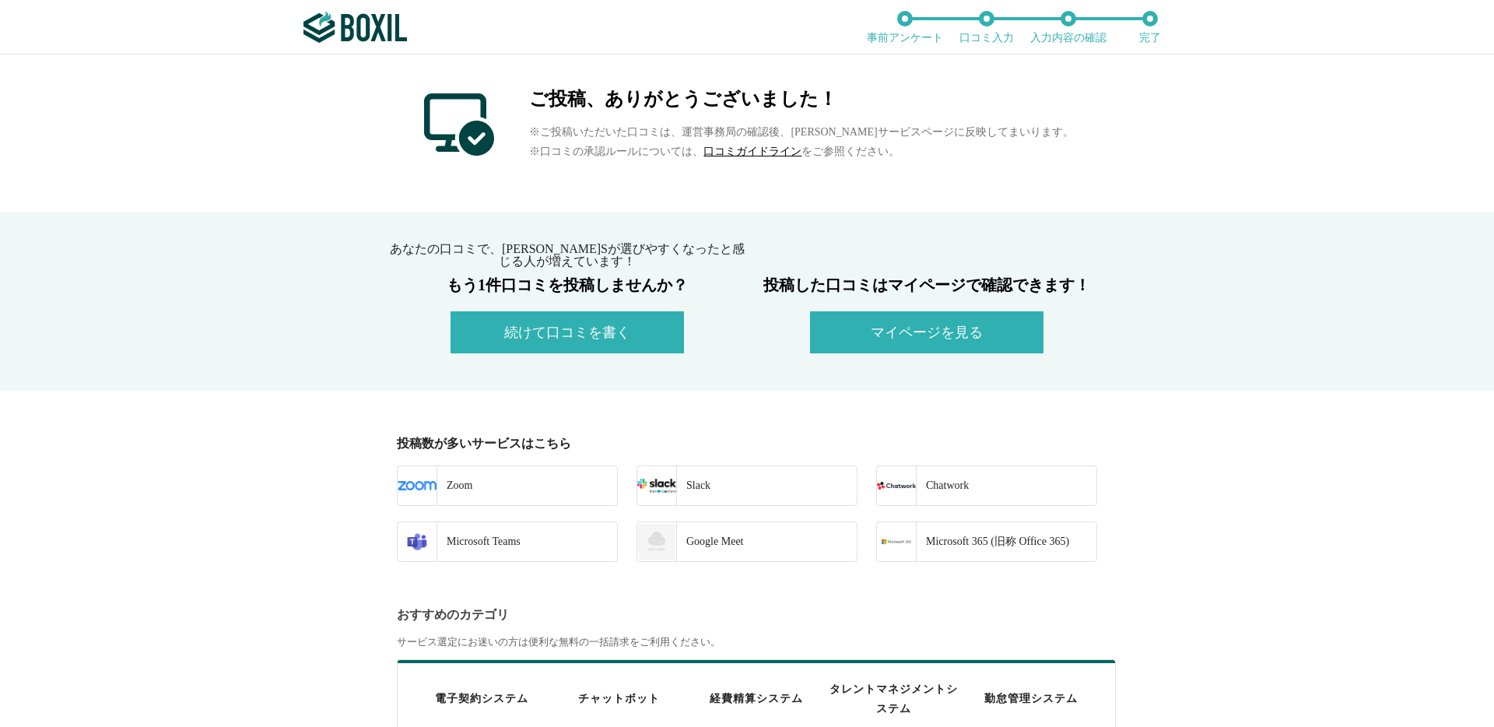
click at [188, 485] on div "ご投稿、ありがとうございました！ ※ご投稿いただいた口コミは、運営事務局の確認後、[PERSON_NAME]サービスページに反映してまいります。 ※口コミの承…" at bounding box center [747, 390] width 1494 height 672
click at [285, 486] on div "ご投稿、ありがとうございました！ ※ご投稿いただいた口コミは、運営事務局の確認後、[PERSON_NAME]サービスページに反映してまいります。 ※口コミの承…" at bounding box center [747, 390] width 1494 height 672
click at [936, 327] on button "マイページを見る" at bounding box center [926, 332] width 233 height 42
